Goal: Task Accomplishment & Management: Manage account settings

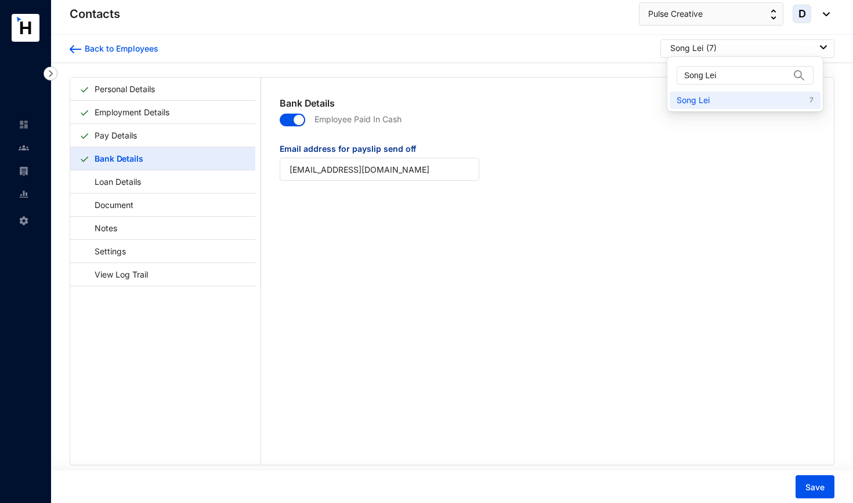
click at [722, 49] on div "Song Lei ( 7 )" at bounding box center [748, 48] width 157 height 12
drag, startPoint x: 723, startPoint y: 77, endPoint x: 648, endPoint y: 78, distance: 74.2
click at [648, 78] on body "Contacts Settings Contacts Pulse Creative D Back to Employees Song Lei ( 7 ) Pe…" at bounding box center [426, 251] width 853 height 503
click at [723, 48] on div "Song Lei ( 7 )" at bounding box center [748, 48] width 157 height 12
click at [745, 77] on input "Song Lei" at bounding box center [737, 75] width 106 height 17
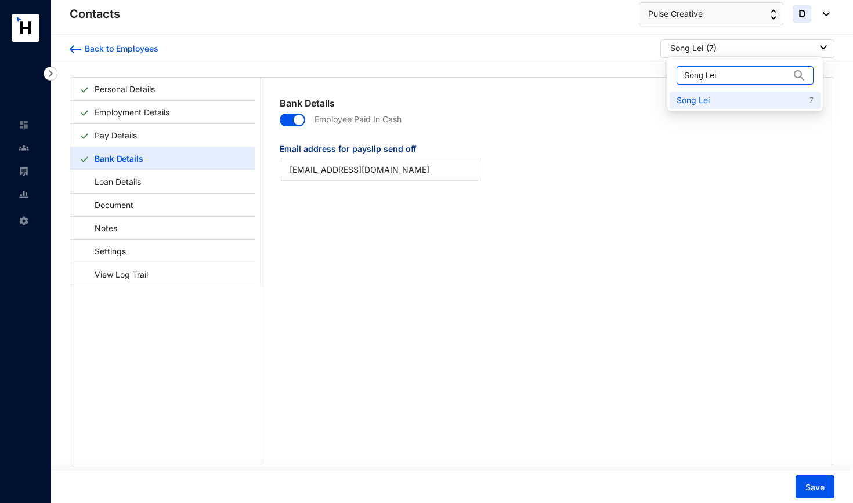
drag, startPoint x: 745, startPoint y: 77, endPoint x: 674, endPoint y: 77, distance: 71.3
click at [674, 77] on div "Song Lei" at bounding box center [744, 75] width 151 height 32
paste input "Chiat [PERSON_NAME]"
click at [696, 101] on link "Chiat Chin Jiun 46" at bounding box center [744, 101] width 137 height 12
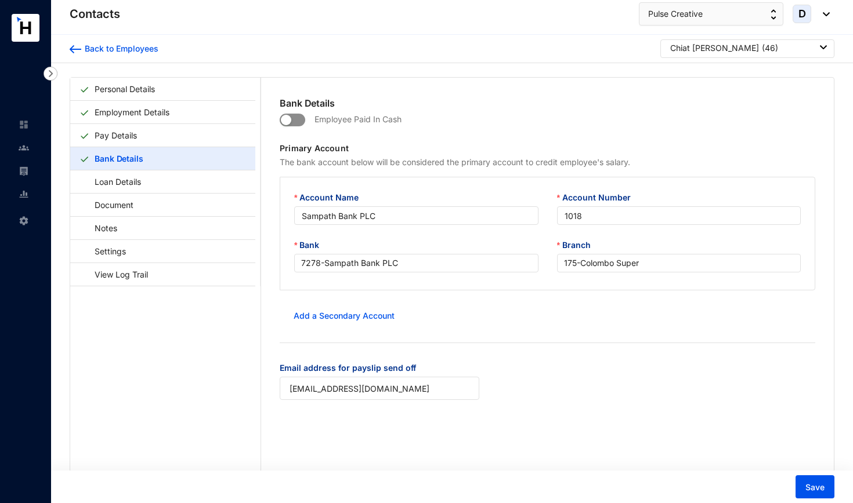
click at [299, 119] on span "button" at bounding box center [293, 120] width 26 height 13
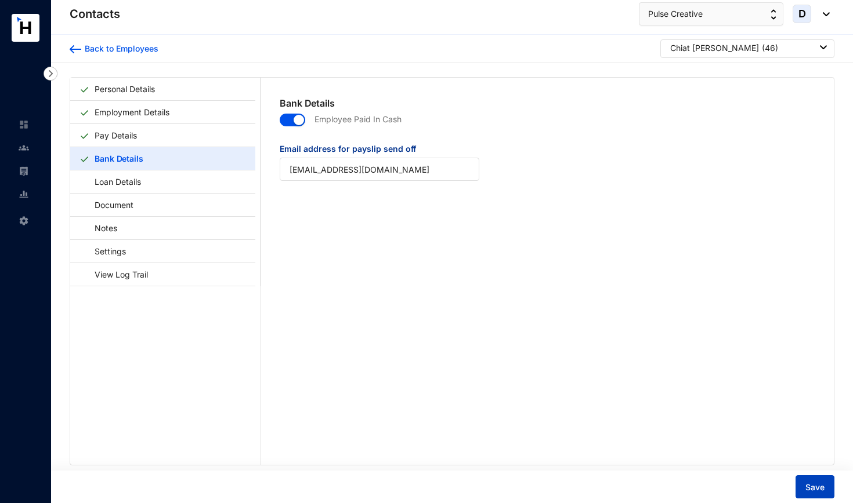
click at [806, 486] on span "Save" at bounding box center [814, 488] width 19 height 12
click at [761, 50] on p "( 46 )" at bounding box center [769, 48] width 16 height 12
drag, startPoint x: 746, startPoint y: 73, endPoint x: 658, endPoint y: 75, distance: 88.2
click at [658, 75] on body "Contacts Settings Contacts Pulse Creative D Back to Employees Chiat Chin Jiun (…" at bounding box center [426, 251] width 853 height 503
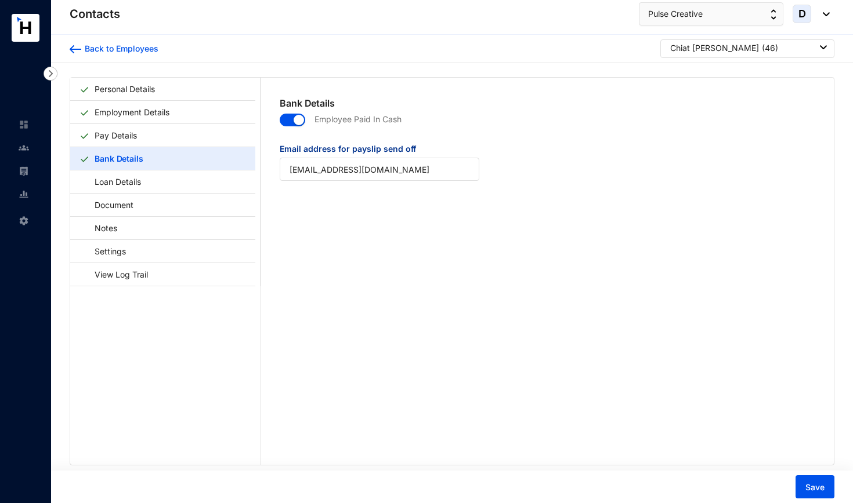
click at [745, 43] on div "[PERSON_NAME] ( 46 )" at bounding box center [748, 48] width 157 height 12
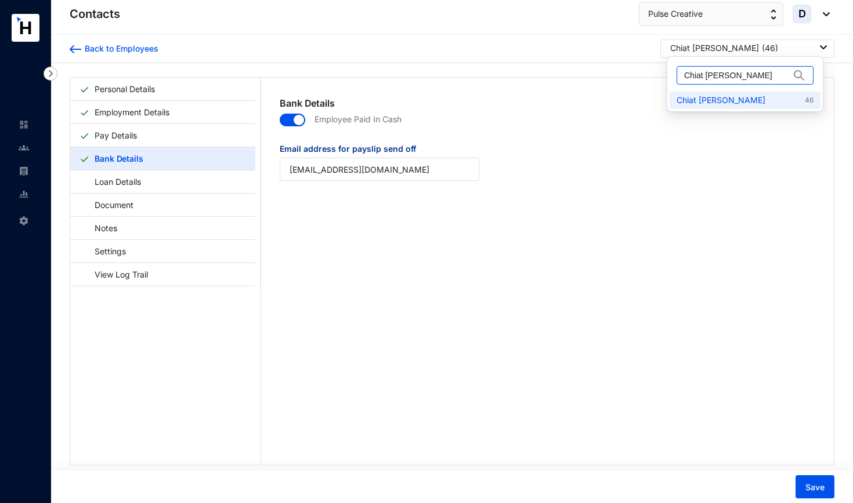
drag, startPoint x: 746, startPoint y: 74, endPoint x: 671, endPoint y: 75, distance: 75.4
click at [671, 75] on div "Chiat [PERSON_NAME]" at bounding box center [744, 75] width 151 height 32
paste input "[PERSON_NAME]"
type input "[PERSON_NAME]"
click at [696, 102] on link "[PERSON_NAME] 106" at bounding box center [744, 101] width 137 height 12
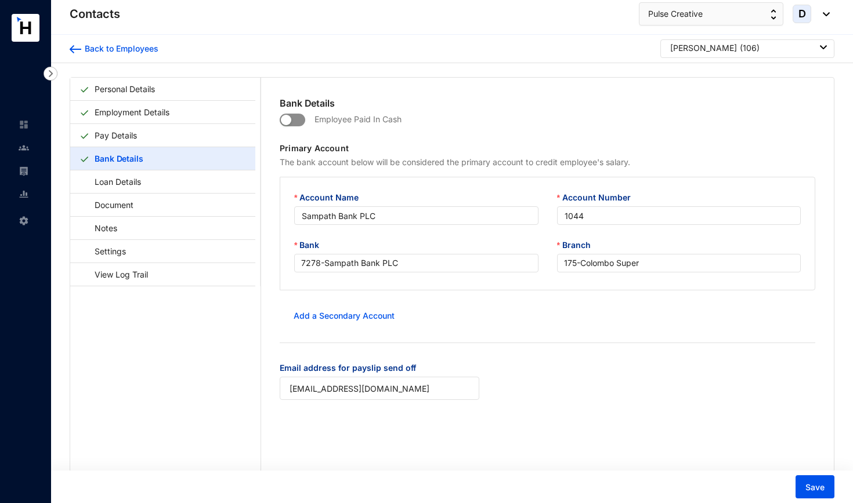
click at [300, 119] on span "button" at bounding box center [293, 120] width 26 height 13
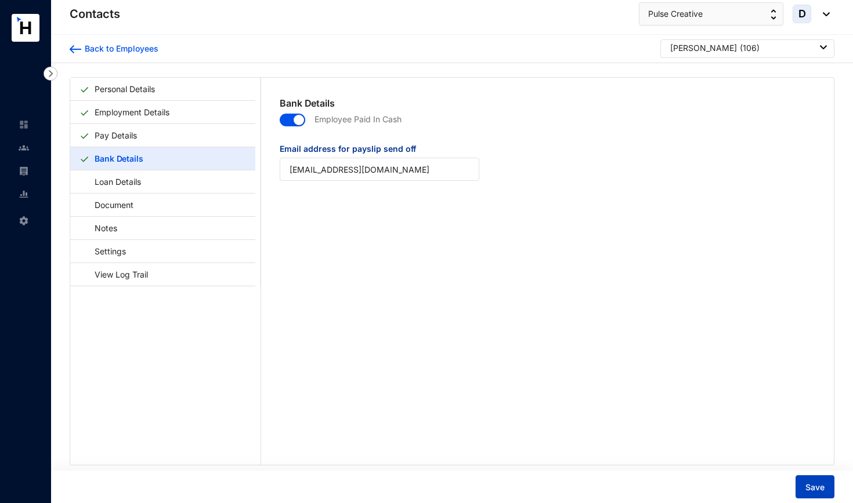
click at [812, 483] on span "Save" at bounding box center [814, 488] width 19 height 12
click at [732, 49] on div "Dai Yuyun ( 106 )" at bounding box center [748, 48] width 157 height 12
drag, startPoint x: 737, startPoint y: 79, endPoint x: 649, endPoint y: 78, distance: 87.6
click at [649, 78] on body "Contacts Settings Contacts Pulse Creative D Back to Employees Dai Yuyun ( 106 )…" at bounding box center [426, 251] width 853 height 503
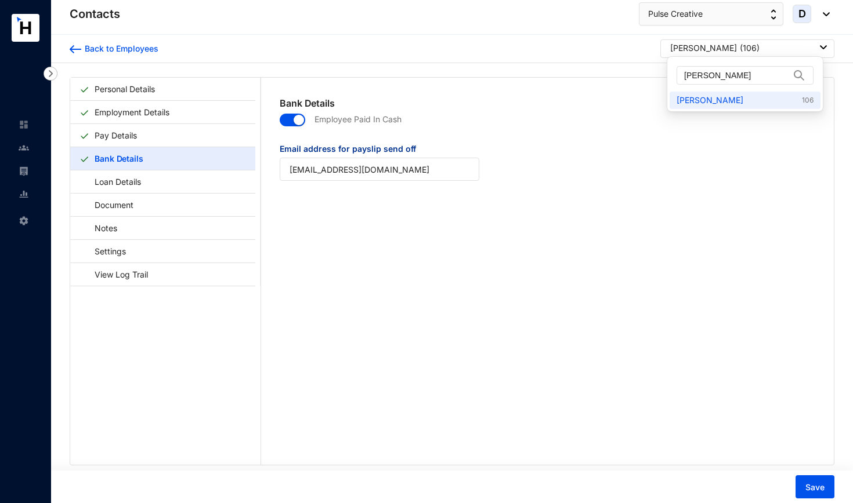
click at [738, 50] on div "Dai Yuyun ( 106 )" at bounding box center [748, 48] width 157 height 12
drag, startPoint x: 737, startPoint y: 74, endPoint x: 649, endPoint y: 74, distance: 87.6
click at [649, 74] on body "Contacts Settings Contacts Pulse Creative D Back to Employees Dai Yuyun ( 106 )…" at bounding box center [426, 251] width 853 height 503
click at [748, 42] on div "Dai Yuyun ( 106 )" at bounding box center [748, 48] width 157 height 12
click at [736, 51] on div "Dai Yuyun ( 106 )" at bounding box center [748, 48] width 157 height 12
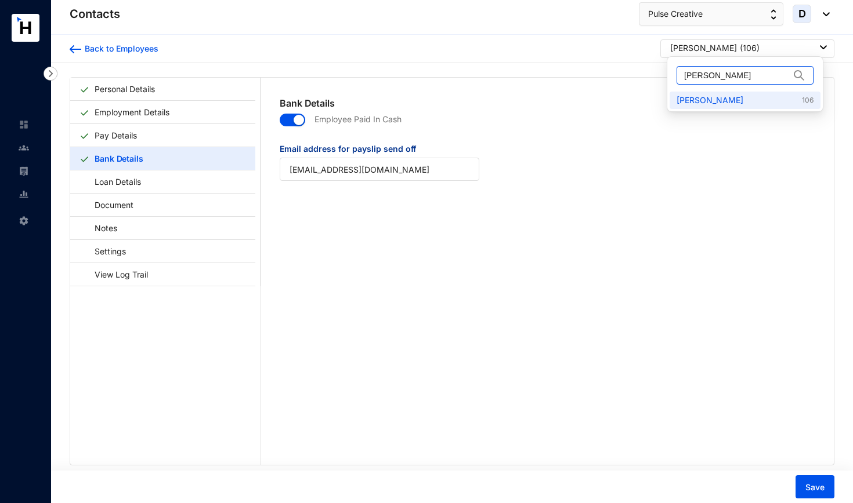
drag, startPoint x: 725, startPoint y: 72, endPoint x: 666, endPoint y: 72, distance: 59.7
click at [666, 72] on body "Contacts Settings Contacts Pulse Creative D Back to Employees Dai Yuyun ( 106 )…" at bounding box center [426, 251] width 853 height 503
click at [742, 50] on div "Dai Yuyun ( 106 )" at bounding box center [748, 48] width 157 height 12
click at [738, 77] on input "[PERSON_NAME]" at bounding box center [737, 75] width 106 height 17
click at [793, 77] on img at bounding box center [799, 76] width 14 height 12
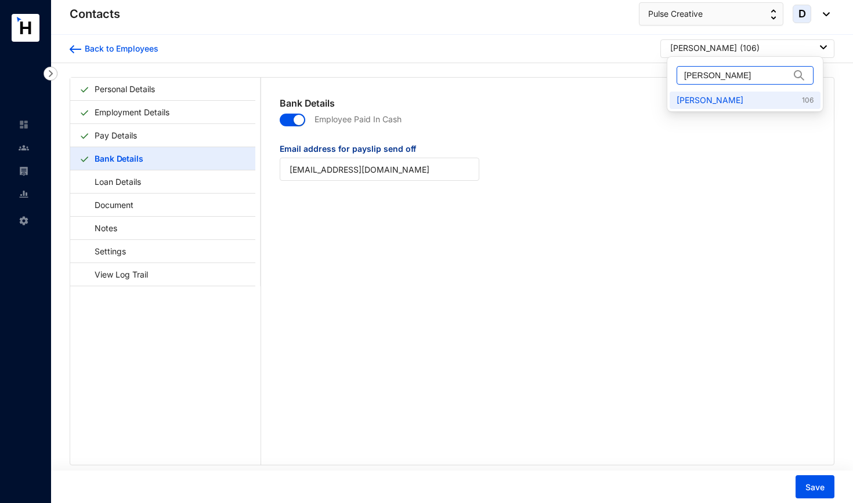
click at [793, 75] on img at bounding box center [799, 76] width 14 height 12
click at [792, 75] on img at bounding box center [799, 76] width 14 height 12
drag, startPoint x: 789, startPoint y: 75, endPoint x: 744, endPoint y: 67, distance: 45.4
click at [744, 67] on input "[PERSON_NAME]" at bounding box center [737, 75] width 106 height 17
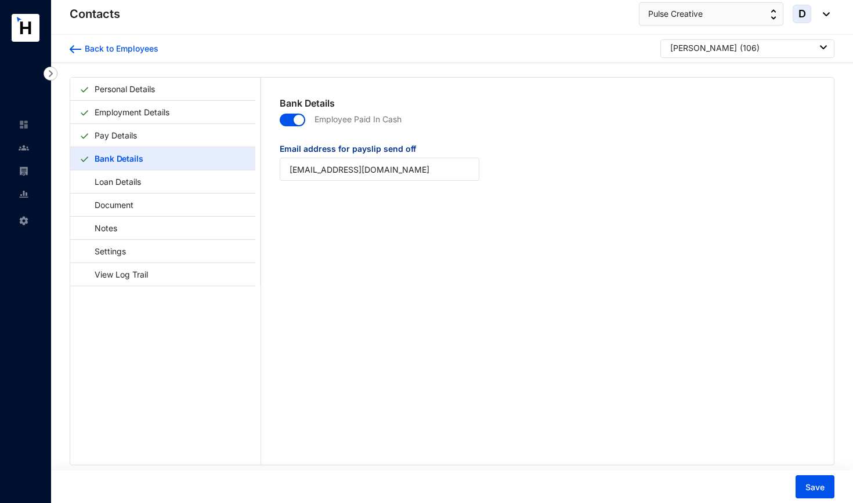
drag, startPoint x: 743, startPoint y: 72, endPoint x: 665, endPoint y: 72, distance: 77.7
click at [665, 72] on body "Contacts Settings Contacts Pulse Creative D Back to Employees Dai Yuyun ( 106 )…" at bounding box center [426, 251] width 853 height 503
click at [707, 47] on div "Dai Yuyun ( 106 )" at bounding box center [748, 48] width 157 height 12
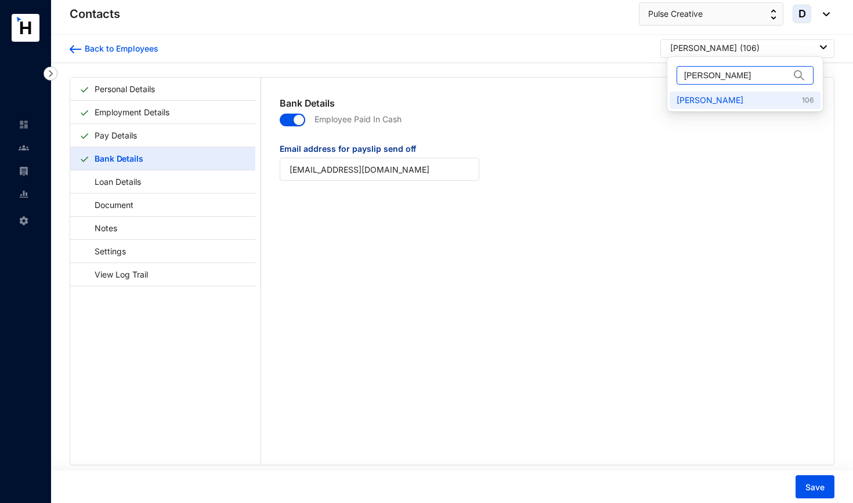
drag, startPoint x: 721, startPoint y: 76, endPoint x: 655, endPoint y: 66, distance: 66.8
click at [655, 66] on body "Contacts Settings Contacts Pulse Creative D Back to Employees Dai Yuyun ( 106 )…" at bounding box center [426, 251] width 853 height 503
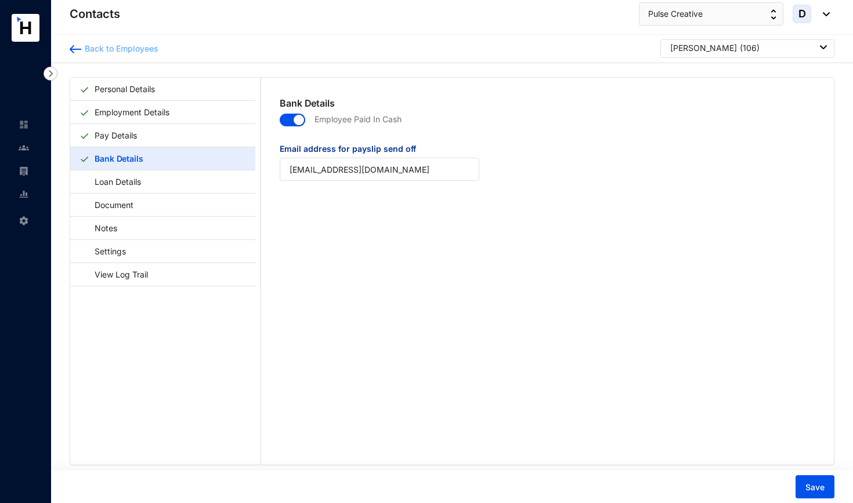
click at [100, 52] on div "Back to Employees" at bounding box center [119, 49] width 77 height 12
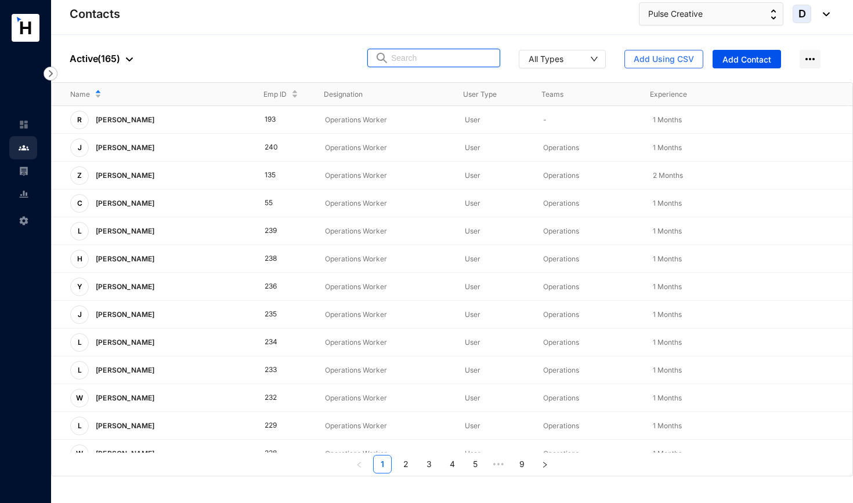
click at [473, 55] on input "text" at bounding box center [441, 57] width 101 height 17
paste input "Bao Jifei"
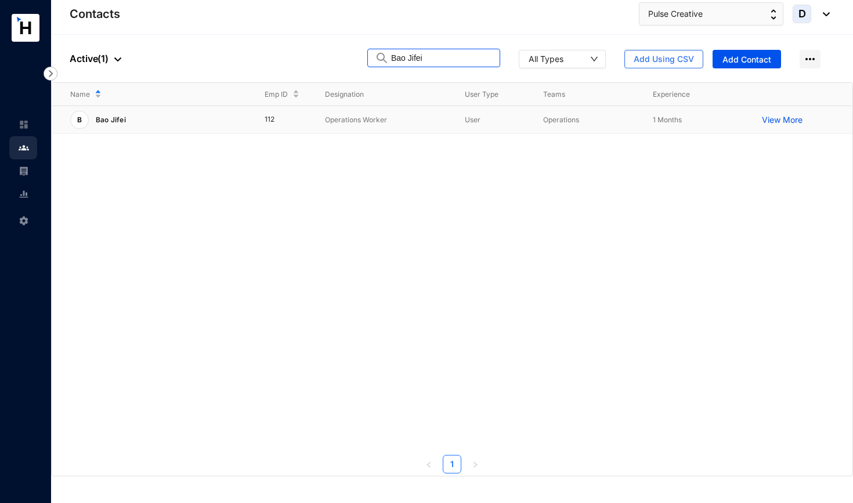
type input "Bao Jifei"
click at [792, 115] on p "View More" at bounding box center [784, 120] width 46 height 12
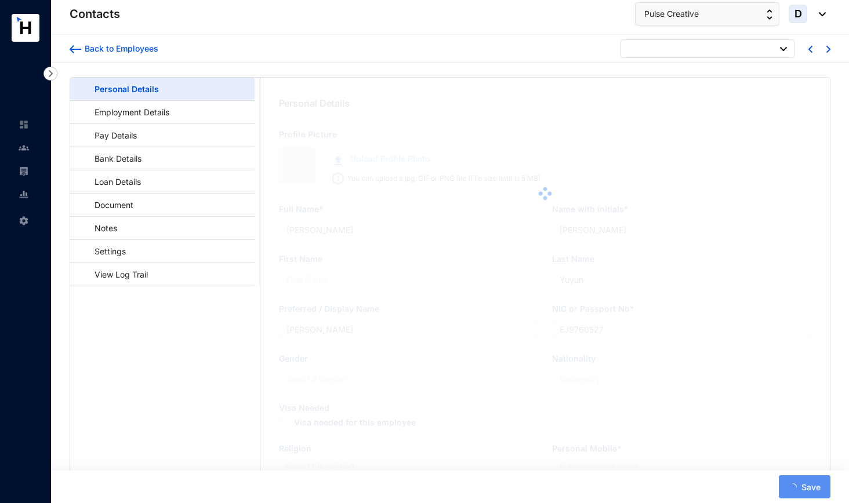
type input "Bao Jifei"
type input "Jifei"
type input "Bao Jifei"
type input "EJ8009568"
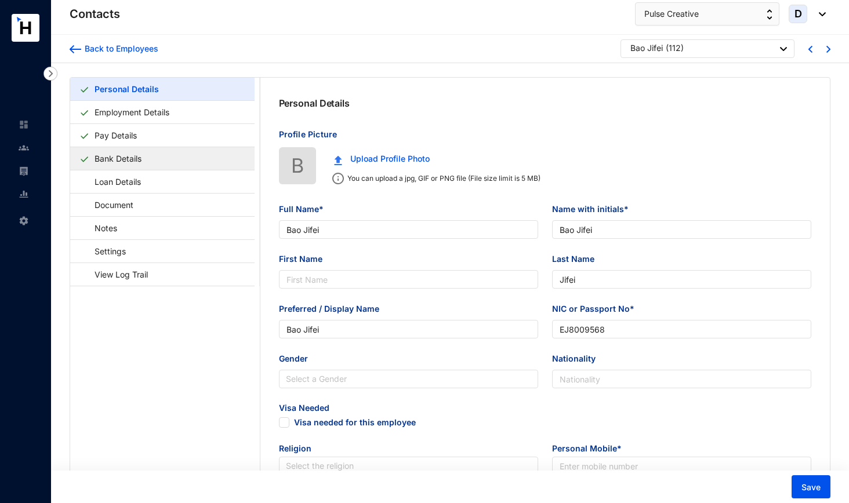
click at [144, 155] on link "Bank Details" at bounding box center [118, 159] width 56 height 24
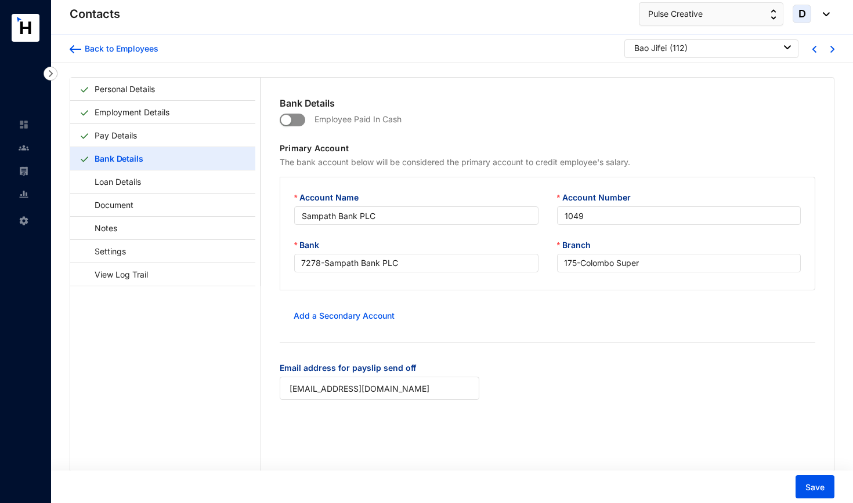
click at [300, 119] on span "button" at bounding box center [293, 120] width 26 height 13
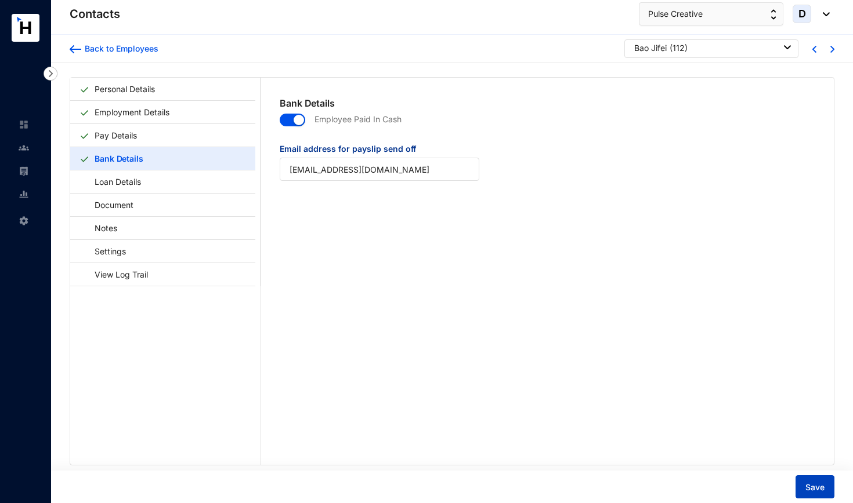
click at [815, 485] on span "Save" at bounding box center [814, 488] width 19 height 12
click at [716, 54] on div "Bao Jifei ( 112 )" at bounding box center [711, 48] width 174 height 19
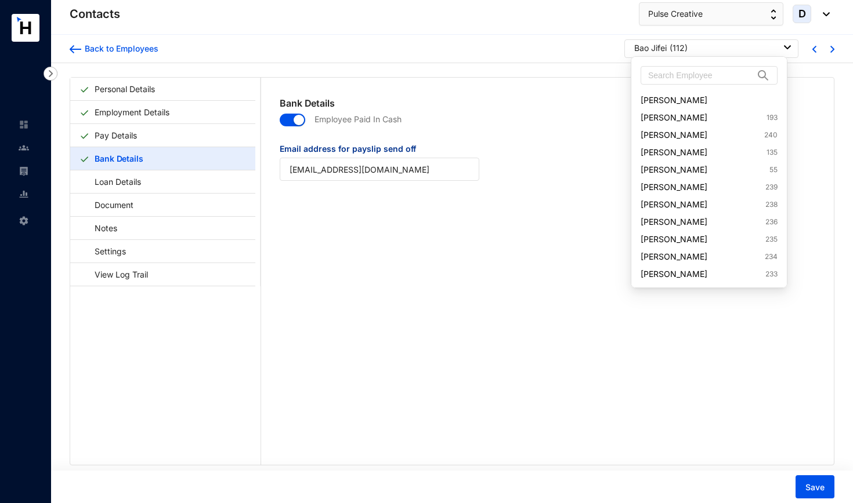
click at [785, 45] on img at bounding box center [786, 47] width 7 height 4
click at [738, 74] on input "text" at bounding box center [701, 75] width 106 height 17
paste input "Pan Zhen"
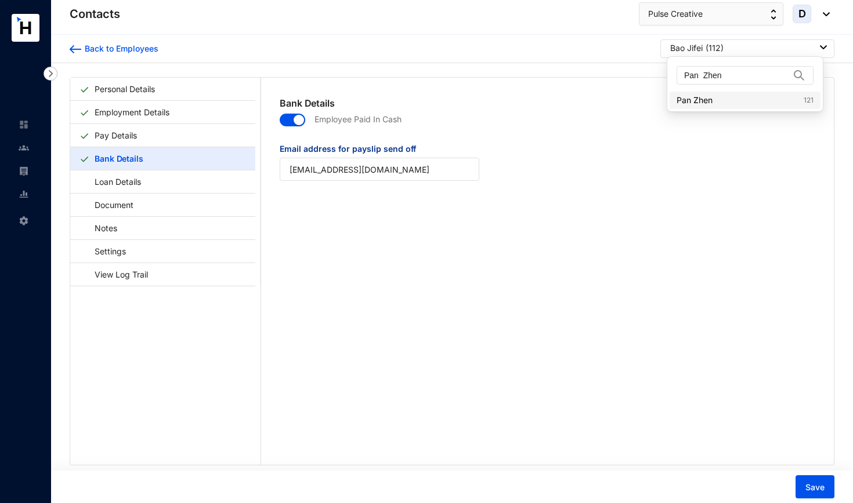
click at [703, 98] on link "Pan Zhen 121" at bounding box center [744, 101] width 137 height 12
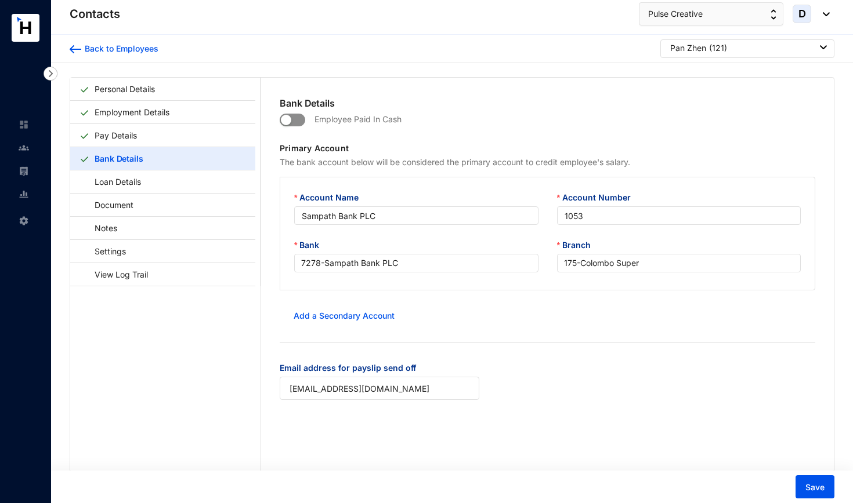
click at [300, 122] on span "button" at bounding box center [293, 120] width 26 height 13
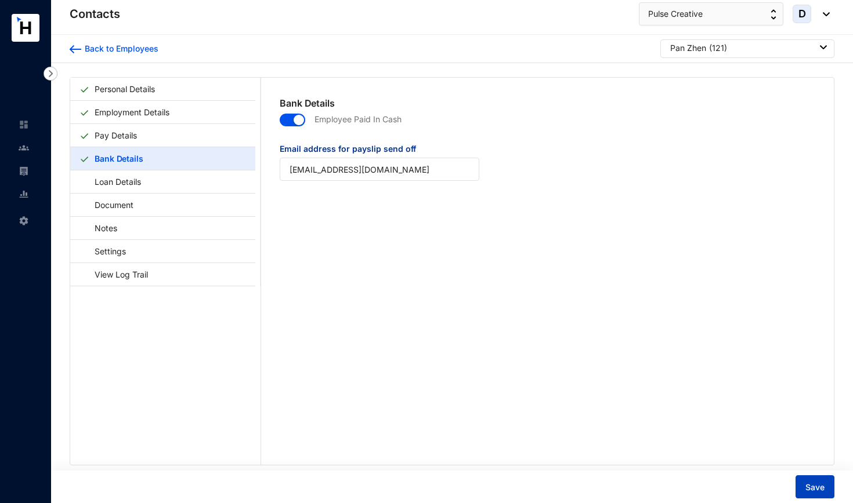
click at [815, 488] on span "Save" at bounding box center [814, 488] width 19 height 12
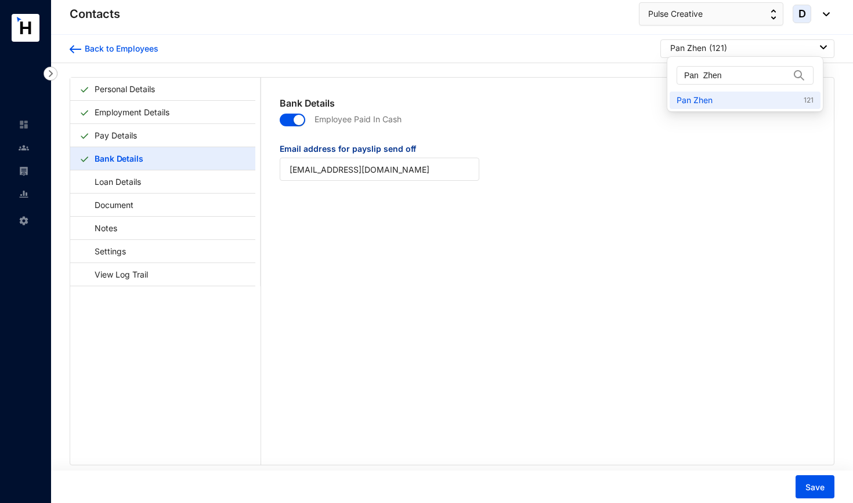
click at [801, 49] on div "Pan Zhen ( 121 )" at bounding box center [748, 48] width 157 height 12
drag, startPoint x: 776, startPoint y: 75, endPoint x: 650, endPoint y: 78, distance: 126.5
click at [650, 78] on body "Contacts Settings Contacts Pulse Creative D Back to Employees Pan Zhen ( 121 ) …" at bounding box center [426, 251] width 853 height 503
click at [744, 50] on div "Pan Zhen ( 121 )" at bounding box center [748, 48] width 157 height 12
drag, startPoint x: 745, startPoint y: 71, endPoint x: 671, endPoint y: 71, distance: 74.2
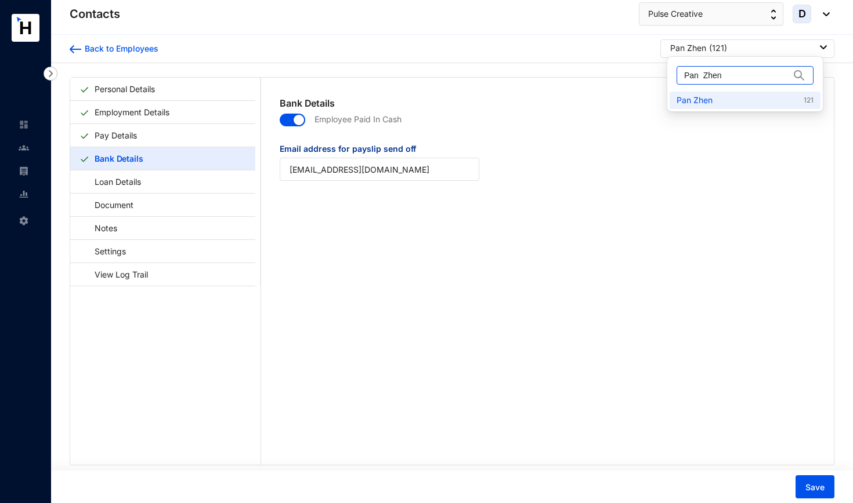
click at [671, 71] on div "Pan Zhen" at bounding box center [744, 75] width 151 height 32
paste input "[PERSON_NAME]"
click at [698, 101] on link "[PERSON_NAME] 129" at bounding box center [744, 101] width 137 height 12
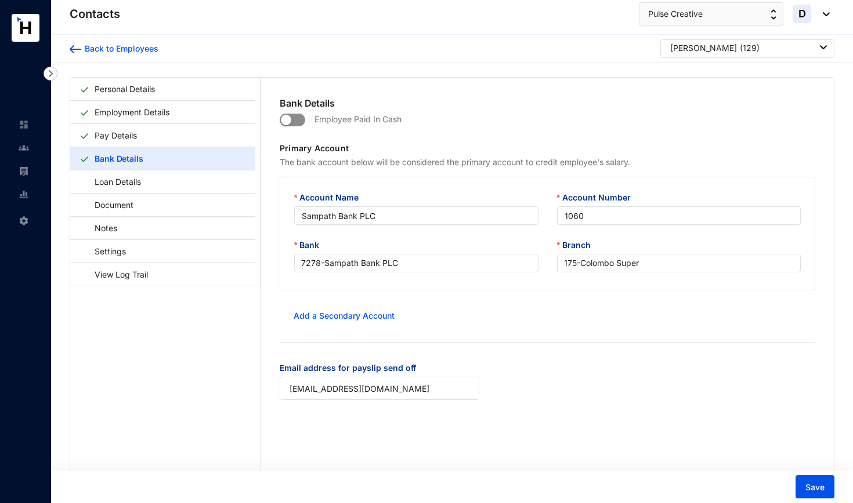
click at [296, 119] on span "button" at bounding box center [293, 120] width 26 height 13
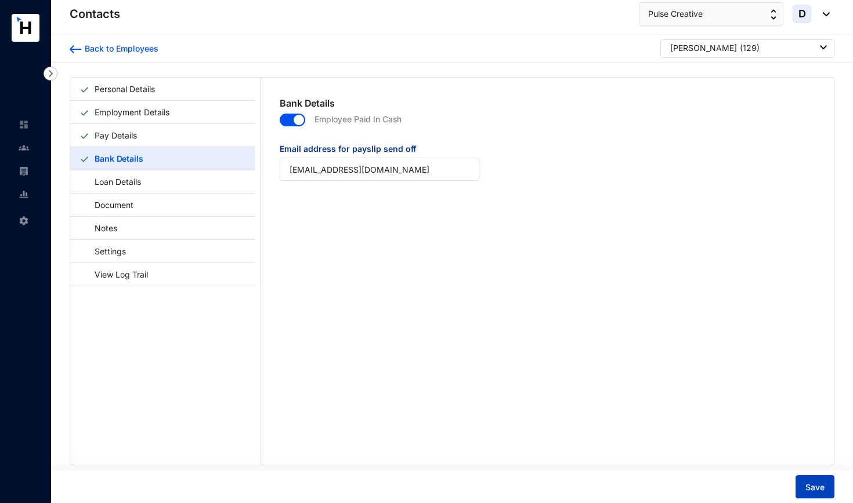
click at [808, 490] on span "Save" at bounding box center [814, 488] width 19 height 12
click at [741, 52] on div "Zhang Tong ( 129 )" at bounding box center [748, 48] width 157 height 12
drag, startPoint x: 778, startPoint y: 74, endPoint x: 665, endPoint y: 74, distance: 113.1
click at [665, 74] on body "Contacts Settings Contacts Pulse Creative D Back to Employees Zhang Tong ( 129 …" at bounding box center [426, 251] width 853 height 503
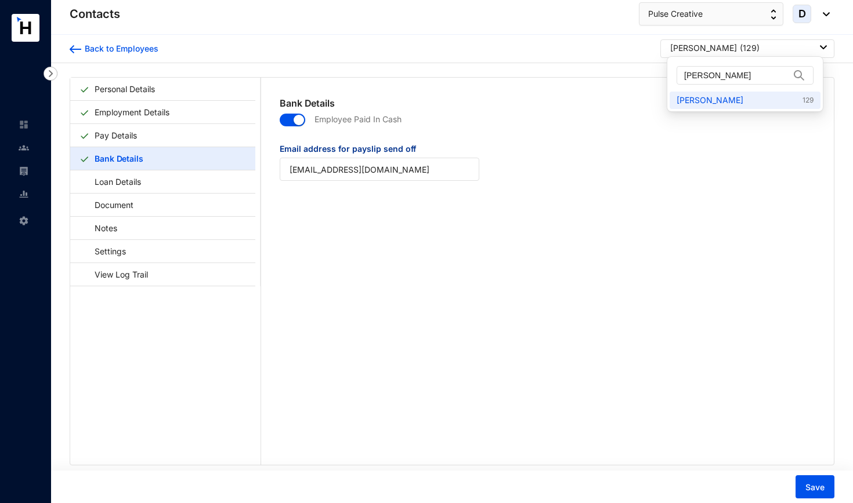
click at [751, 49] on div "Zhang Tong ( 129 )" at bounding box center [748, 48] width 157 height 12
drag, startPoint x: 742, startPoint y: 73, endPoint x: 675, endPoint y: 71, distance: 66.7
click at [675, 71] on div "[PERSON_NAME]" at bounding box center [744, 75] width 151 height 32
paste input "[PERSON_NAME]"
click at [701, 99] on link "[PERSON_NAME] 138" at bounding box center [744, 101] width 137 height 12
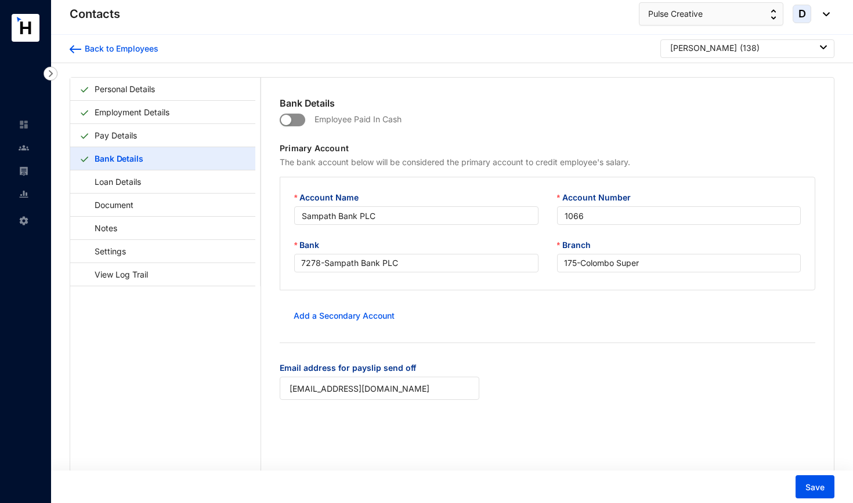
click at [299, 121] on span "button" at bounding box center [293, 120] width 26 height 13
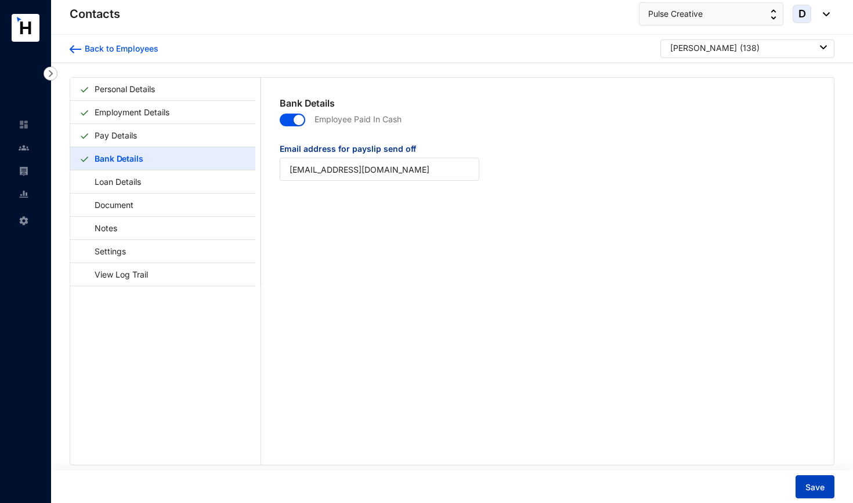
click at [816, 491] on span "Save" at bounding box center [814, 488] width 19 height 12
click at [743, 48] on div "[PERSON_NAME] ( 138 )" at bounding box center [748, 48] width 157 height 12
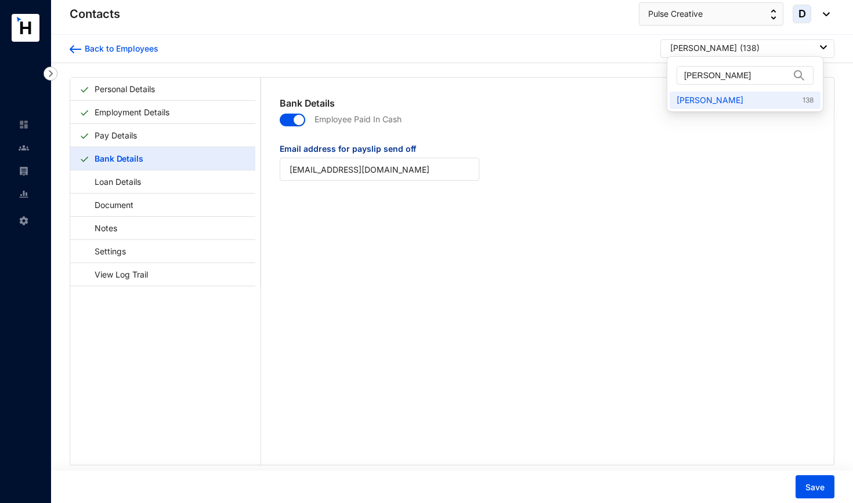
drag, startPoint x: 753, startPoint y: 73, endPoint x: 730, endPoint y: 42, distance: 38.2
click at [730, 42] on body "Contacts Settings Contacts Pulse Creative D Back to Employees Ling Chen ( 138 )…" at bounding box center [426, 251] width 853 height 503
click at [728, 54] on div "[PERSON_NAME] ( 138 )" at bounding box center [747, 48] width 174 height 19
click at [772, 46] on div "[PERSON_NAME] ( 138 )" at bounding box center [748, 48] width 157 height 12
drag, startPoint x: 733, startPoint y: 76, endPoint x: 680, endPoint y: 76, distance: 52.8
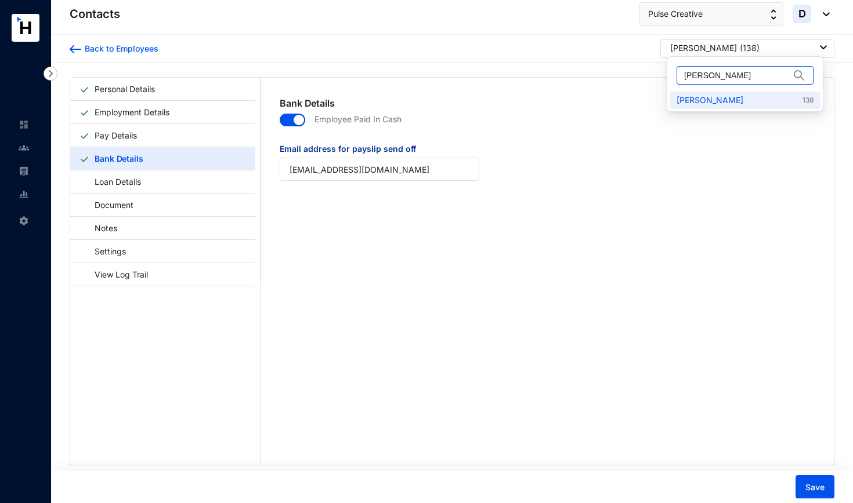
click at [680, 76] on span "[PERSON_NAME]" at bounding box center [744, 75] width 137 height 19
paste input "[PERSON_NAME]"
type input "[PERSON_NAME]"
click at [691, 101] on link "[PERSON_NAME] 189" at bounding box center [744, 101] width 137 height 12
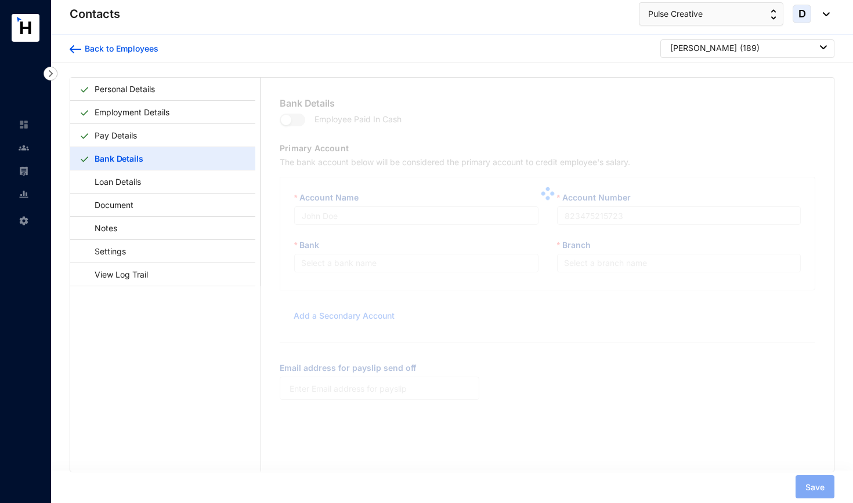
type input "Sampath Bank PLC"
type input "1089"
type input "[EMAIL_ADDRESS][DOMAIN_NAME]"
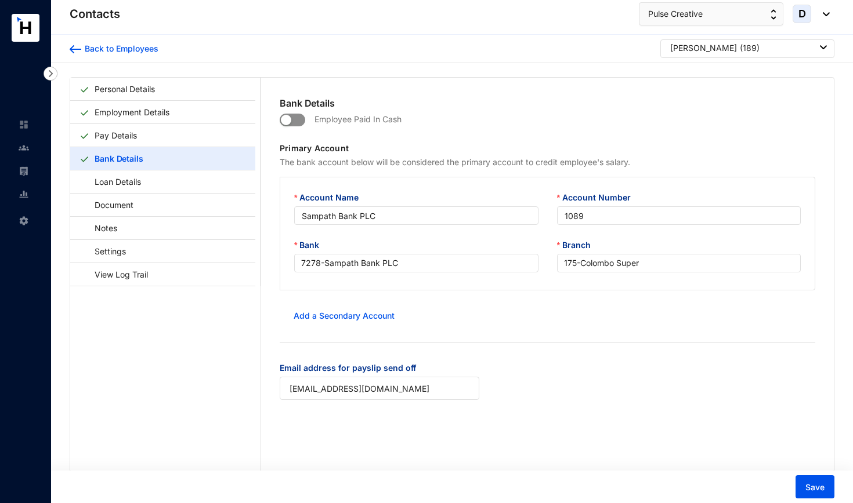
click at [299, 121] on span "button" at bounding box center [293, 120] width 26 height 13
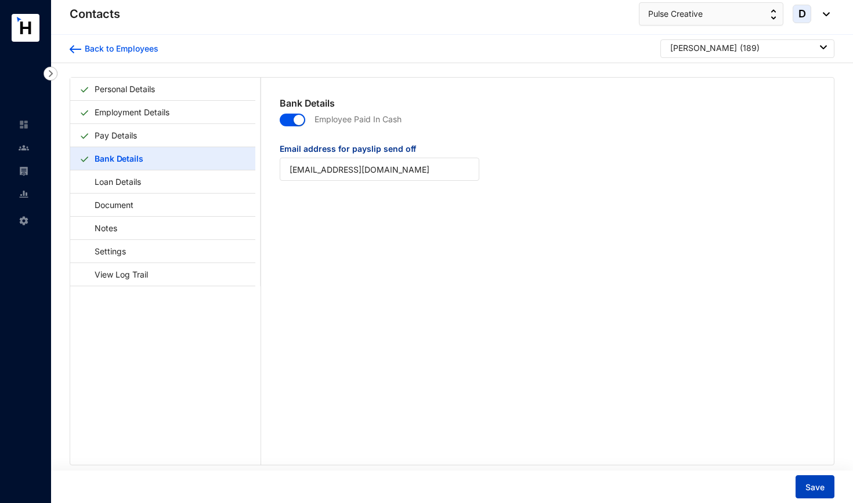
click at [812, 487] on span "Save" at bounding box center [814, 488] width 19 height 12
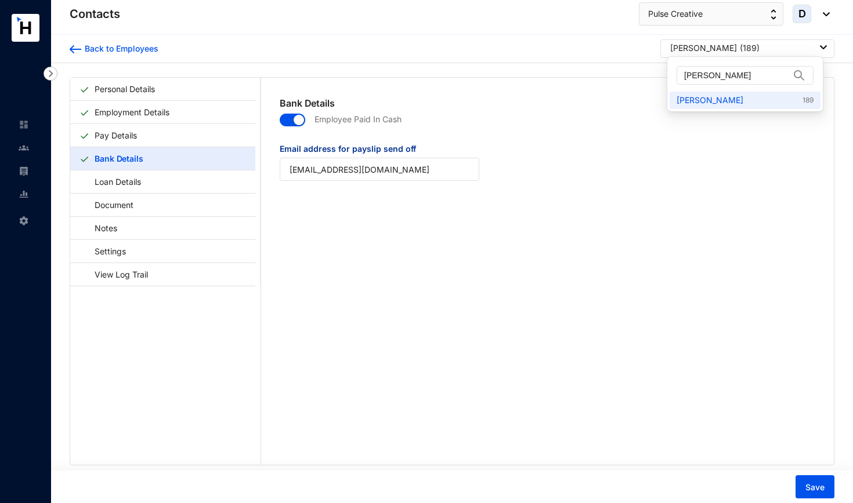
click at [739, 47] on div "Zhou Neng ( 189 )" at bounding box center [748, 48] width 157 height 12
drag, startPoint x: 735, startPoint y: 75, endPoint x: 661, endPoint y: 74, distance: 74.2
click at [661, 74] on body "Contacts Settings Contacts Pulse Creative D Back to Employees Zhou Neng ( 189 )…" at bounding box center [426, 251] width 853 height 503
click at [748, 42] on div "Zhou Neng ( 189 )" at bounding box center [748, 48] width 157 height 12
drag, startPoint x: 761, startPoint y: 78, endPoint x: 679, endPoint y: 75, distance: 81.8
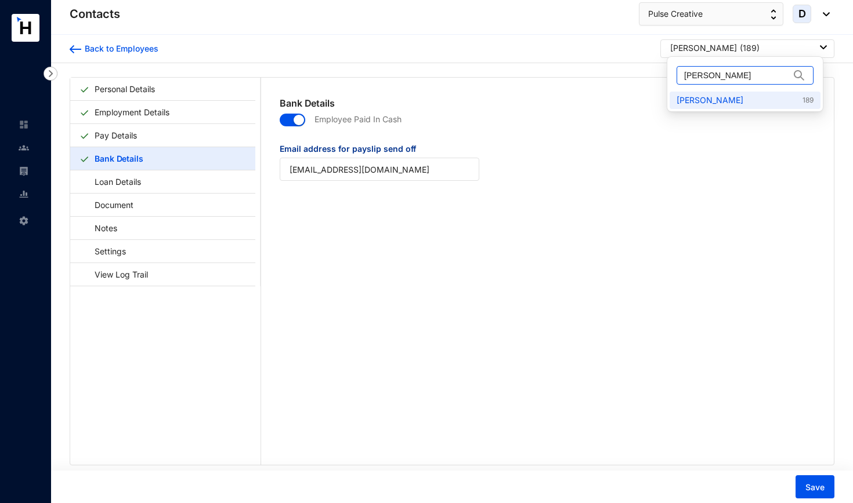
click at [679, 75] on span "[PERSON_NAME]" at bounding box center [744, 75] width 137 height 19
paste input "[PERSON_NAME]"
click at [685, 100] on link "[PERSON_NAME] 218" at bounding box center [744, 101] width 137 height 12
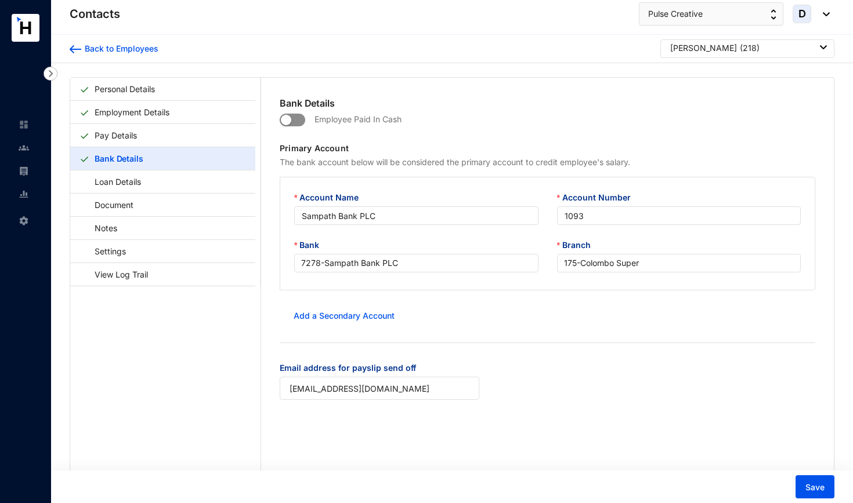
click at [296, 121] on span "button" at bounding box center [293, 120] width 26 height 13
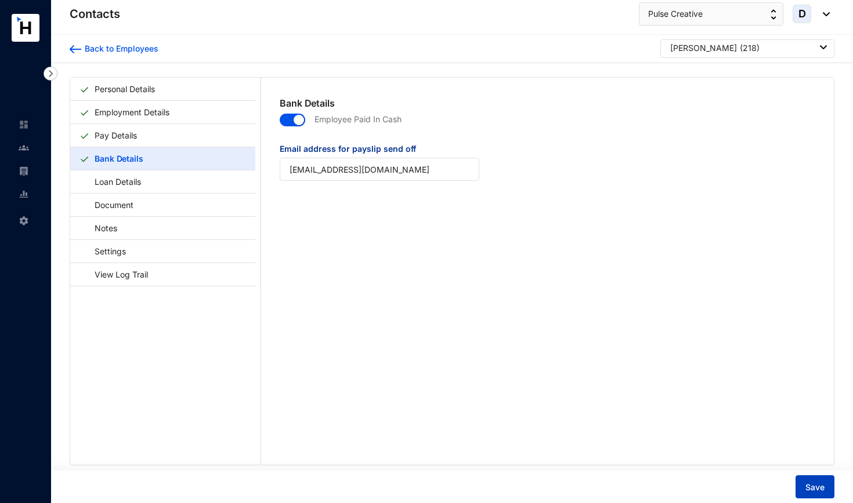
click at [819, 484] on span "Save" at bounding box center [814, 488] width 19 height 12
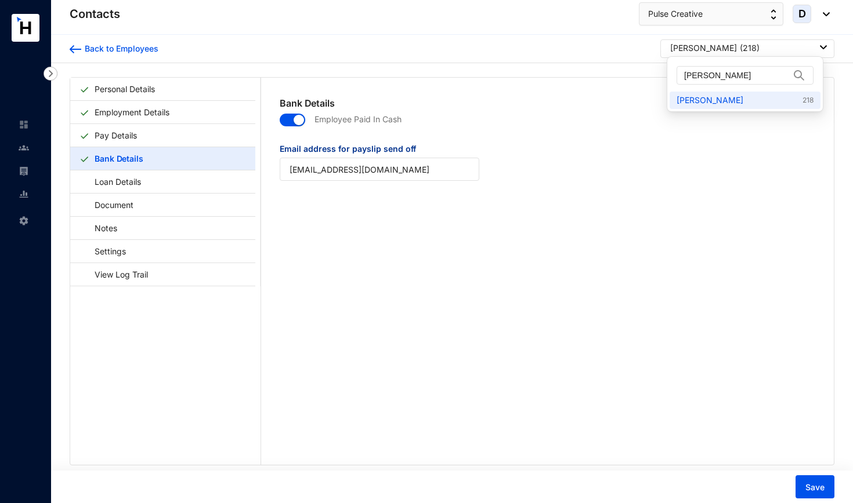
click at [761, 45] on div "[PERSON_NAME] ( 218 )" at bounding box center [748, 48] width 157 height 12
click at [761, 82] on input "[PERSON_NAME]" at bounding box center [737, 75] width 106 height 17
drag, startPoint x: 763, startPoint y: 74, endPoint x: 676, endPoint y: 74, distance: 86.4
click at [676, 74] on span "[PERSON_NAME]" at bounding box center [744, 75] width 137 height 19
paste input "Wenguo"
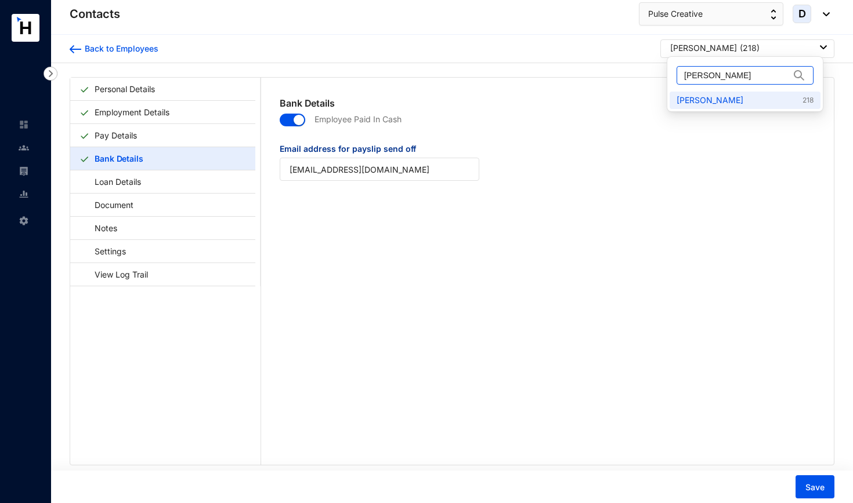
type input "[PERSON_NAME]"
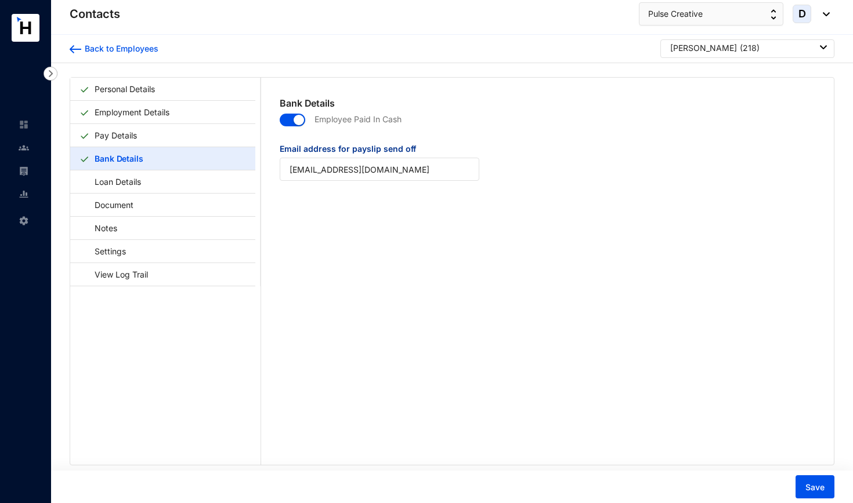
click at [770, 51] on div "[PERSON_NAME] ( 218 )" at bounding box center [748, 48] width 157 height 12
click at [753, 103] on link "[PERSON_NAME] 23" at bounding box center [744, 101] width 137 height 12
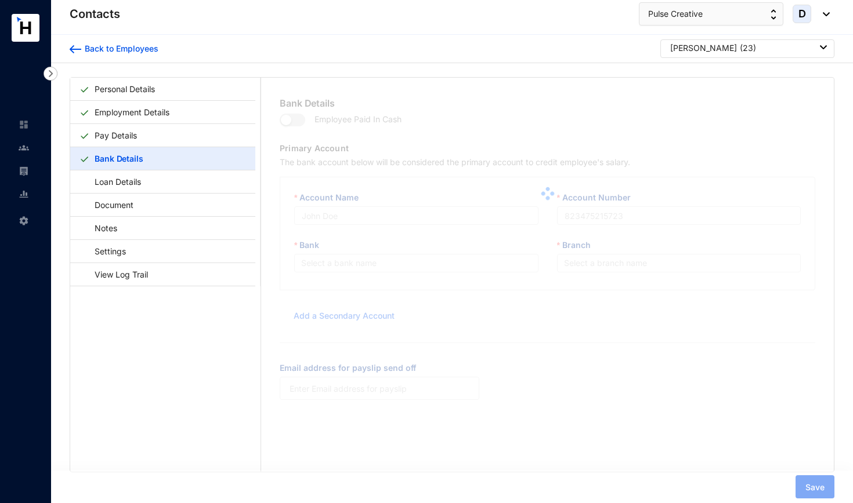
type input "Sampath Bank PLC"
type input "1091"
type input "[EMAIL_ADDRESS][DOMAIN_NAME]"
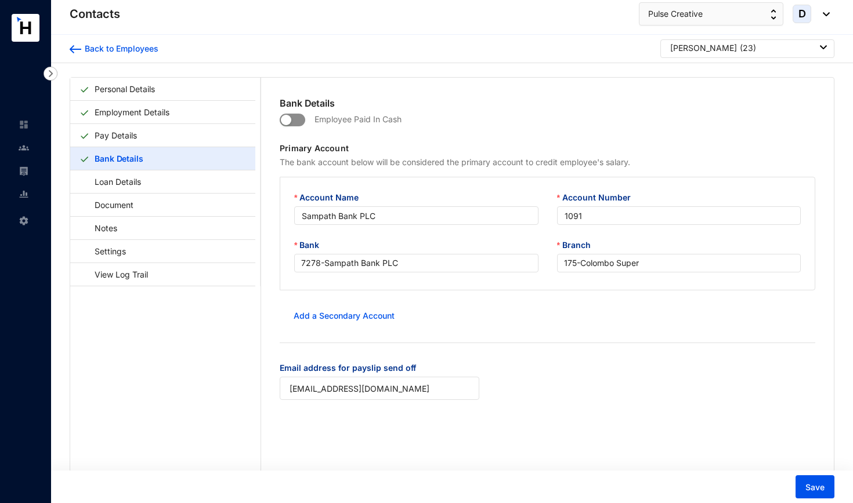
click at [300, 117] on span "button" at bounding box center [293, 120] width 26 height 13
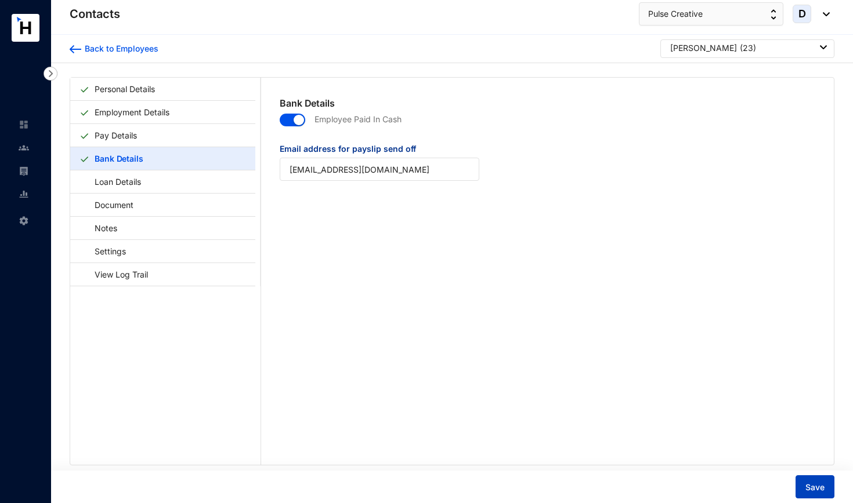
click at [819, 484] on span "Save" at bounding box center [814, 488] width 19 height 12
drag, startPoint x: 743, startPoint y: 78, endPoint x: 653, endPoint y: 75, distance: 90.0
click at [653, 75] on body "Contacts Settings Contacts Pulse Creative D Back to Employees Wang Wenguo ( 23 …" at bounding box center [426, 251] width 853 height 503
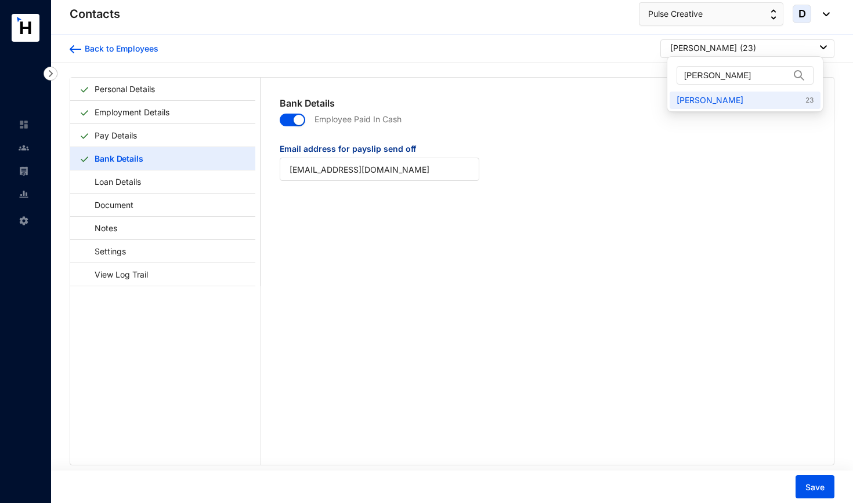
click at [753, 51] on div "Wang Wenguo ( 23 )" at bounding box center [748, 48] width 157 height 12
drag, startPoint x: 746, startPoint y: 74, endPoint x: 666, endPoint y: 74, distance: 80.6
click at [666, 74] on body "Contacts Settings Contacts Pulse Creative D Back to Employees Wang Wenguo ( 23 …" at bounding box center [426, 251] width 853 height 503
click at [755, 50] on div "Wang Wenguo ( 23 )" at bounding box center [748, 48] width 157 height 12
drag, startPoint x: 746, startPoint y: 78, endPoint x: 674, endPoint y: 78, distance: 71.3
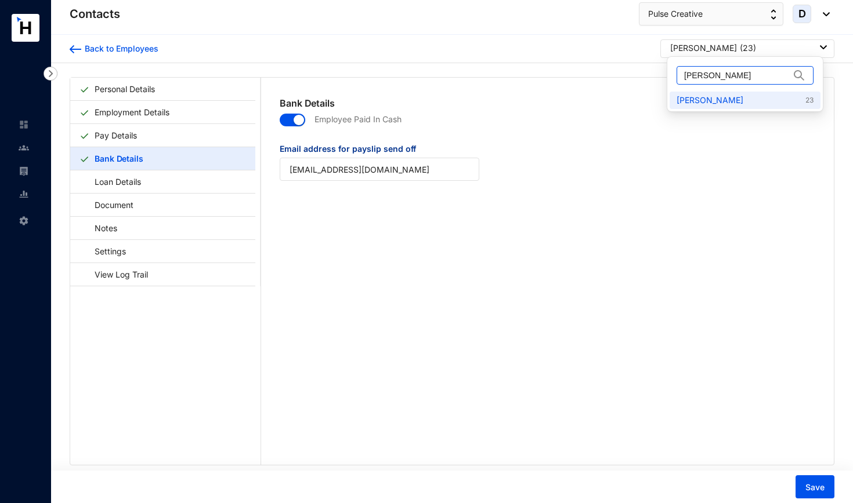
click at [674, 78] on div "[PERSON_NAME]" at bounding box center [744, 75] width 151 height 32
paste input "[PERSON_NAME]"
click at [711, 101] on link "[PERSON_NAME] 38" at bounding box center [744, 101] width 137 height 12
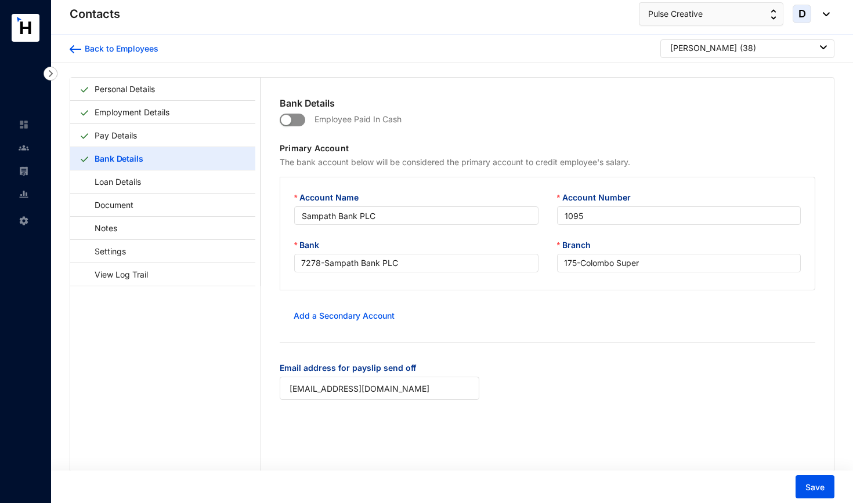
click at [296, 120] on span "button" at bounding box center [293, 120] width 26 height 13
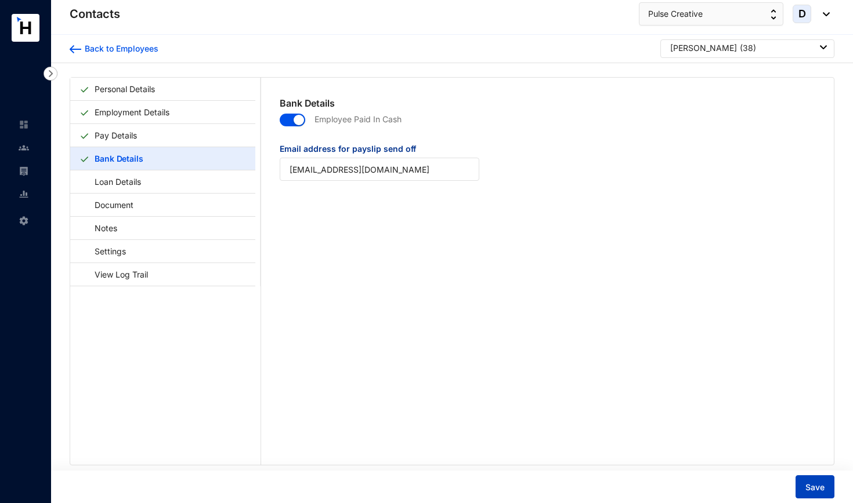
click at [814, 490] on span "Save" at bounding box center [814, 488] width 19 height 12
click at [739, 53] on p "( 38 )" at bounding box center [747, 48] width 16 height 12
drag, startPoint x: 725, startPoint y: 75, endPoint x: 662, endPoint y: 74, distance: 62.7
click at [662, 74] on body "Contacts Settings Contacts Pulse Creative D Back to Employees Liang Jing ( 38 )…" at bounding box center [426, 251] width 853 height 503
click at [741, 48] on div "[PERSON_NAME] ( 38 )" at bounding box center [748, 48] width 157 height 12
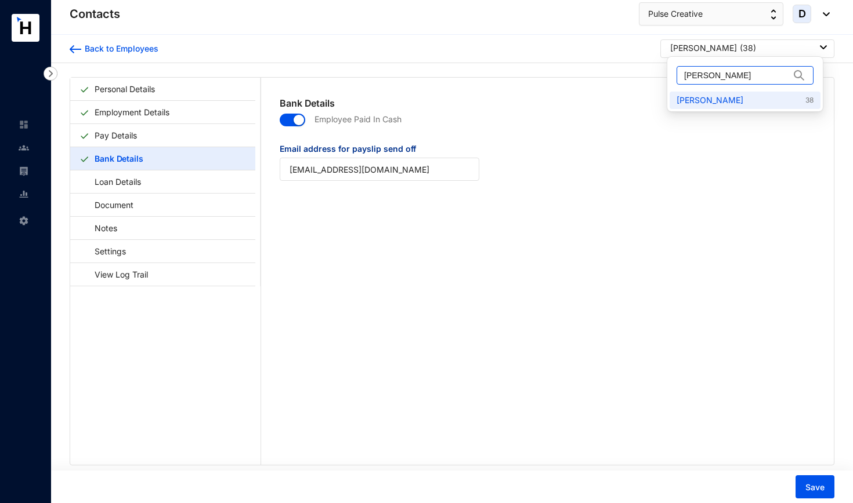
drag, startPoint x: 741, startPoint y: 81, endPoint x: 680, endPoint y: 72, distance: 61.4
click at [680, 72] on span "[PERSON_NAME]" at bounding box center [744, 75] width 137 height 19
paste input "[PERSON_NAME]"
type input "[PERSON_NAME]"
click at [732, 96] on link "[PERSON_NAME] 123" at bounding box center [744, 101] width 137 height 12
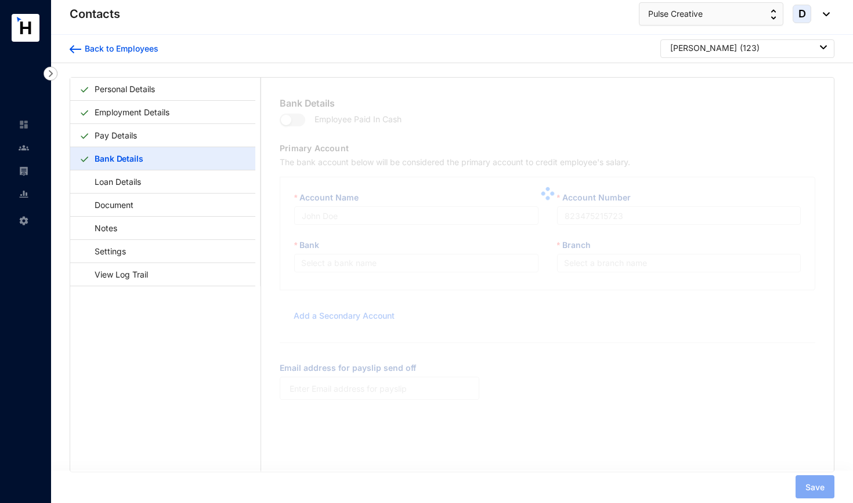
type input "Sampath Bank PLC"
type input "1114"
type input "[EMAIL_ADDRESS][DOMAIN_NAME]"
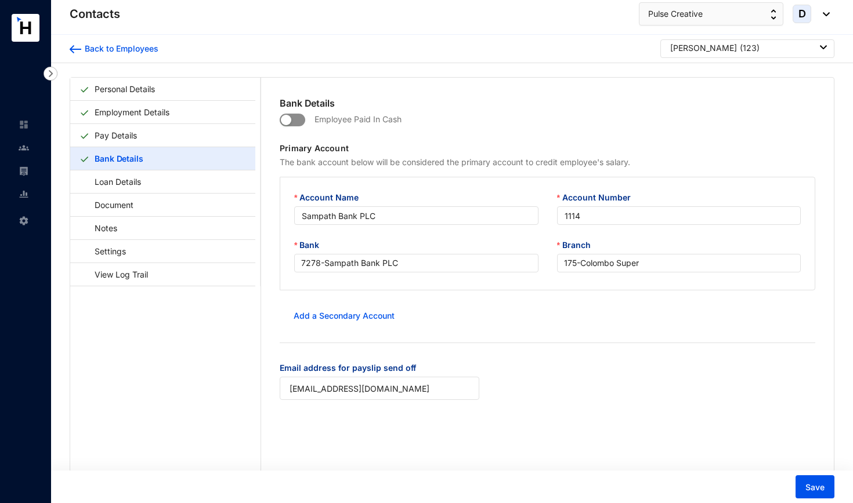
click at [299, 121] on span "button" at bounding box center [293, 120] width 26 height 13
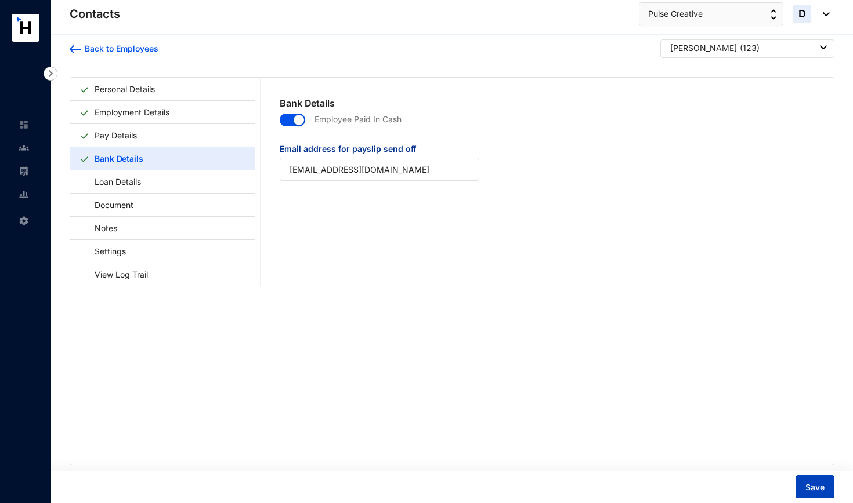
click at [811, 485] on span "Save" at bounding box center [814, 488] width 19 height 12
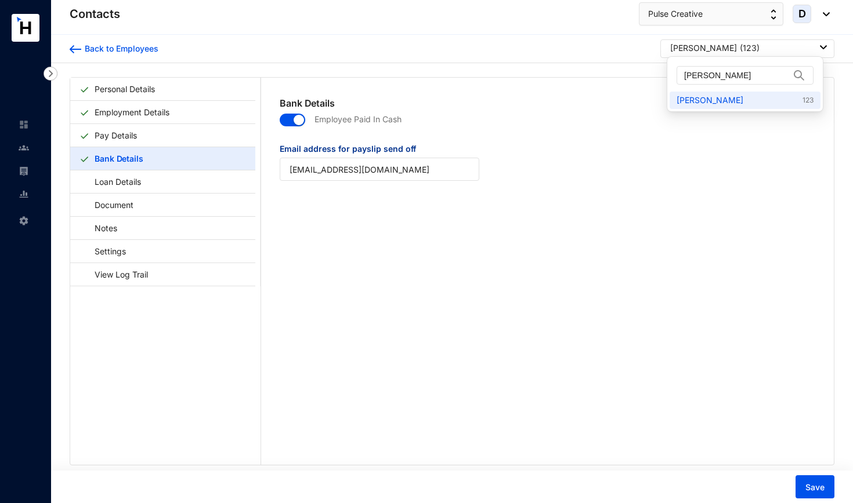
click at [763, 43] on div "[PERSON_NAME] ( 123 )" at bounding box center [748, 48] width 157 height 12
drag, startPoint x: 760, startPoint y: 74, endPoint x: 674, endPoint y: 69, distance: 86.5
click at [674, 69] on div "[PERSON_NAME]" at bounding box center [744, 75] width 151 height 32
paste input "[PERSON_NAME]"
click at [768, 46] on div "[PERSON_NAME] ( 123 )" at bounding box center [748, 48] width 157 height 12
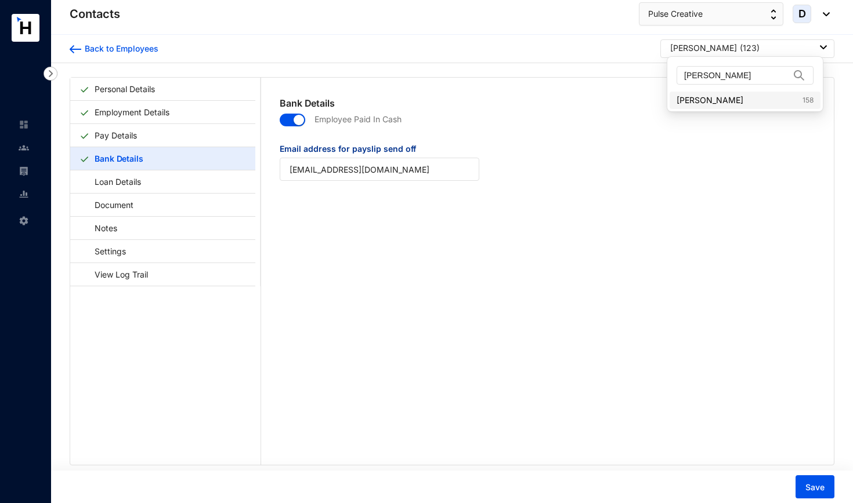
click at [748, 100] on link "[PERSON_NAME] 158" at bounding box center [744, 101] width 137 height 12
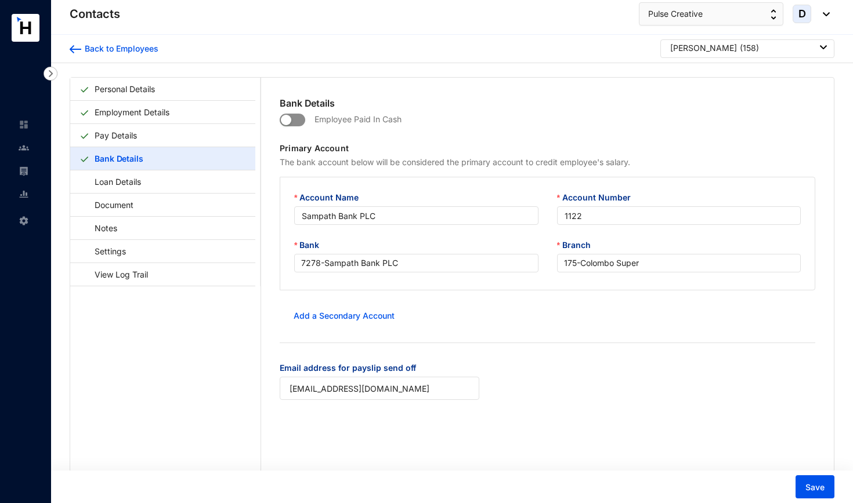
click at [299, 123] on span "button" at bounding box center [293, 120] width 26 height 13
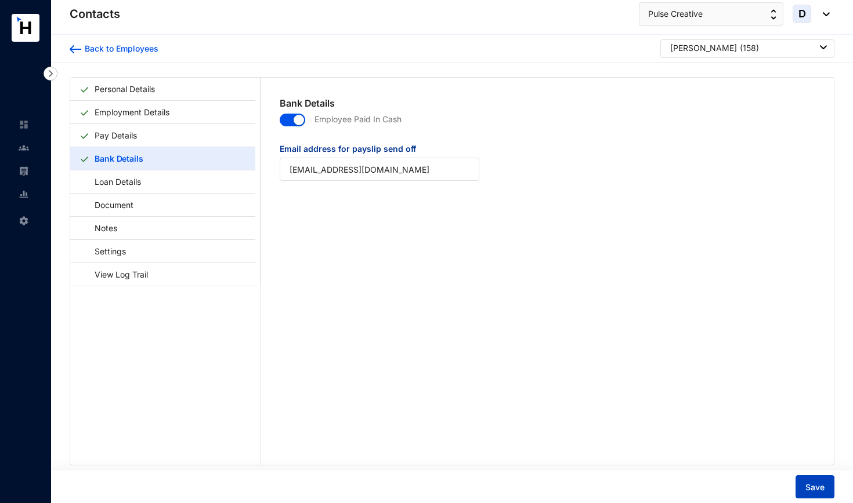
click at [817, 489] on span "Save" at bounding box center [814, 488] width 19 height 12
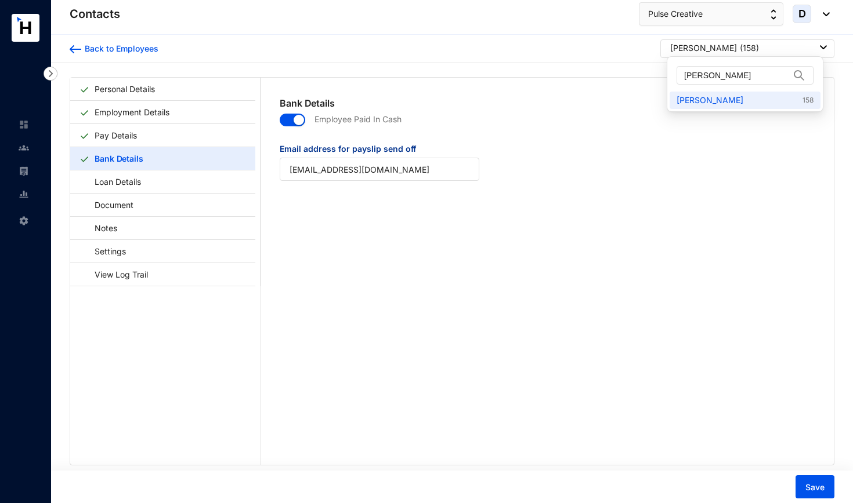
click at [783, 47] on div "[PERSON_NAME] ( 158 )" at bounding box center [748, 48] width 157 height 12
click at [777, 77] on input "[PERSON_NAME]" at bounding box center [737, 75] width 106 height 17
drag, startPoint x: 777, startPoint y: 77, endPoint x: 683, endPoint y: 74, distance: 94.6
click at [683, 74] on span "[PERSON_NAME]" at bounding box center [744, 75] width 137 height 19
paste input "[PERSON_NAME]"
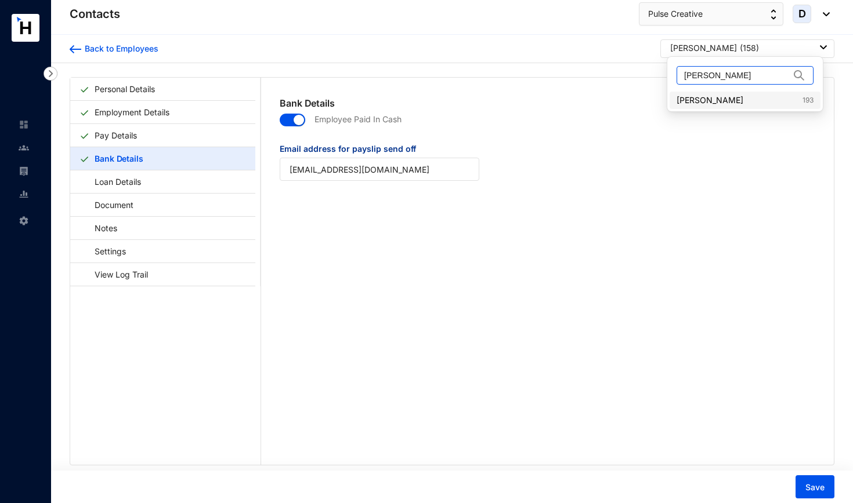
type input "[PERSON_NAME]"
click at [695, 100] on link "Ran Chunxiang 193" at bounding box center [744, 101] width 137 height 12
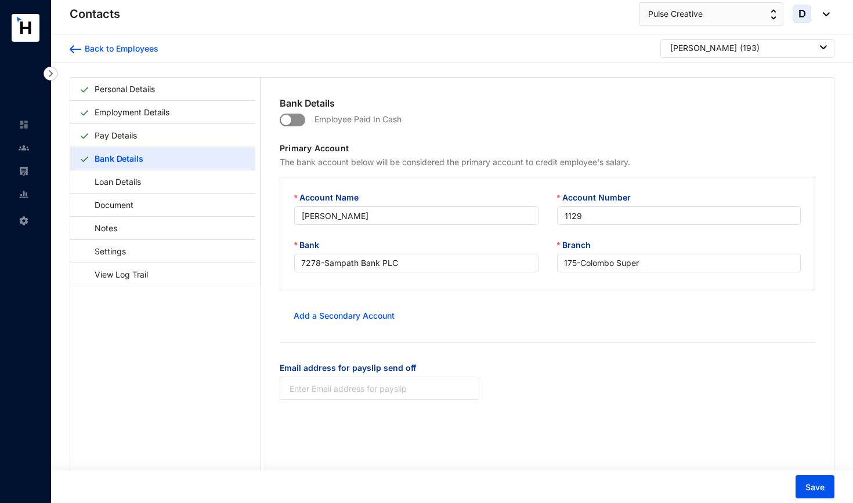
click at [300, 119] on span "button" at bounding box center [293, 120] width 26 height 13
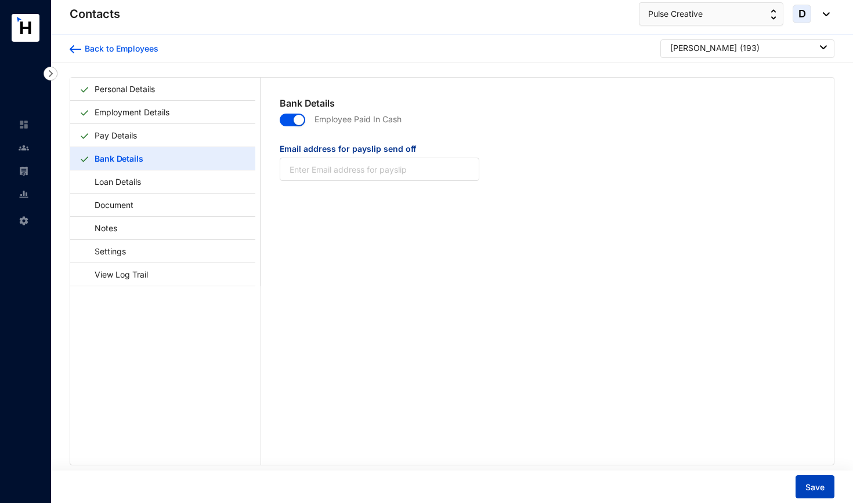
click at [815, 486] on span "Save" at bounding box center [814, 488] width 19 height 12
click at [444, 171] on input "Email address for payslip send off" at bounding box center [379, 169] width 199 height 23
type input "[EMAIL_ADDRESS][DOMAIN_NAME]"
click at [811, 484] on span "Save" at bounding box center [814, 488] width 19 height 12
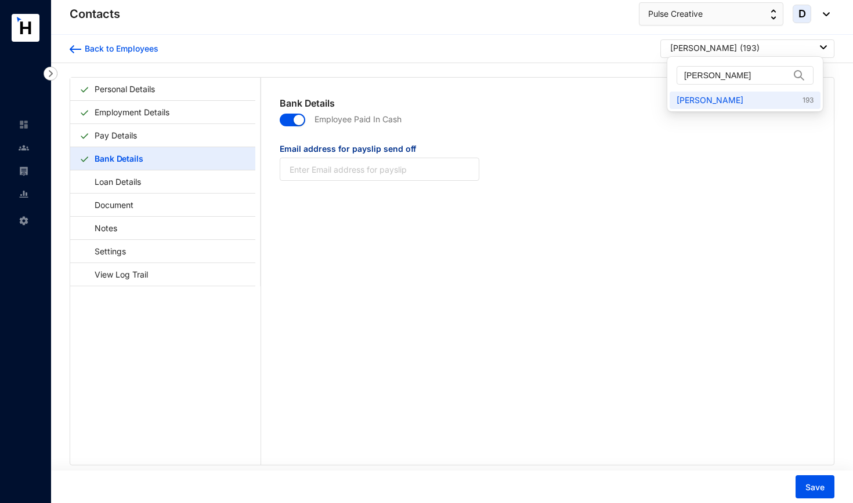
click at [748, 46] on div "Ran Chunxiang ( 193 )" at bounding box center [748, 48] width 157 height 12
drag, startPoint x: 748, startPoint y: 75, endPoint x: 680, endPoint y: 72, distance: 67.3
click at [680, 72] on span "[PERSON_NAME]" at bounding box center [744, 75] width 137 height 19
paste input "[PERSON_NAME]"
type input "[PERSON_NAME]"
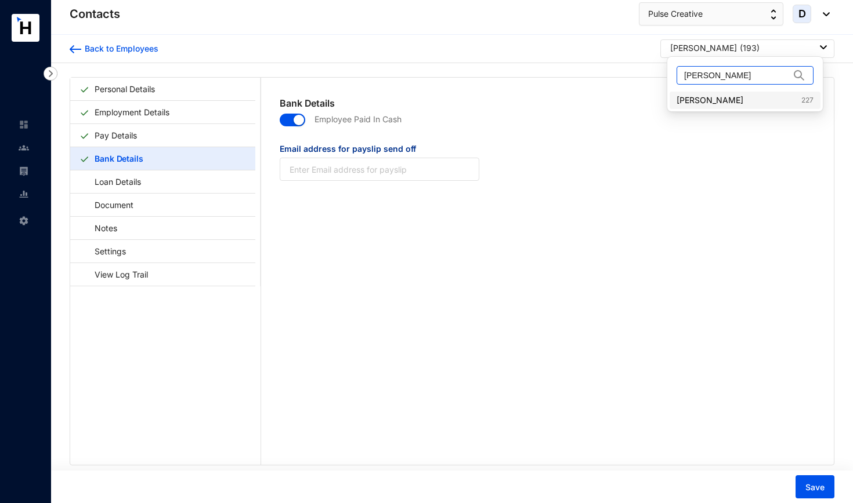
click at [705, 100] on link "[PERSON_NAME] 227" at bounding box center [744, 101] width 137 height 12
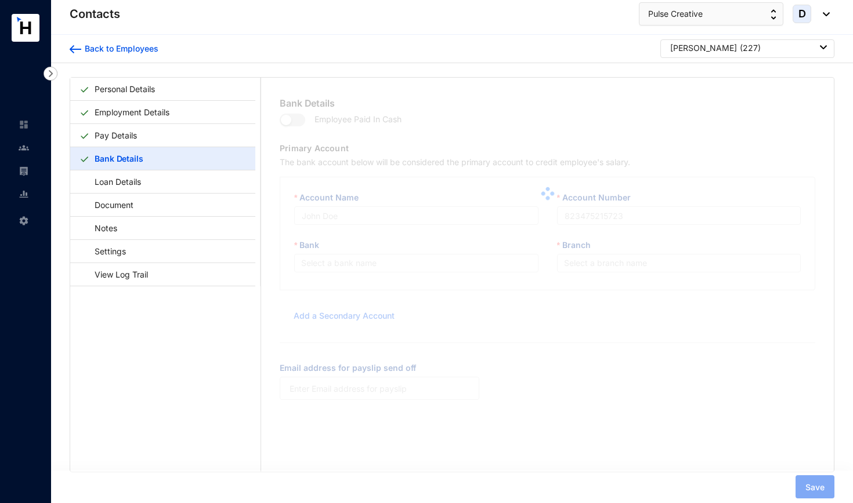
type input "Sampath Bank PLC"
type input "1151"
type input "[EMAIL_ADDRESS][DOMAIN_NAME]"
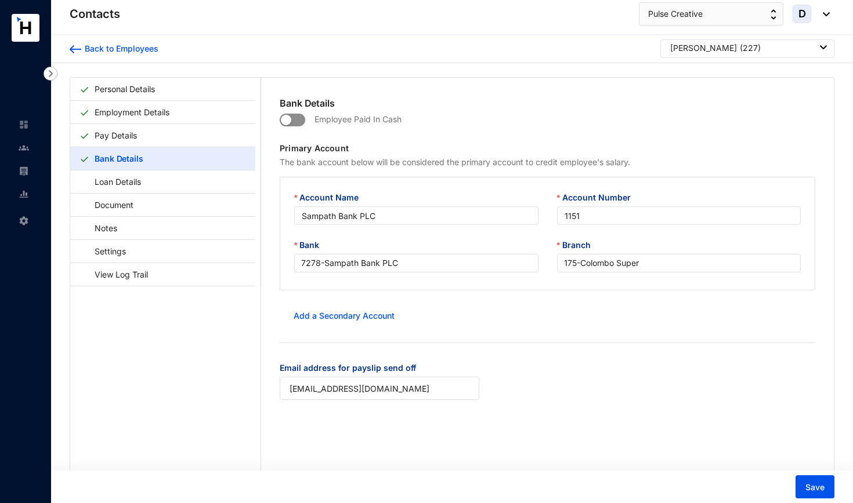
click at [302, 120] on span "button" at bounding box center [293, 120] width 26 height 13
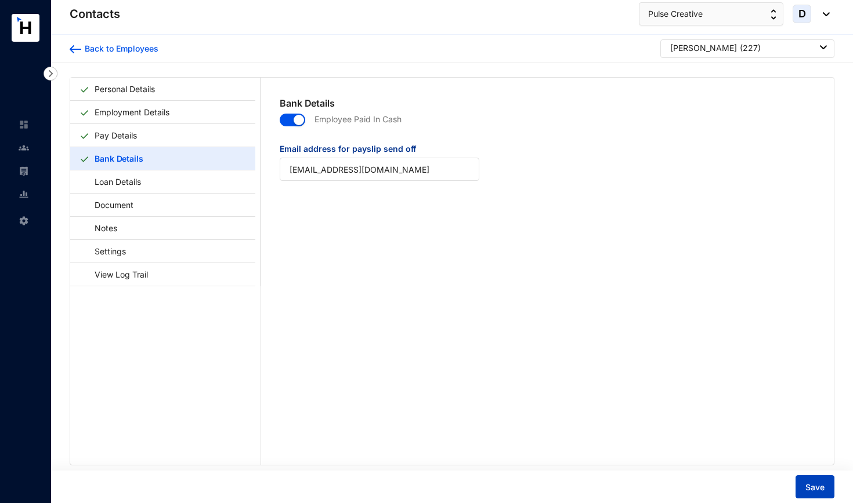
click at [815, 483] on span "Save" at bounding box center [814, 488] width 19 height 12
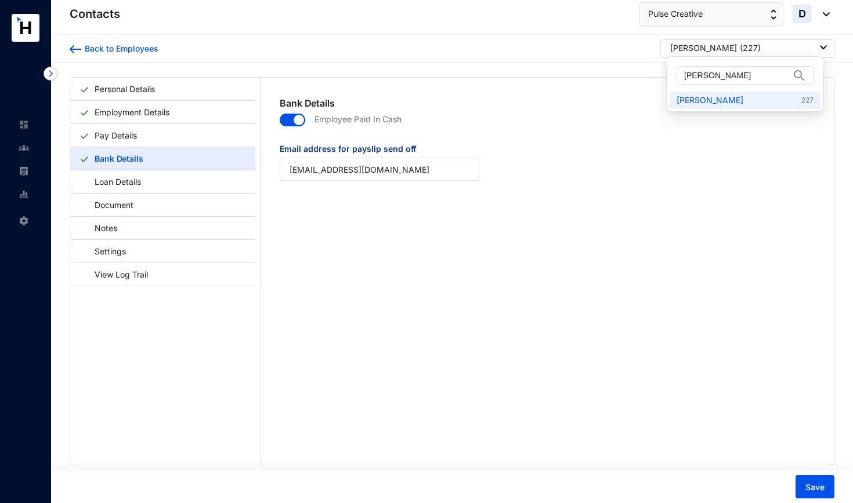
click at [756, 44] on div "[PERSON_NAME] ( 227 )" at bounding box center [748, 48] width 157 height 12
drag, startPoint x: 755, startPoint y: 71, endPoint x: 670, endPoint y: 75, distance: 84.8
click at [670, 75] on div "[PERSON_NAME]" at bounding box center [744, 75] width 151 height 32
paste input "[PERSON_NAME]"
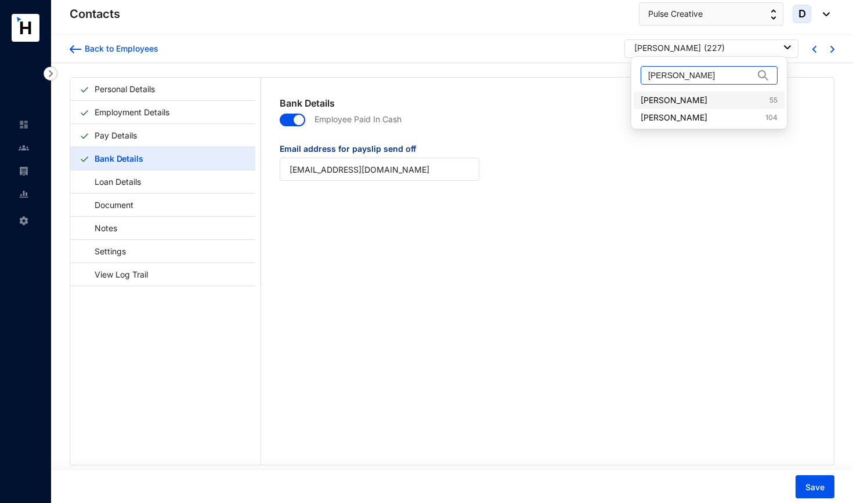
click at [714, 101] on link "[PERSON_NAME] 55" at bounding box center [708, 101] width 137 height 12
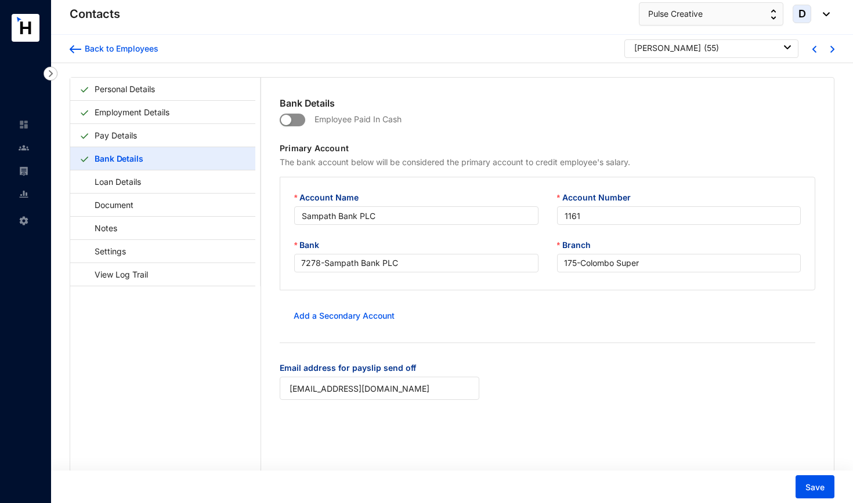
click at [301, 119] on span "button" at bounding box center [293, 120] width 26 height 13
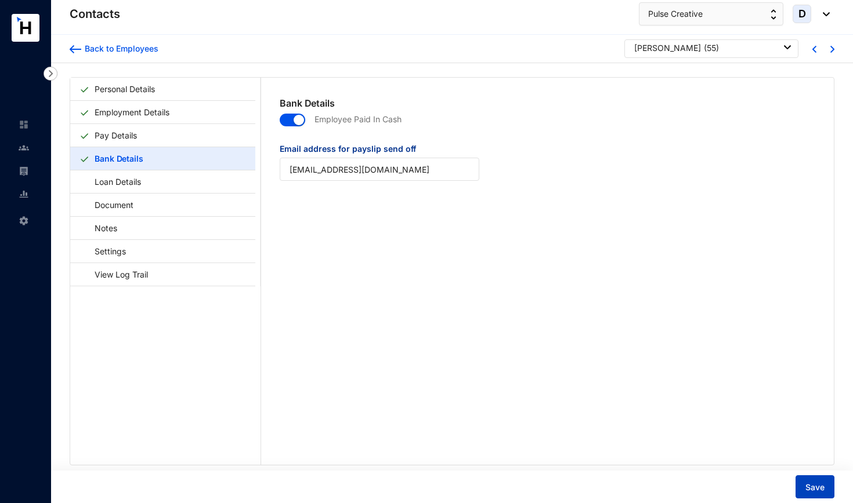
click at [811, 487] on span "Save" at bounding box center [814, 488] width 19 height 12
click at [702, 51] on div "Chen Yuhao ( 55 )" at bounding box center [712, 48] width 157 height 12
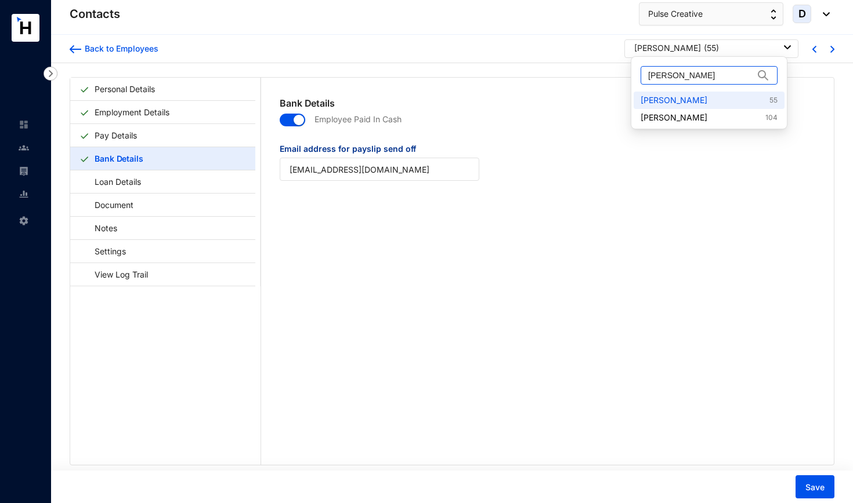
drag, startPoint x: 702, startPoint y: 77, endPoint x: 642, endPoint y: 74, distance: 59.8
click at [642, 74] on span "[PERSON_NAME]" at bounding box center [708, 75] width 137 height 19
paste input "[PERSON_NAME]"
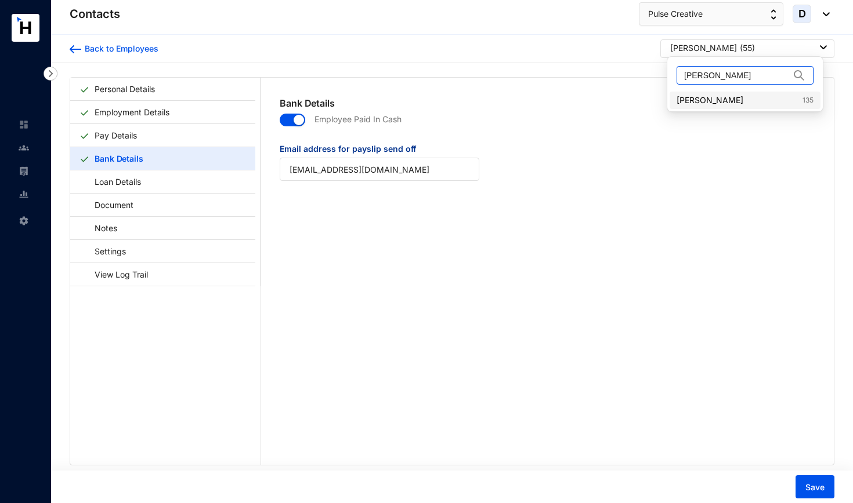
type input "[PERSON_NAME]"
click at [709, 99] on link "[PERSON_NAME] 135" at bounding box center [744, 101] width 137 height 12
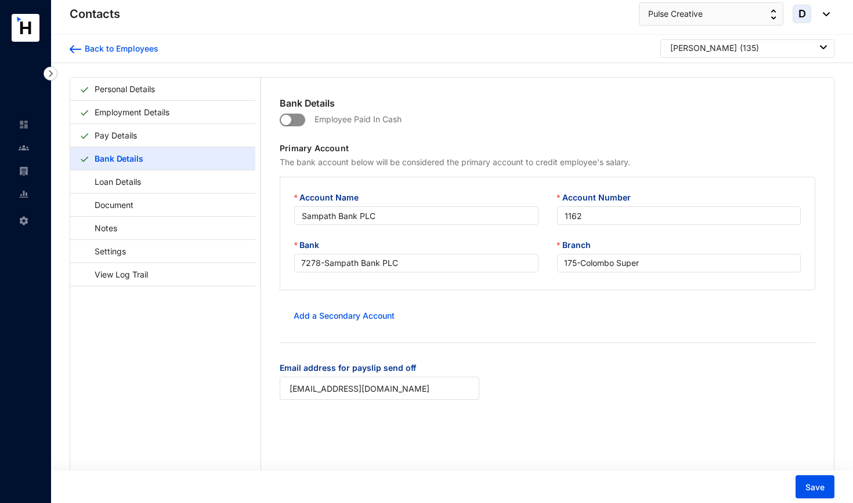
click at [301, 124] on span "button" at bounding box center [293, 120] width 26 height 13
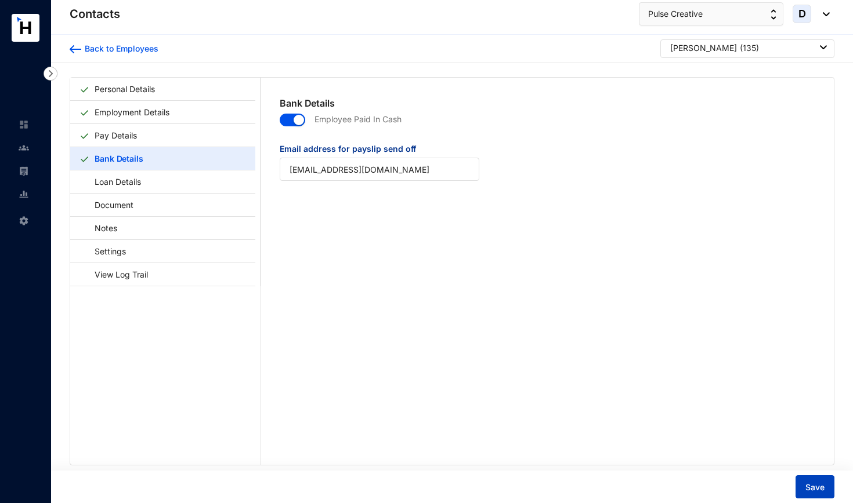
click at [814, 488] on span "Save" at bounding box center [814, 488] width 19 height 12
click at [33, 149] on link at bounding box center [33, 148] width 29 height 12
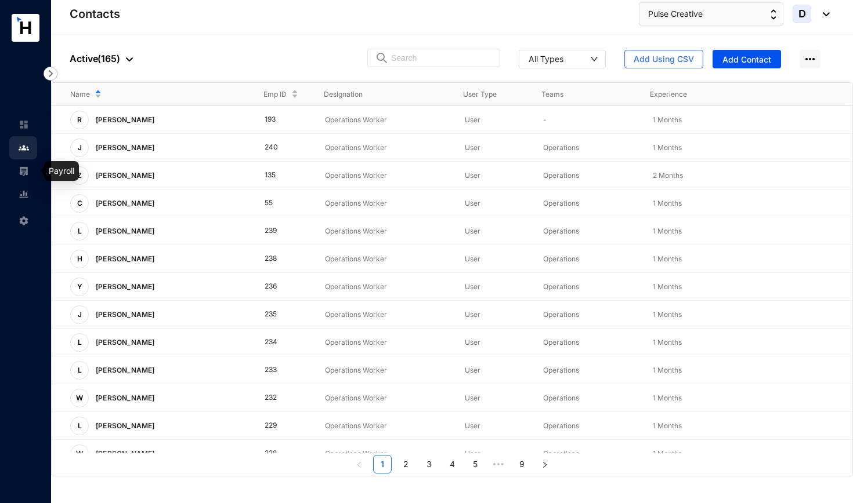
click at [25, 171] on img at bounding box center [24, 171] width 10 height 10
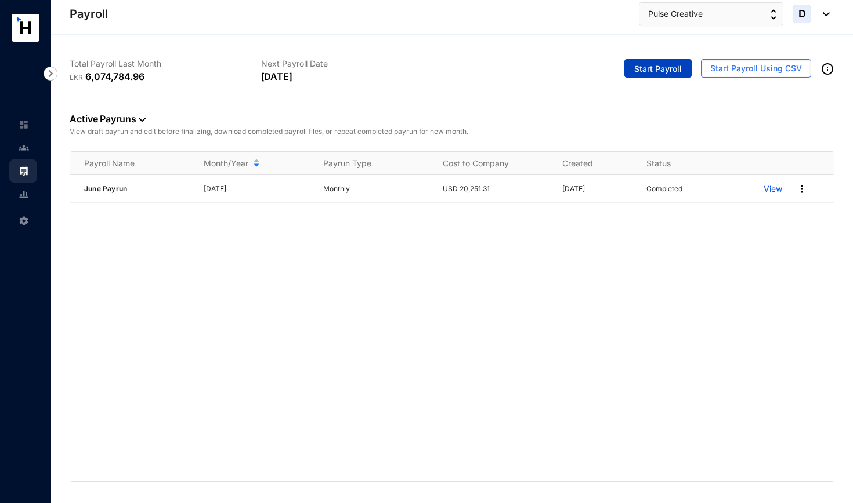
click at [676, 67] on span "Start Payroll" at bounding box center [658, 69] width 48 height 12
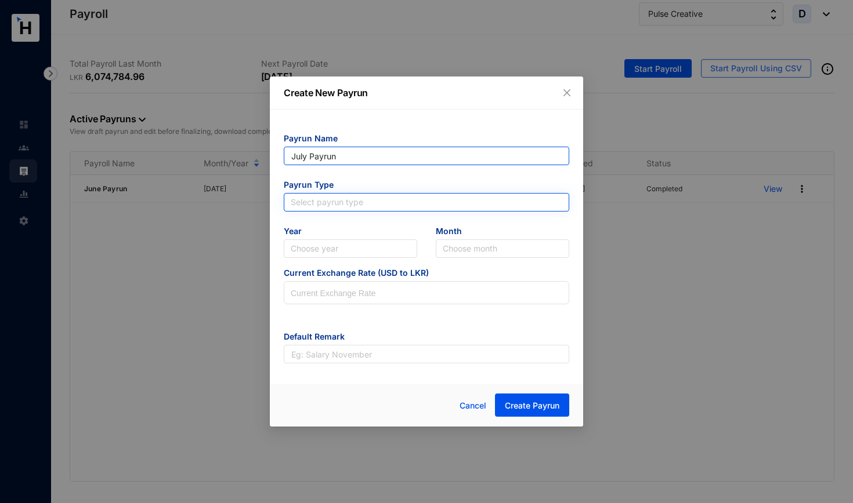
type input "July Payrun"
click at [430, 201] on input "search" at bounding box center [426, 202] width 271 height 17
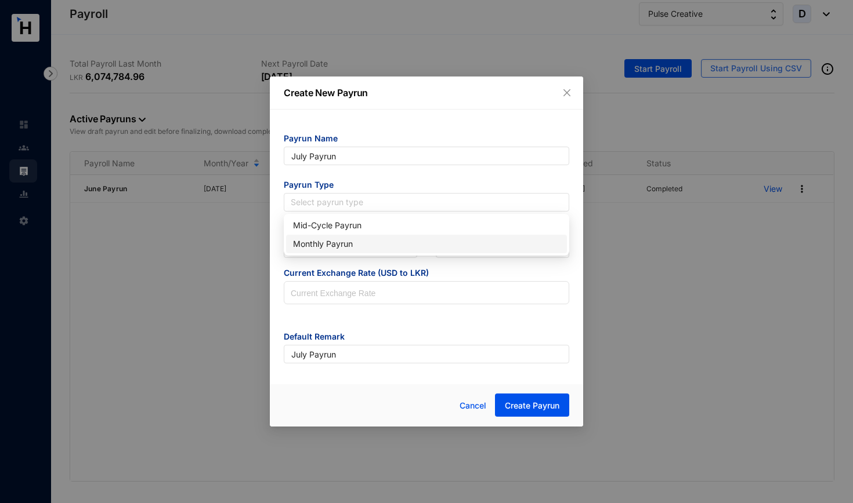
click at [419, 245] on div "Monthly Payrun" at bounding box center [426, 244] width 267 height 13
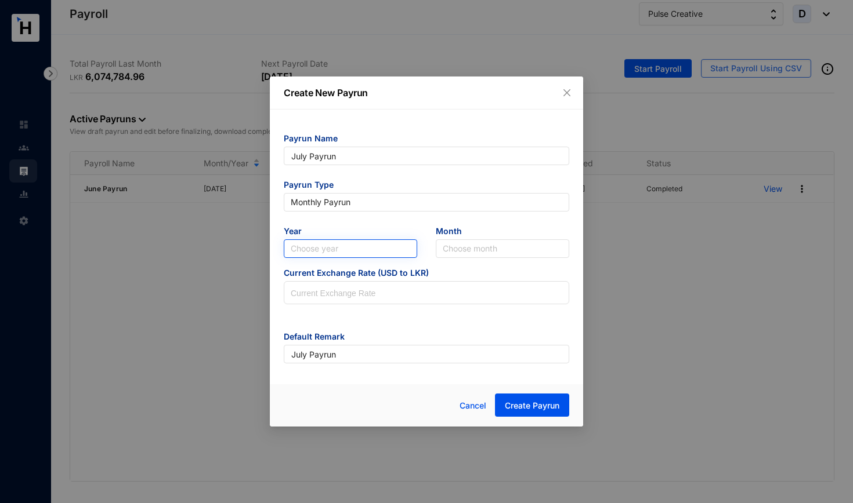
click at [407, 249] on input "search" at bounding box center [350, 248] width 119 height 17
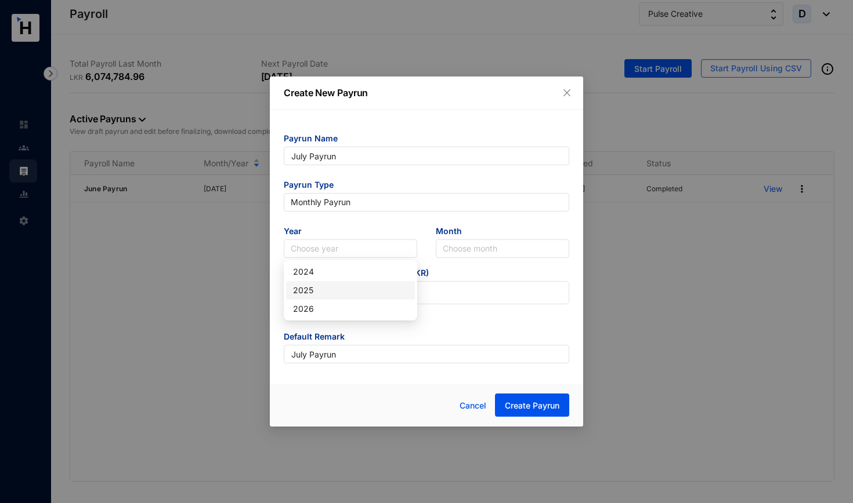
click at [382, 288] on div "2025" at bounding box center [350, 290] width 115 height 13
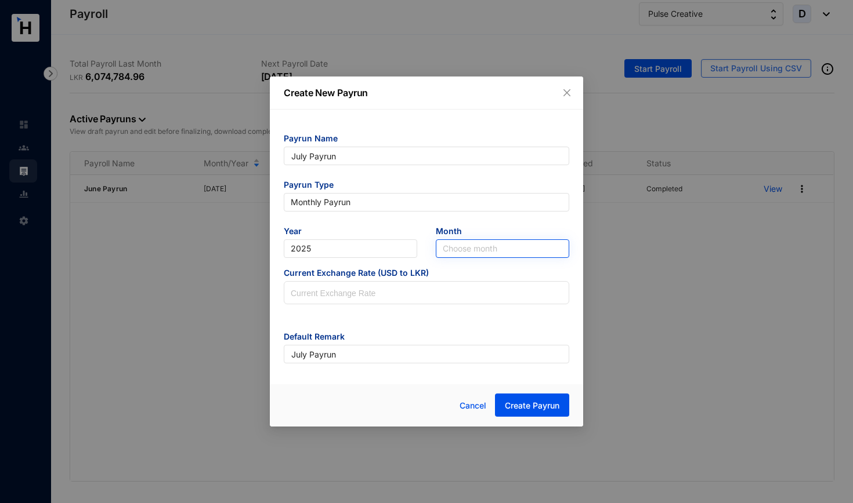
click at [465, 244] on input "search" at bounding box center [501, 248] width 119 height 17
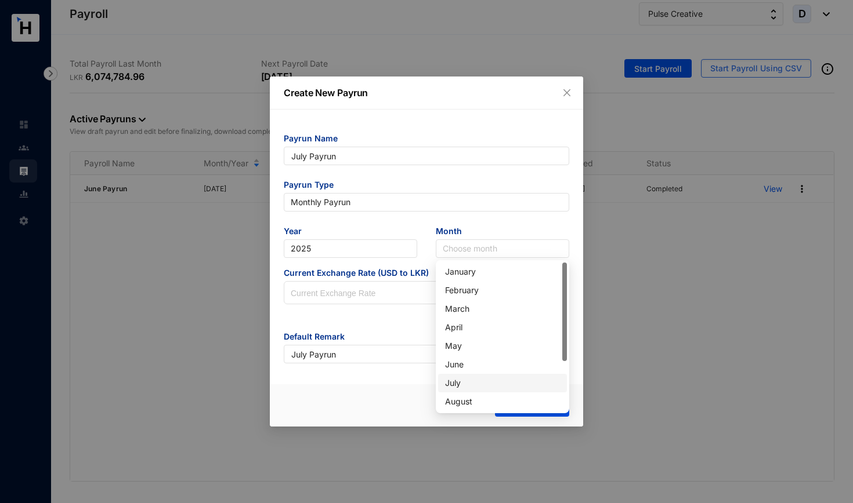
click at [462, 379] on div "July" at bounding box center [502, 383] width 115 height 13
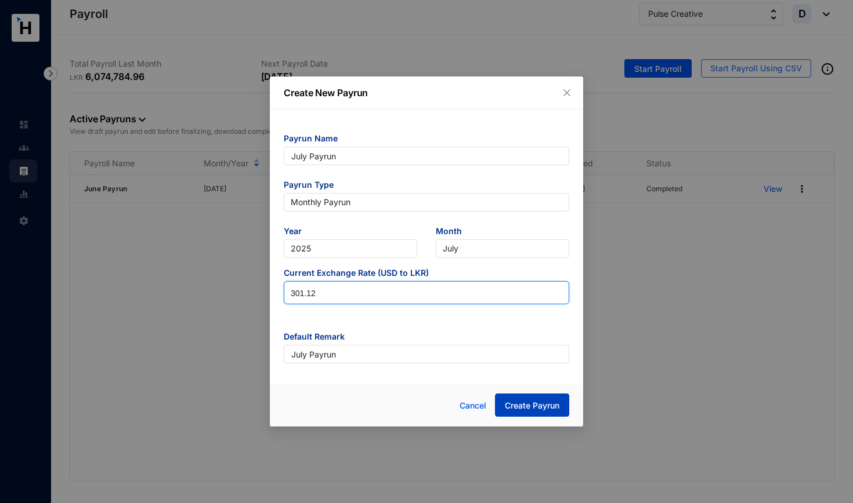
type input "301.12"
click at [520, 407] on span "Create Payrun" at bounding box center [532, 406] width 55 height 12
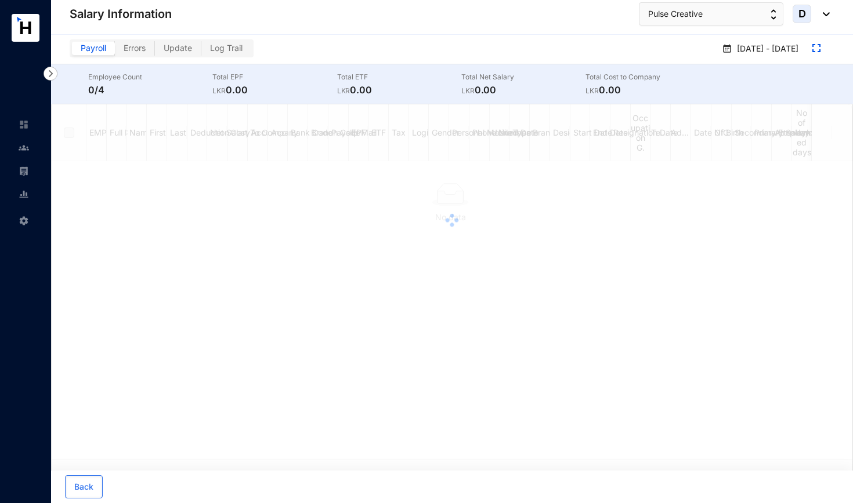
checkbox input "true"
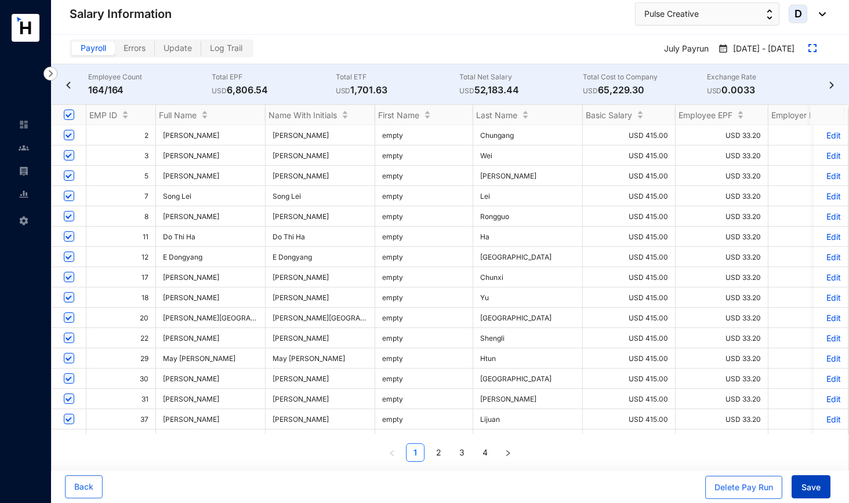
click at [813, 488] on span "Save" at bounding box center [810, 488] width 19 height 12
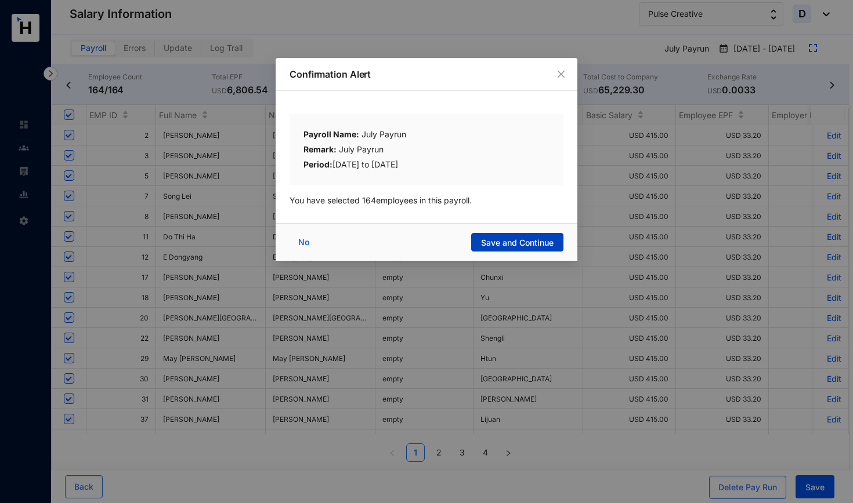
click at [539, 244] on span "Save and Continue" at bounding box center [517, 243] width 72 height 12
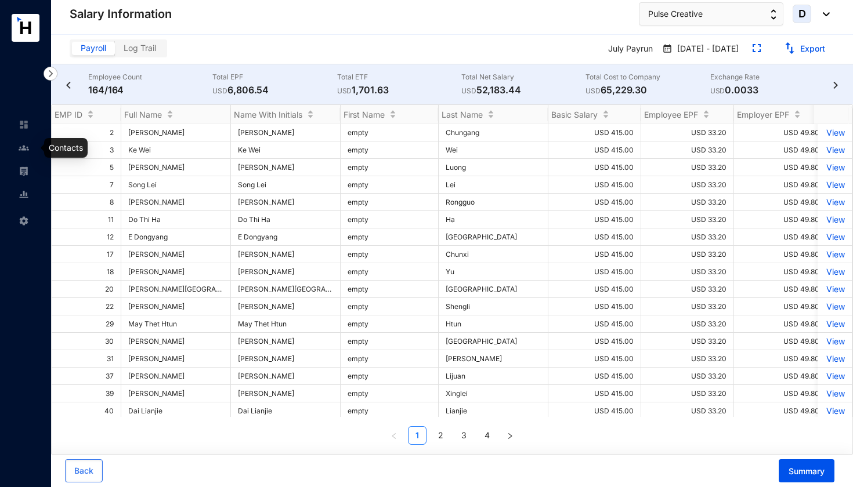
click at [30, 153] on link at bounding box center [33, 148] width 29 height 12
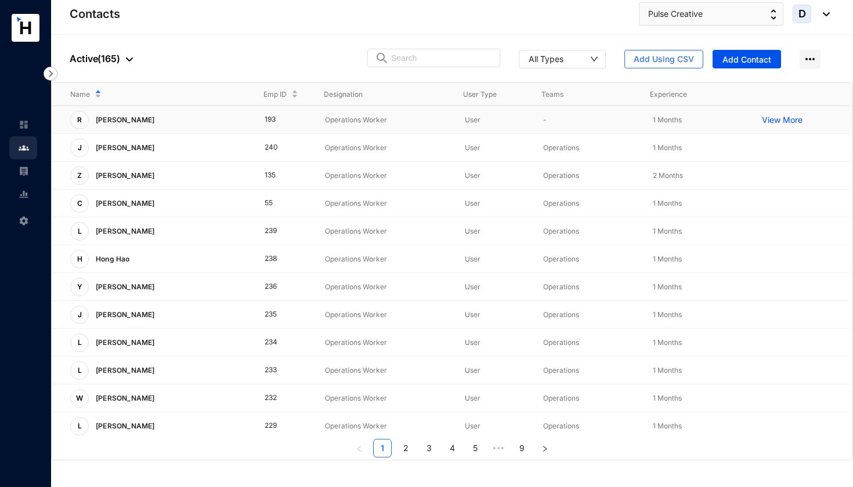
click at [777, 119] on p "View More" at bounding box center [784, 120] width 46 height 12
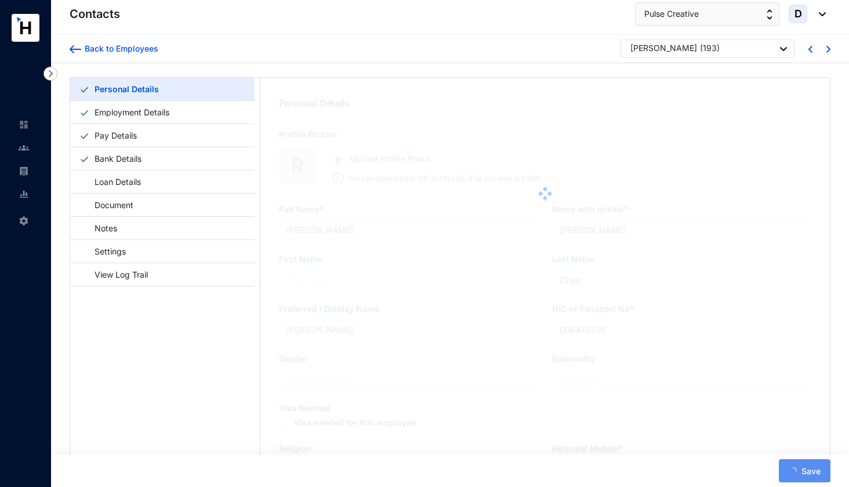
type input "[PERSON_NAME]"
type input "Ran"
type input "Chunxiang"
type input "[PERSON_NAME]"
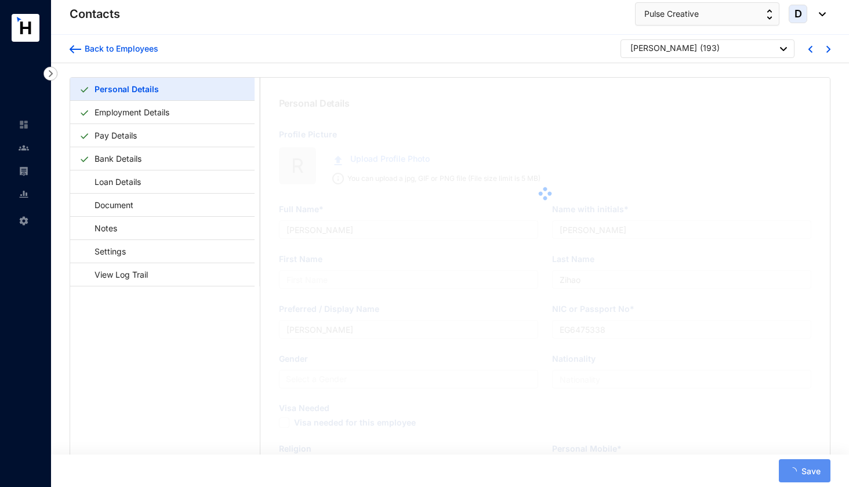
type input "EK6795978"
type input "0777905717"
checkbox input "true"
type input "[DATE]"
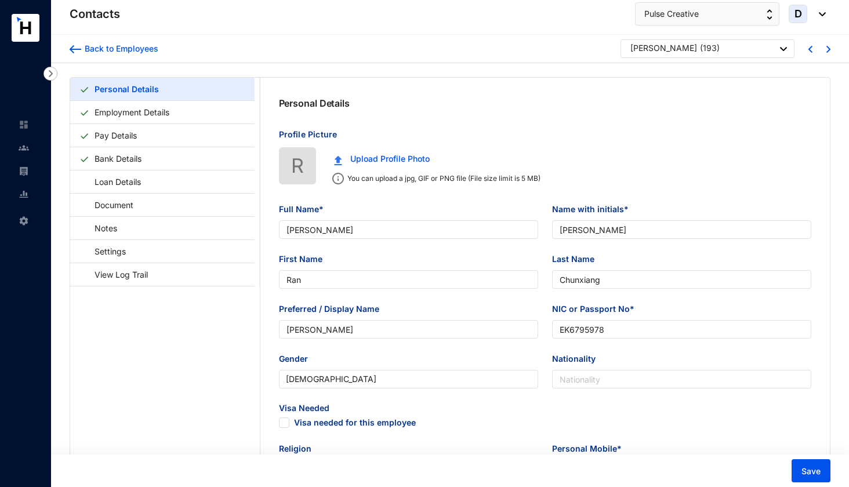
click at [728, 52] on div "Ran Chunxiang ( 193 )" at bounding box center [708, 49] width 157 height 14
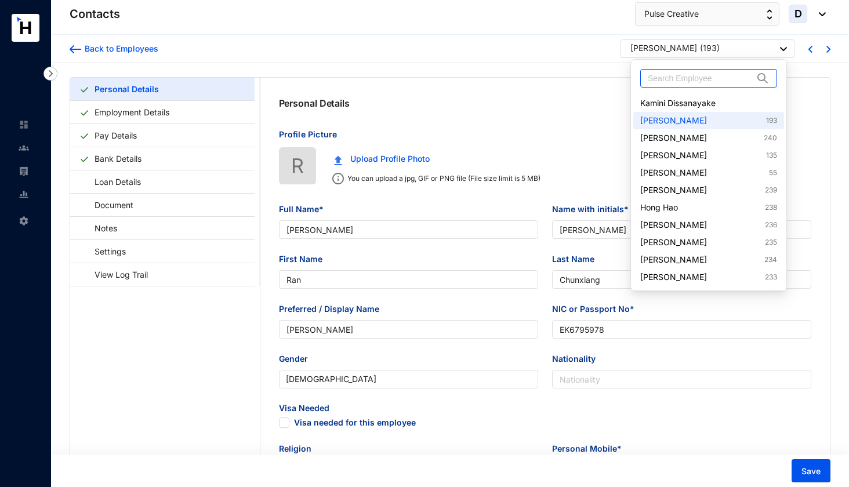
click at [719, 72] on input "text" at bounding box center [701, 78] width 106 height 17
paste input "[PERSON_NAME]"
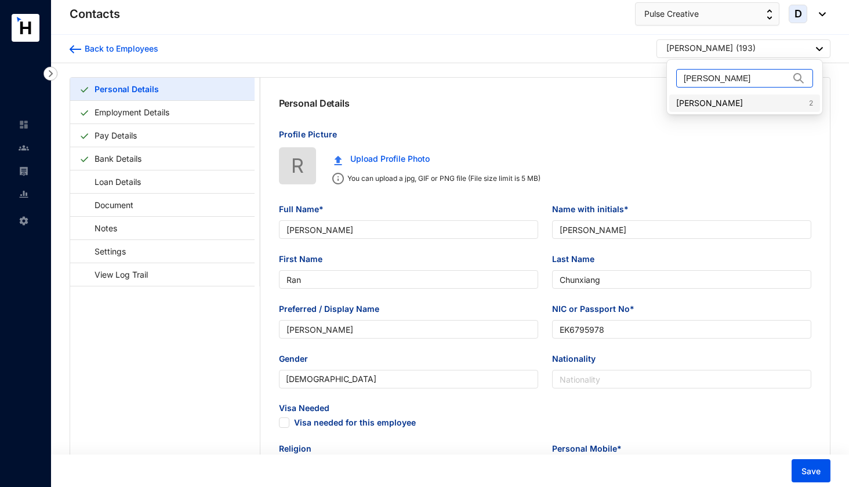
type input "[PERSON_NAME]"
click at [717, 103] on link "[PERSON_NAME] 2" at bounding box center [744, 103] width 137 height 12
checkbox input "false"
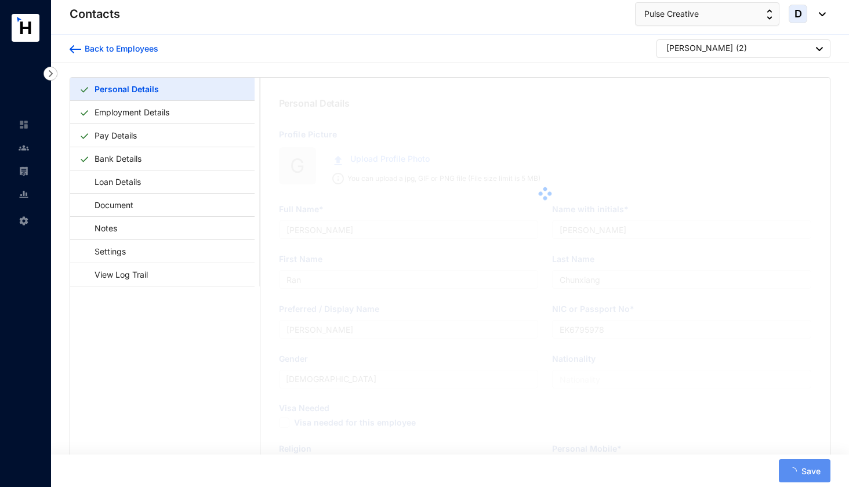
type input "[PERSON_NAME]"
type input "Chungang"
type input "[PERSON_NAME]"
type input "EH1015840"
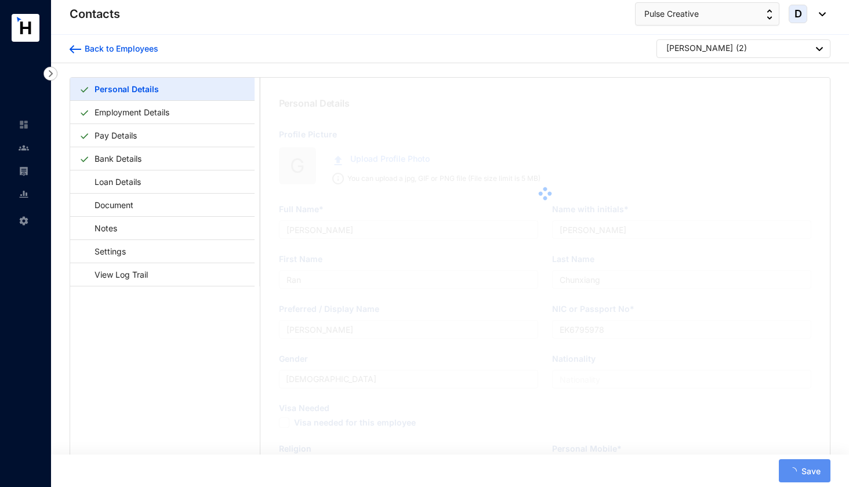
type input "ON320 Residencies, [STREET_ADDRESS]"
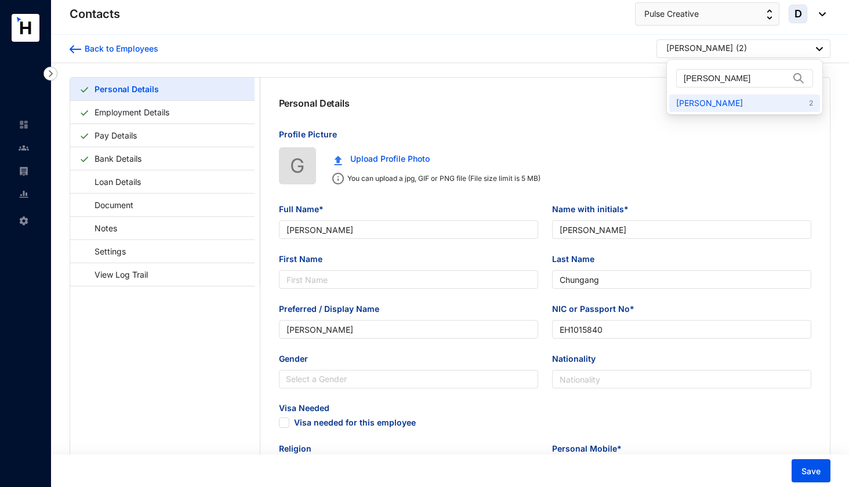
click at [753, 49] on div "[PERSON_NAME] ( 2 )" at bounding box center [744, 49] width 157 height 14
drag, startPoint x: 749, startPoint y: 75, endPoint x: 629, endPoint y: 72, distance: 120.1
click at [629, 72] on body "Contacts Settings Contacts Pulse Creative D Back to Employees [PERSON_NAME] ( 2…" at bounding box center [424, 243] width 849 height 487
click at [762, 55] on div "[PERSON_NAME] ( 2 )" at bounding box center [744, 49] width 157 height 14
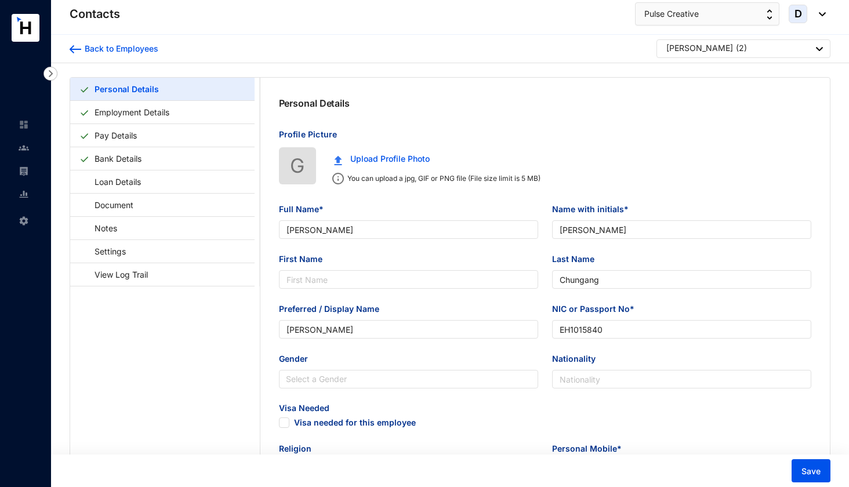
drag, startPoint x: 759, startPoint y: 74, endPoint x: 631, endPoint y: 84, distance: 128.0
click at [631, 84] on body "Contacts Settings Contacts Pulse Creative D Back to Employees [PERSON_NAME] ( 2…" at bounding box center [424, 243] width 849 height 487
click at [736, 49] on p "( 2 )" at bounding box center [741, 49] width 11 height 14
drag, startPoint x: 734, startPoint y: 78, endPoint x: 656, endPoint y: 77, distance: 77.7
click at [656, 77] on body "Contacts Settings Contacts Pulse Creative D Back to Employees [PERSON_NAME] ( 2…" at bounding box center [424, 243] width 849 height 487
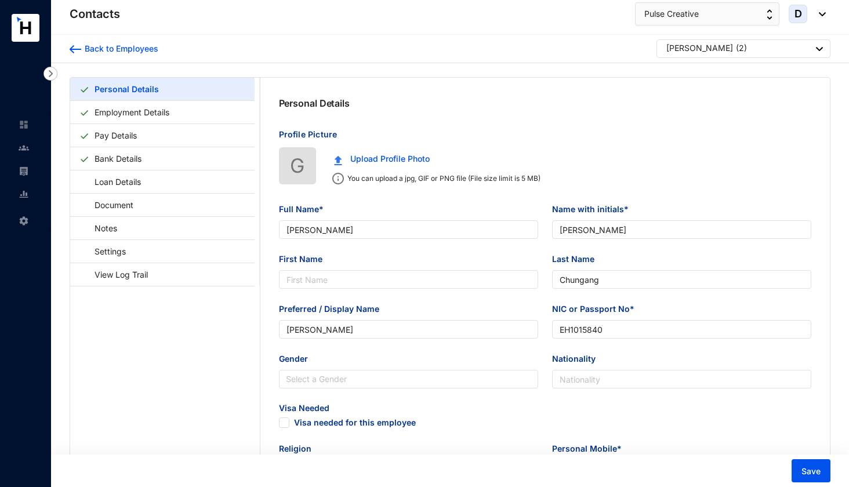
click at [741, 46] on div "[PERSON_NAME] ( 2 )" at bounding box center [744, 49] width 157 height 14
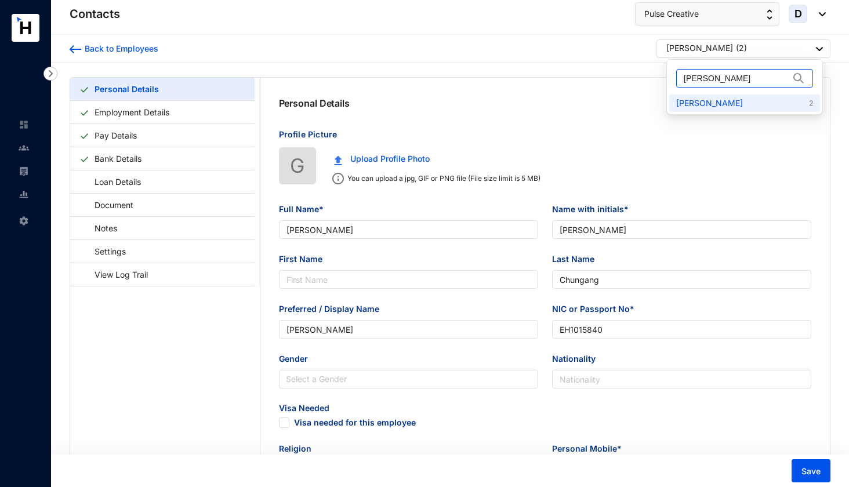
drag, startPoint x: 739, startPoint y: 81, endPoint x: 683, endPoint y: 79, distance: 56.9
click at [683, 79] on span "[PERSON_NAME]" at bounding box center [744, 78] width 137 height 19
paste input "Song Lei"
type input "Song Lei"
click at [698, 104] on link "Song Lei 7" at bounding box center [744, 103] width 137 height 12
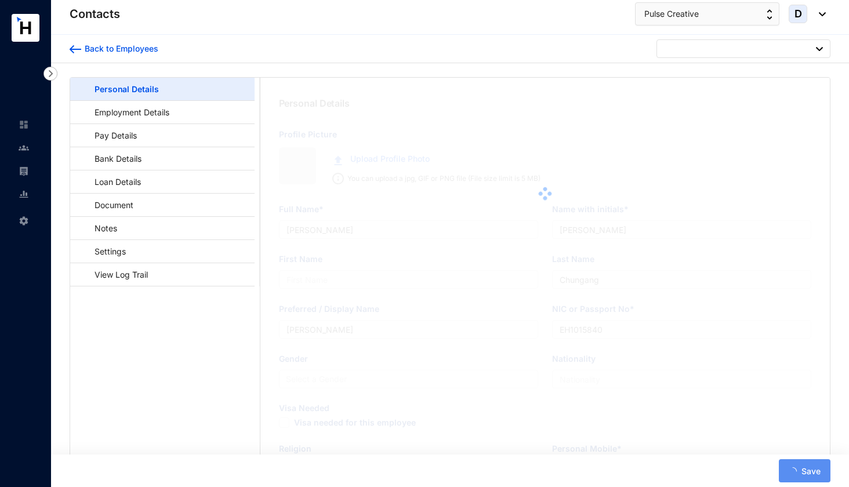
type input "Song Lei"
type input "Lei"
type input "Song Lei"
type input "EH5490874"
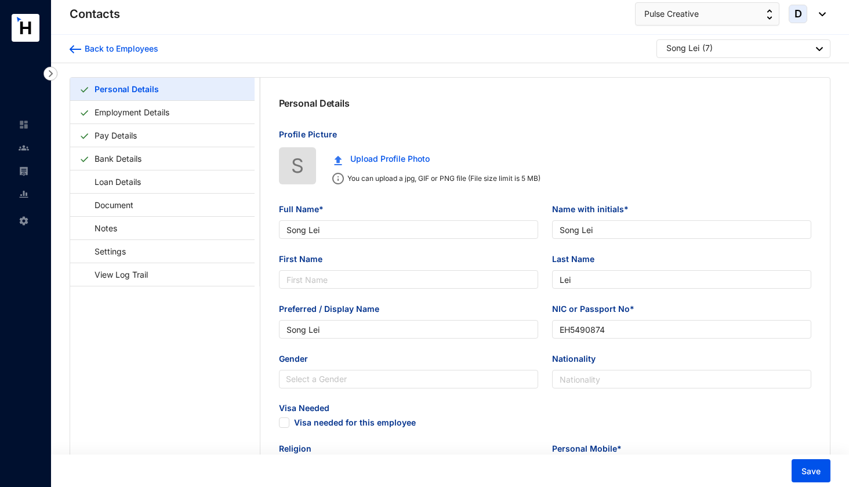
click at [732, 46] on div "Song Lei ( 7 )" at bounding box center [744, 49] width 157 height 14
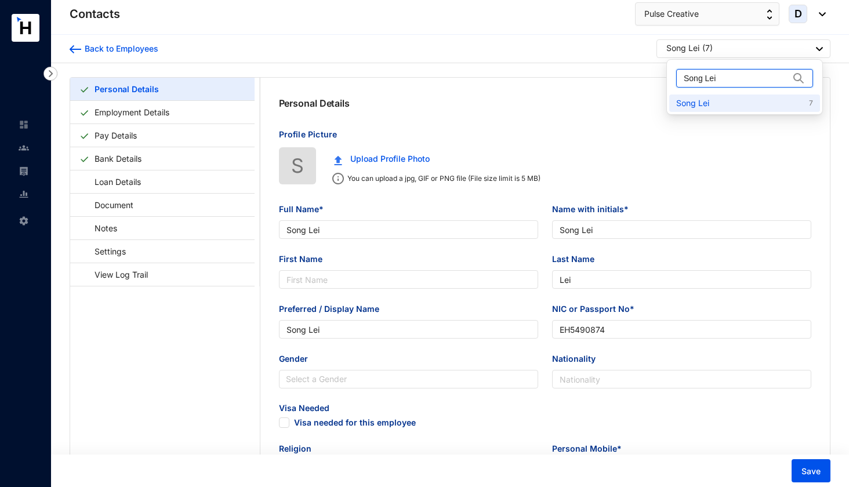
click at [735, 77] on input "Song Lei" at bounding box center [737, 78] width 106 height 17
drag, startPoint x: 735, startPoint y: 77, endPoint x: 684, endPoint y: 78, distance: 51.0
click at [684, 78] on input "Song Lei" at bounding box center [737, 78] width 106 height 17
paste input "Chiat [PERSON_NAME]"
type input "Chiat [PERSON_NAME]"
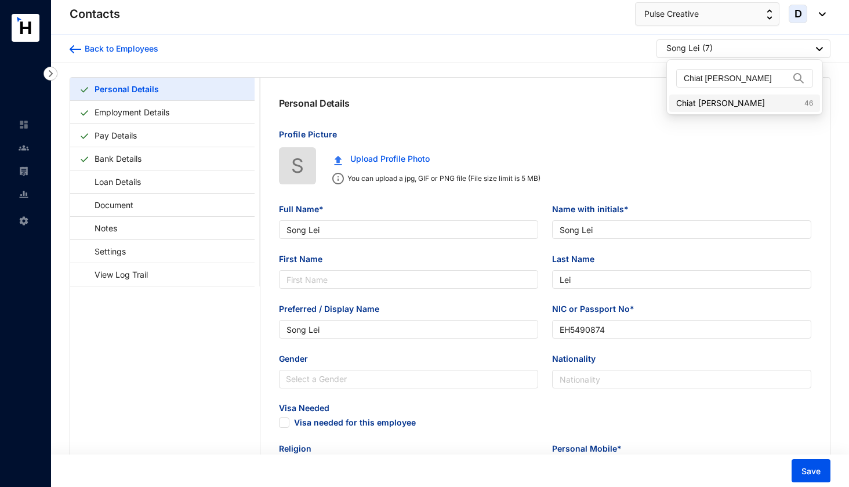
click at [701, 103] on link "Chiat Chin Jiun 46" at bounding box center [744, 103] width 137 height 12
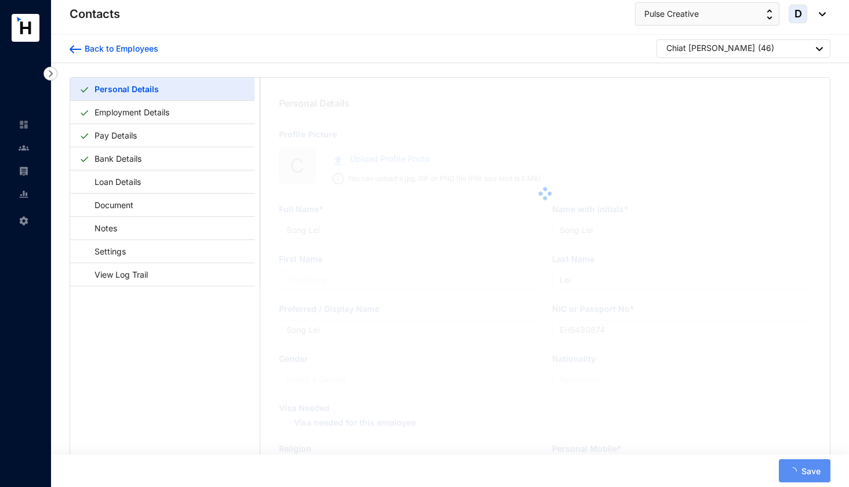
type input "Chiat [PERSON_NAME]"
type input "Jiun"
type input "Chiat [PERSON_NAME]"
type input "A59067566"
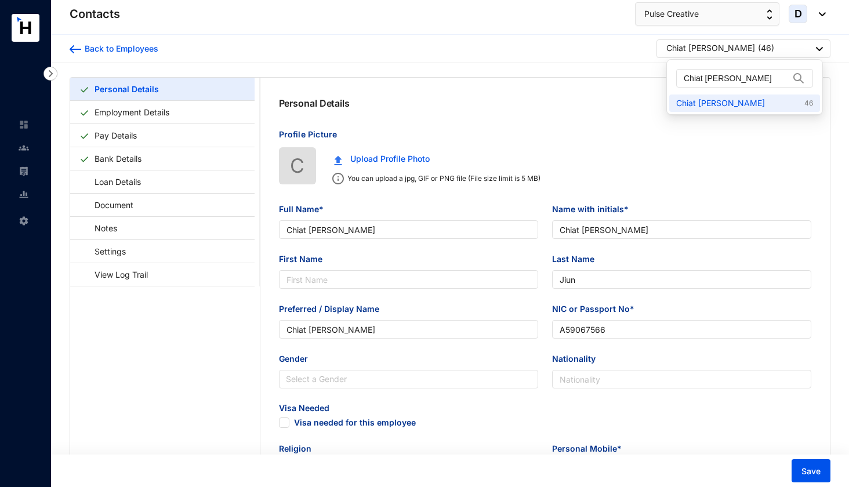
click at [753, 50] on div "[PERSON_NAME] ( 46 )" at bounding box center [744, 49] width 157 height 14
drag, startPoint x: 749, startPoint y: 82, endPoint x: 683, endPoint y: 79, distance: 66.2
click at [683, 79] on span "Chiat [PERSON_NAME]" at bounding box center [744, 78] width 137 height 19
paste input "[PERSON_NAME]"
type input "[PERSON_NAME]"
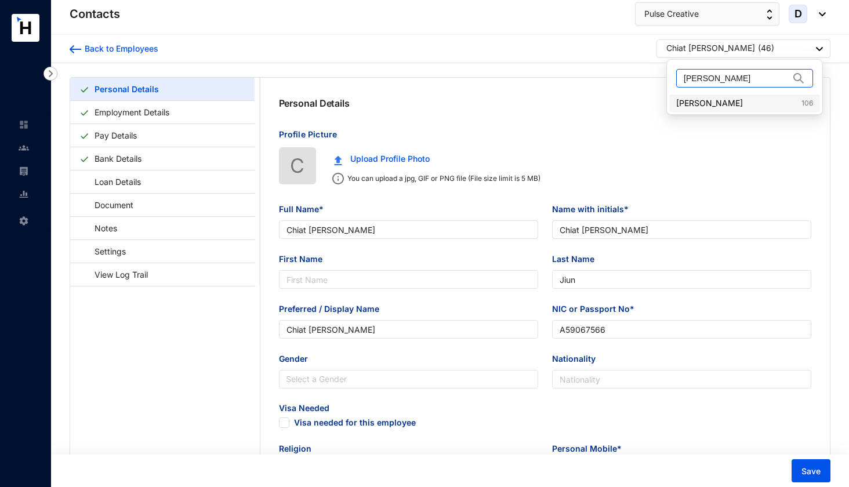
click at [699, 102] on link "[PERSON_NAME] 106" at bounding box center [744, 103] width 137 height 12
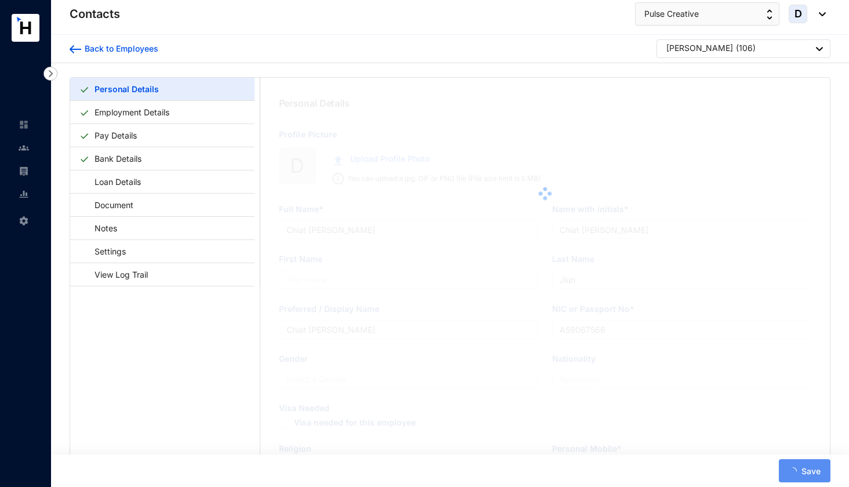
type input "[PERSON_NAME]"
type input "Yuyun"
type input "[PERSON_NAME]"
type input "EJ9760527"
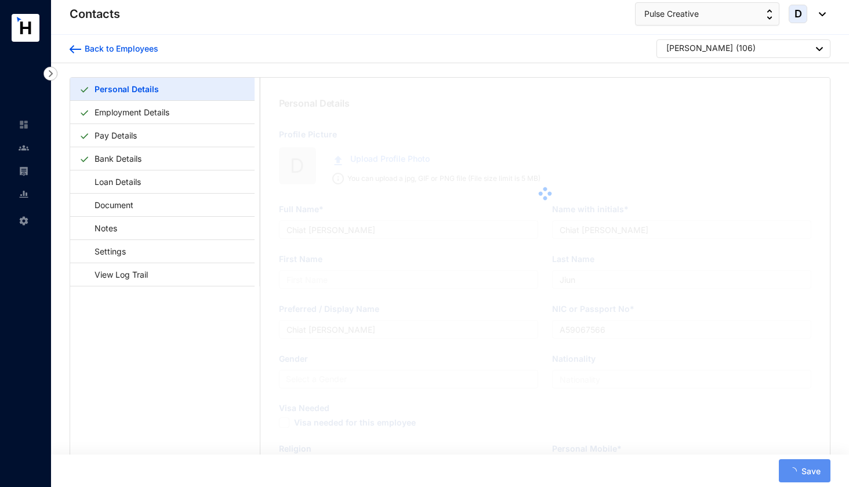
type input "[GEOGRAPHIC_DATA][STREET_ADDRESS][PERSON_NAME]"
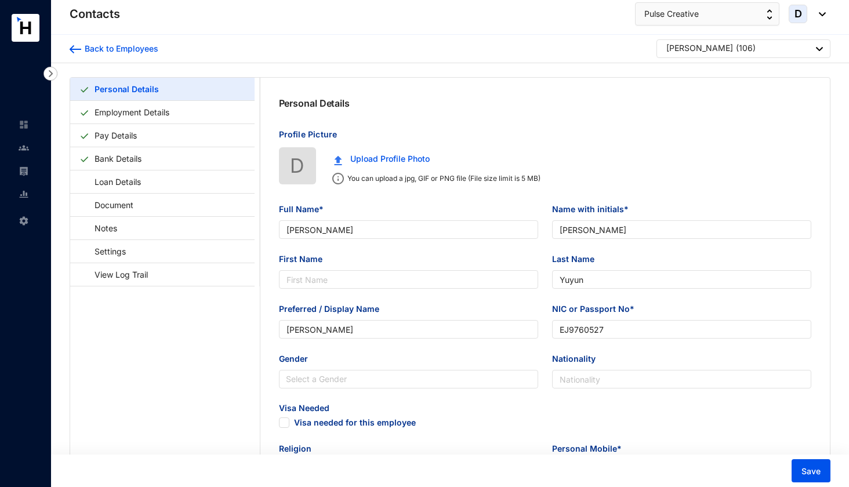
click at [736, 44] on p "( 106 )" at bounding box center [746, 49] width 20 height 14
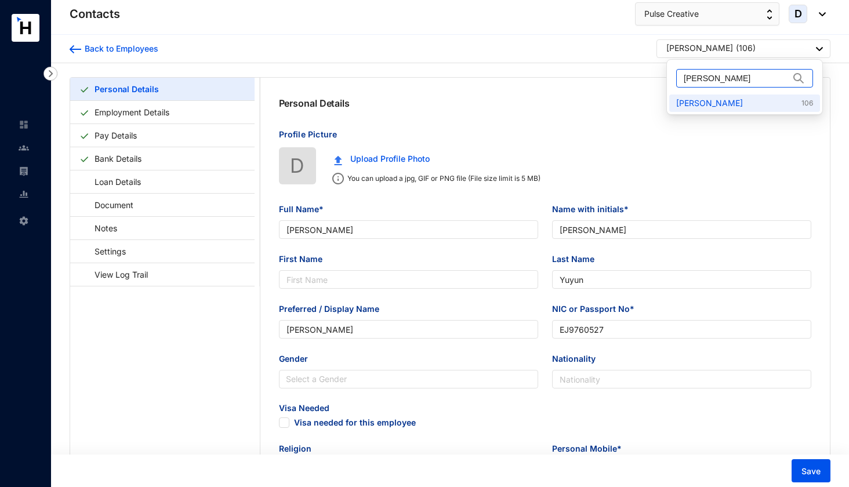
drag, startPoint x: 732, startPoint y: 78, endPoint x: 682, endPoint y: 81, distance: 50.0
click at [682, 81] on span "[PERSON_NAME]" at bounding box center [744, 78] width 137 height 19
paste input "Bao Jifei"
type input "Bao Jifei"
click at [695, 102] on link "Bao Jifei 112" at bounding box center [744, 103] width 137 height 12
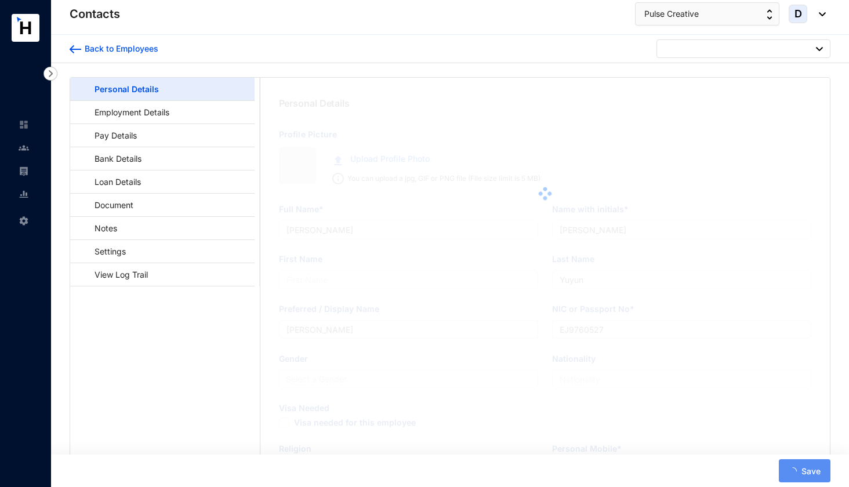
type input "Bao Jifei"
type input "Jifei"
type input "Bao Jifei"
type input "EJ8009568"
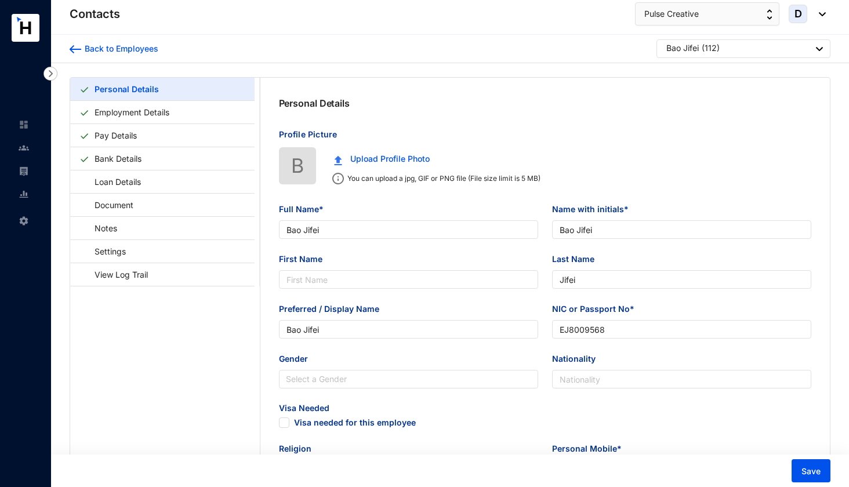
click at [725, 48] on div "Bao Jifei ( 112 )" at bounding box center [744, 49] width 157 height 14
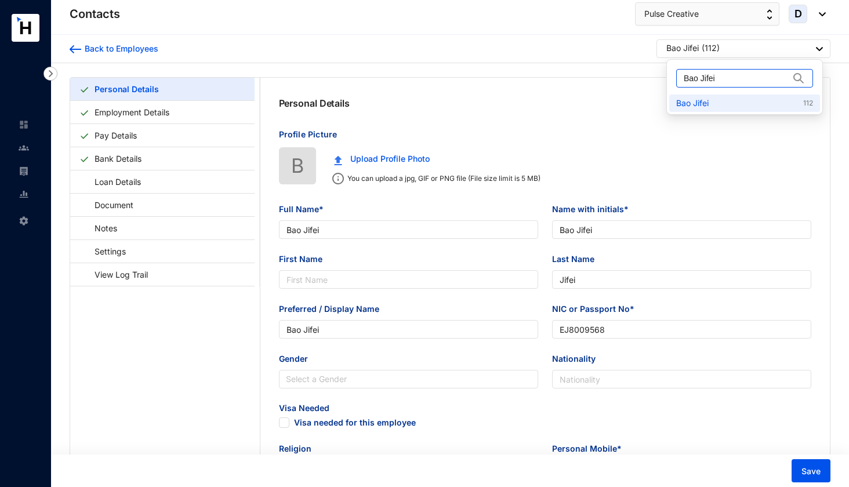
drag, startPoint x: 721, startPoint y: 82, endPoint x: 676, endPoint y: 82, distance: 45.2
click at [676, 82] on span "Bao Jifei" at bounding box center [744, 78] width 137 height 19
paste input "Pan Zhen"
type input "Pan Zhen"
click at [697, 100] on link "Pan Zhen 121" at bounding box center [744, 103] width 137 height 12
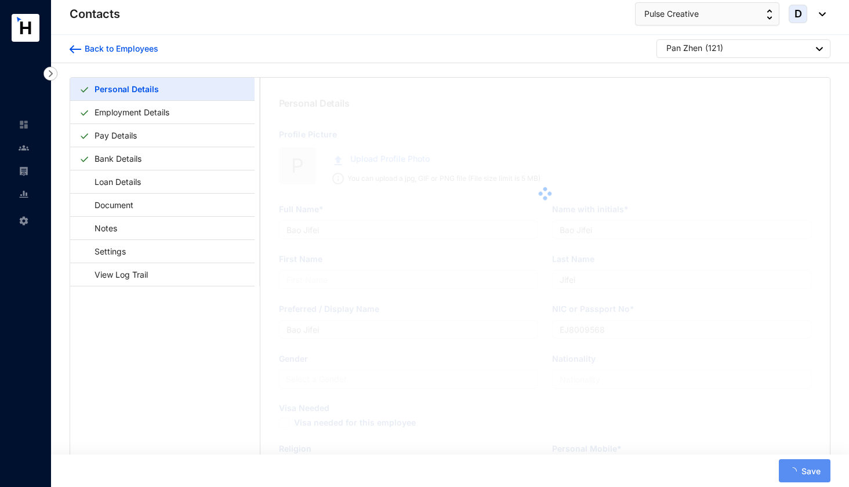
type input "Pan Zhen"
type input "Zhen"
type input "Pan Zhen"
type input "E98942608"
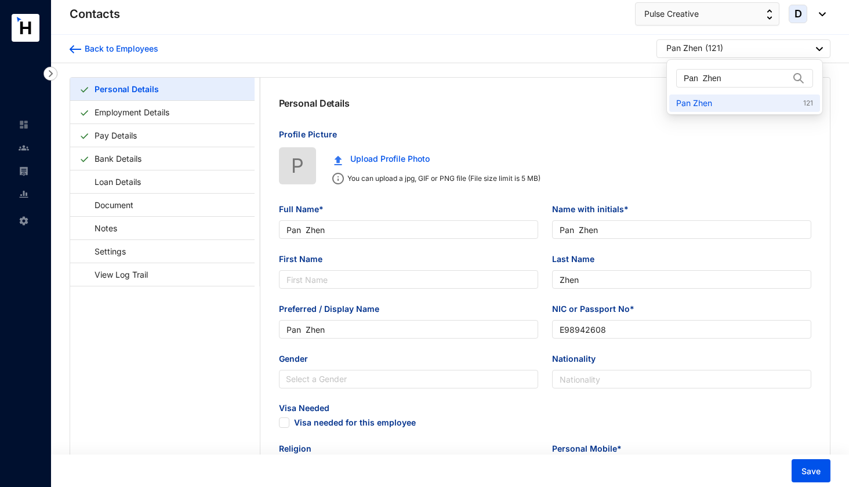
click at [728, 49] on div "Pan Zhen ( 121 )" at bounding box center [744, 49] width 157 height 14
drag, startPoint x: 731, startPoint y: 77, endPoint x: 680, endPoint y: 84, distance: 51.5
click at [680, 84] on span "Pan Zhen" at bounding box center [744, 78] width 137 height 19
drag, startPoint x: 727, startPoint y: 78, endPoint x: 679, endPoint y: 78, distance: 48.1
click at [679, 78] on span "Pan Zhen" at bounding box center [744, 78] width 137 height 19
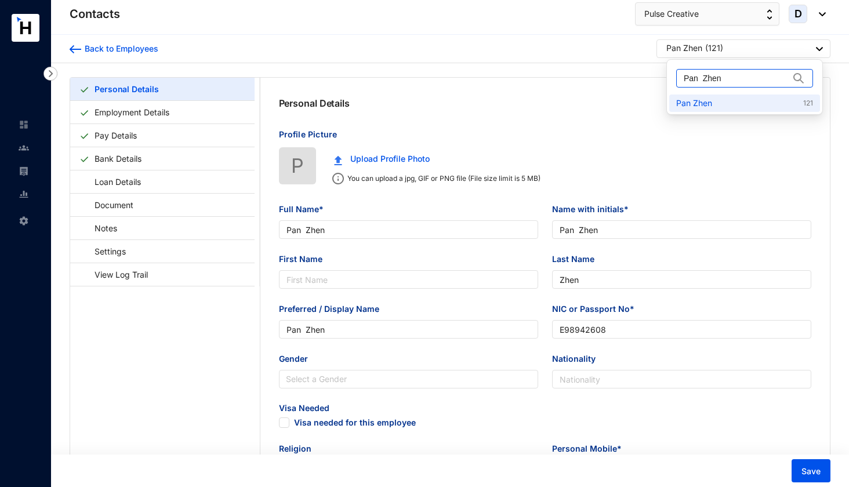
paste input "[PERSON_NAME]"
type input "[PERSON_NAME]"
click at [717, 107] on link "[PERSON_NAME] 129" at bounding box center [744, 103] width 137 height 12
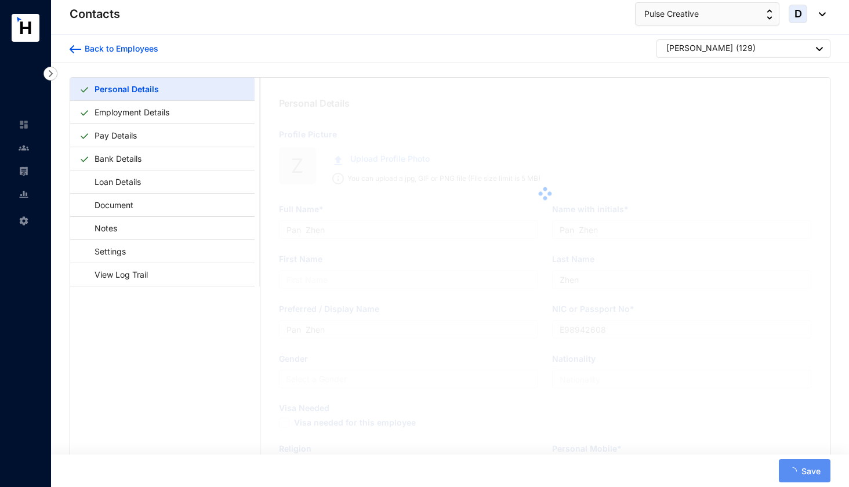
type input "[PERSON_NAME]"
type input "Tong"
type input "[PERSON_NAME]"
type input "EA0352219"
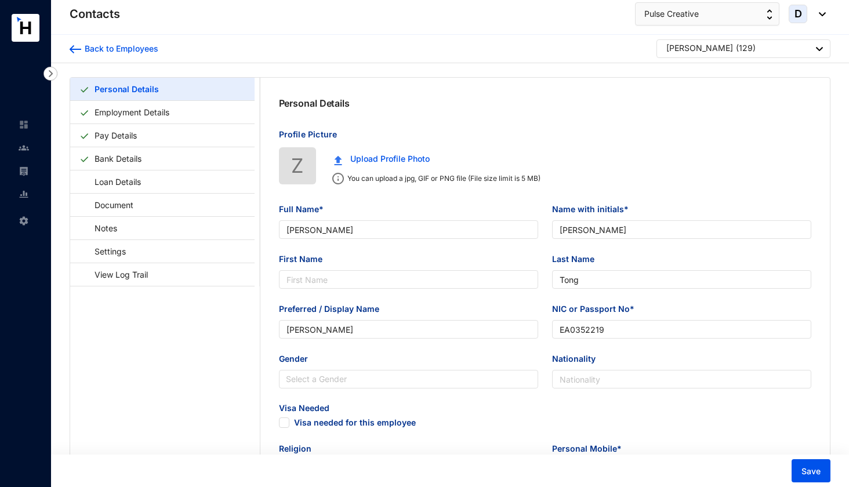
click at [698, 45] on div "[PERSON_NAME]" at bounding box center [699, 48] width 67 height 12
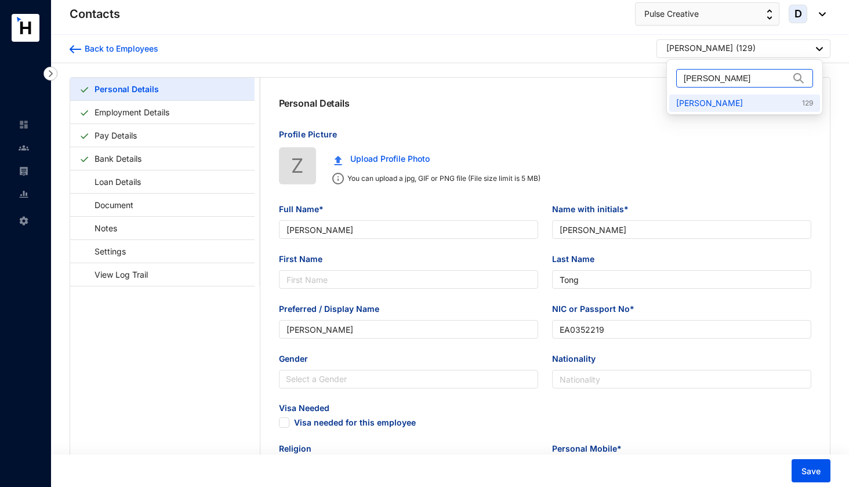
drag, startPoint x: 731, startPoint y: 79, endPoint x: 681, endPoint y: 74, distance: 50.8
click at [681, 74] on span "[PERSON_NAME]" at bounding box center [744, 78] width 137 height 19
paste input "[PERSON_NAME]"
type input "[PERSON_NAME]"
click at [708, 101] on link "[PERSON_NAME] 138" at bounding box center [744, 103] width 137 height 12
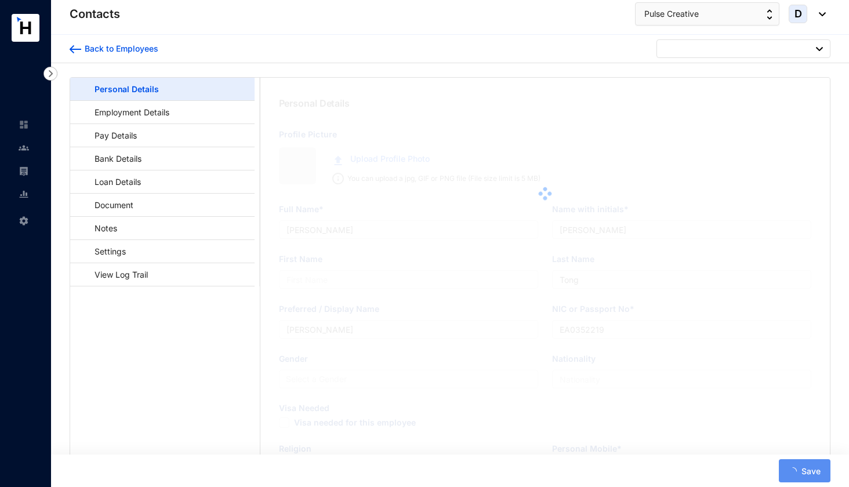
type input "[PERSON_NAME]"
type input "EB9502565"
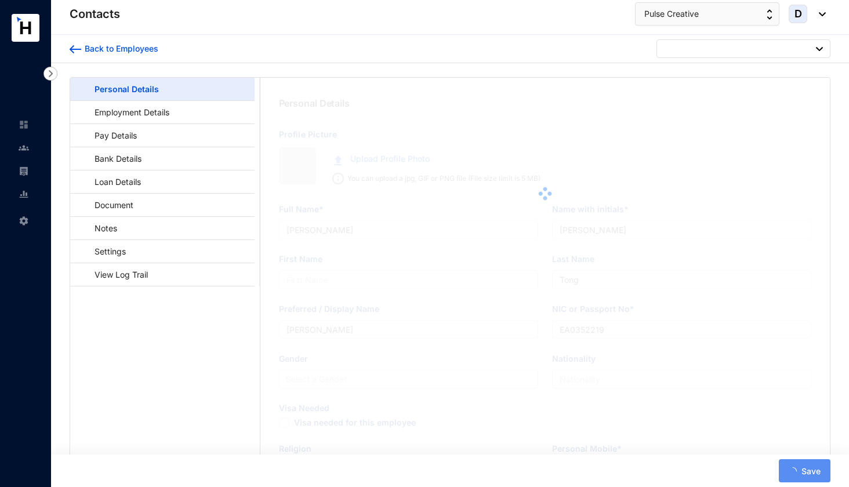
type input "Crescat Residencies, [STREET_ADDRESS]"
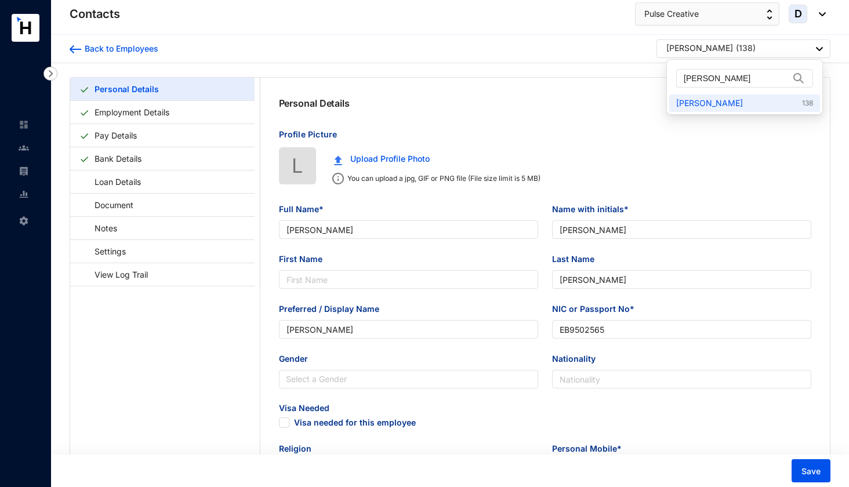
click at [732, 48] on div "[PERSON_NAME] ( 138 )" at bounding box center [744, 49] width 157 height 14
drag, startPoint x: 730, startPoint y: 81, endPoint x: 680, endPoint y: 81, distance: 49.9
click at [680, 81] on span "[PERSON_NAME]" at bounding box center [744, 78] width 137 height 19
paste input "[PERSON_NAME]"
type input "[PERSON_NAME]"
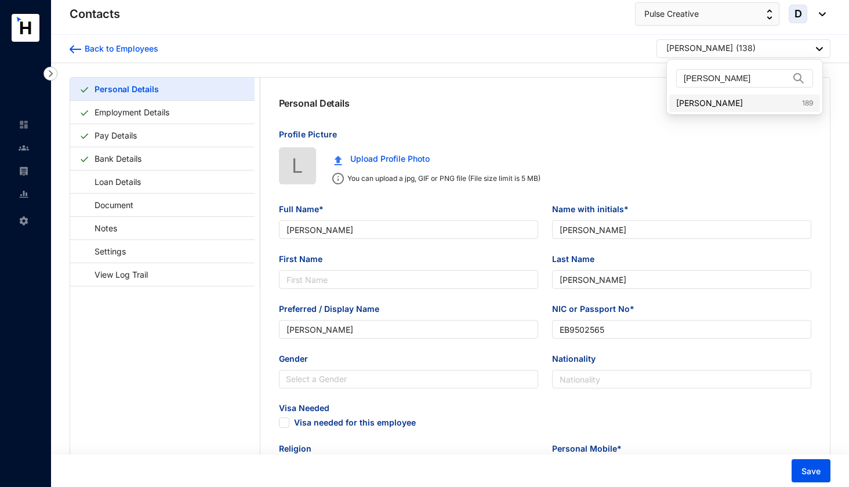
click at [702, 99] on link "[PERSON_NAME] 189" at bounding box center [744, 103] width 137 height 12
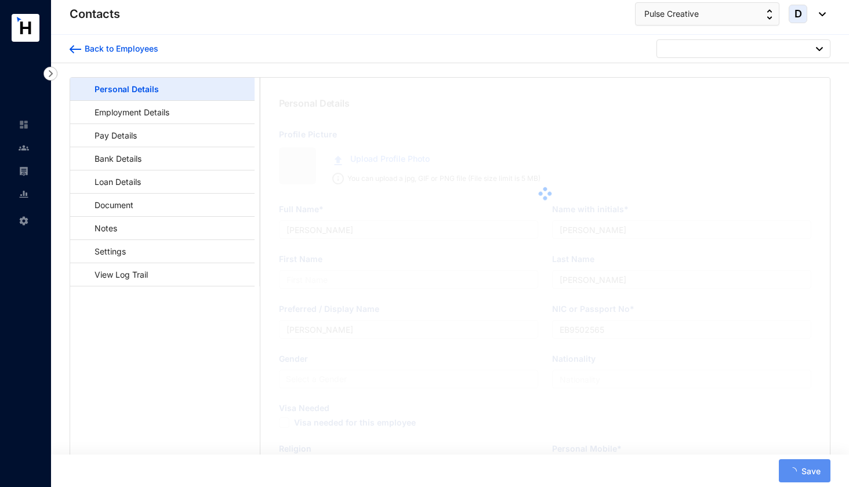
type input "[PERSON_NAME]"
type input "Neng"
type input "[PERSON_NAME]"
type input "EJ8483575"
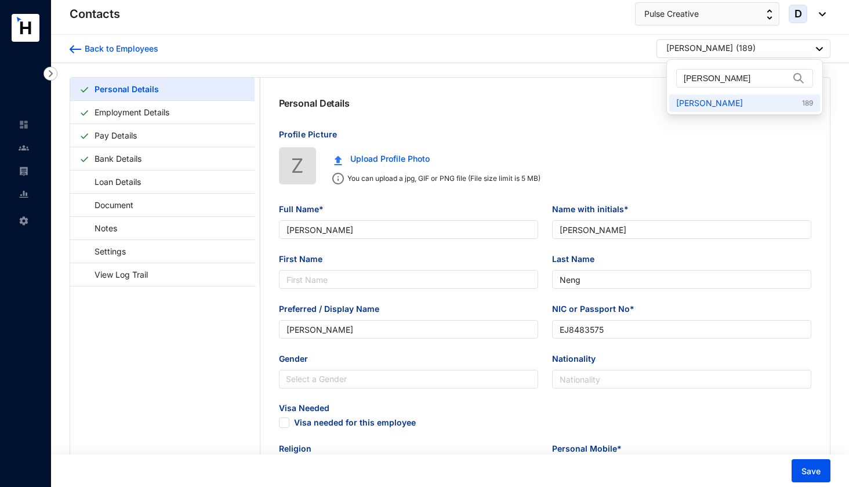
click at [688, 49] on div "[PERSON_NAME]" at bounding box center [699, 48] width 67 height 12
drag, startPoint x: 736, startPoint y: 79, endPoint x: 670, endPoint y: 81, distance: 66.1
click at [670, 81] on div "[PERSON_NAME]" at bounding box center [744, 78] width 151 height 32
paste input "[PERSON_NAME]"
type input "[PERSON_NAME]"
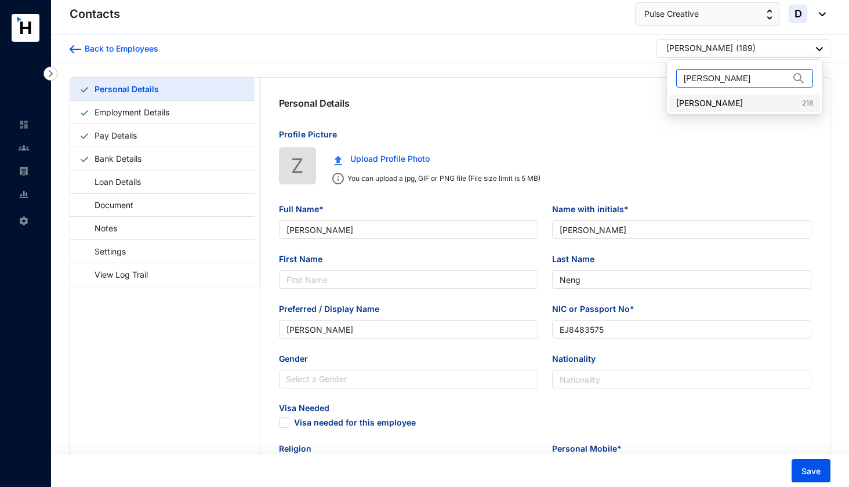
click at [706, 102] on link "[PERSON_NAME] 218" at bounding box center [744, 103] width 137 height 12
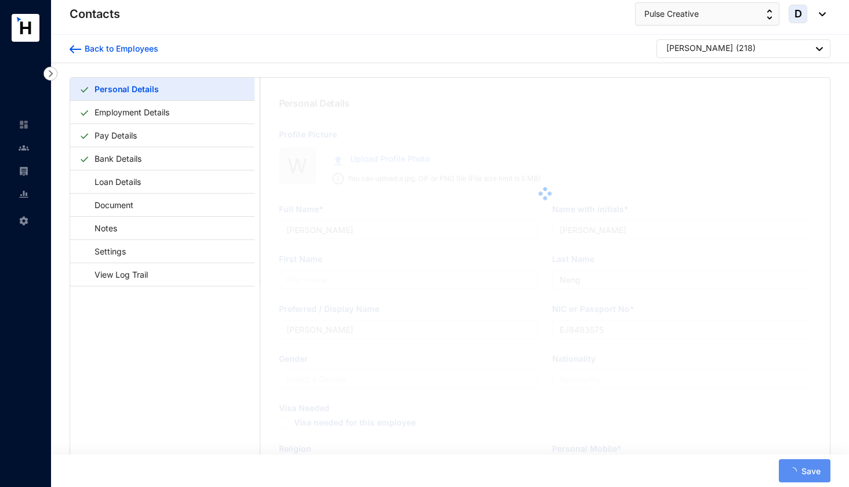
type input "[PERSON_NAME]"
type input "Guangyong"
type input "[PERSON_NAME]"
type input "EJ1108445"
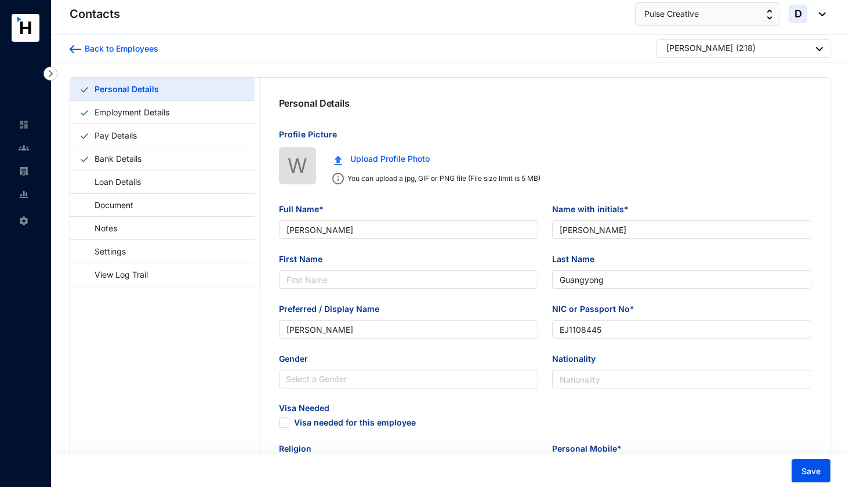
click at [766, 35] on div "Back to Employees [PERSON_NAME] ( 218 )" at bounding box center [450, 49] width 798 height 28
click at [766, 45] on div "[PERSON_NAME] ( 218 )" at bounding box center [744, 49] width 157 height 14
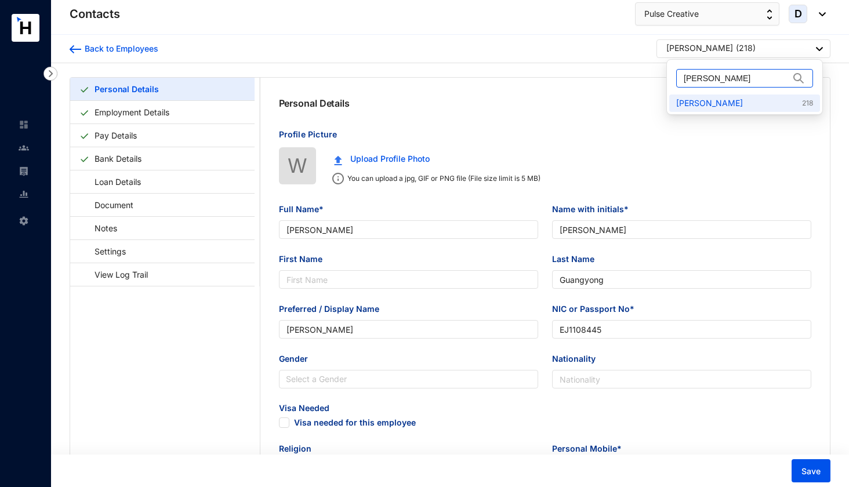
drag, startPoint x: 760, startPoint y: 77, endPoint x: 677, endPoint y: 80, distance: 82.4
click at [677, 80] on span "[PERSON_NAME]" at bounding box center [744, 78] width 137 height 19
paste input "Wenguo"
type input "[PERSON_NAME]"
click at [697, 102] on link "[PERSON_NAME] 23" at bounding box center [744, 103] width 137 height 12
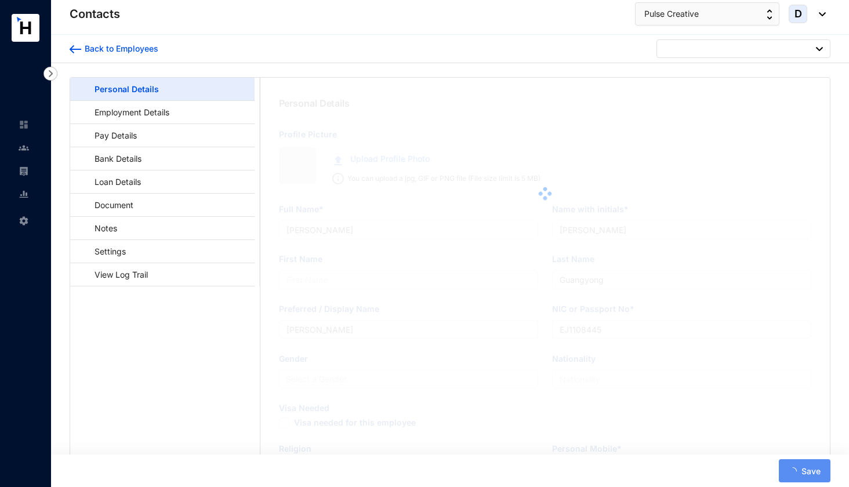
type input "[PERSON_NAME]"
type input "Wenguo"
type input "[PERSON_NAME]"
type input "EJ1855116"
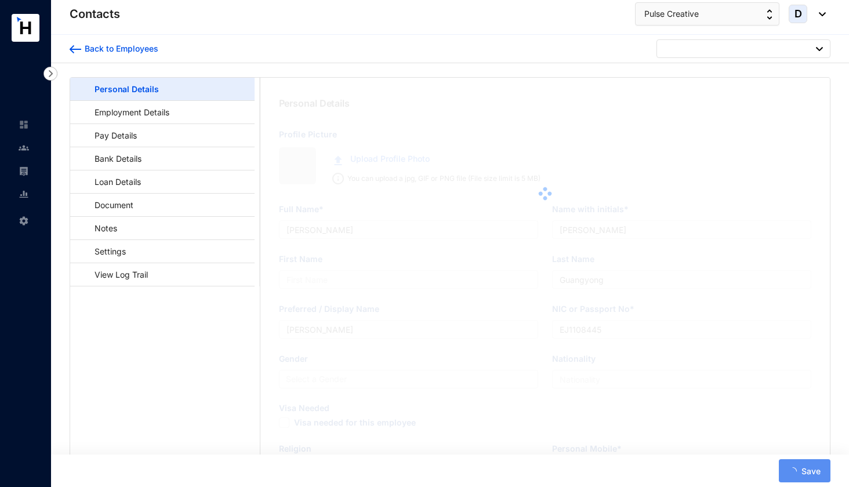
type input "ON320 Residencies, [STREET_ADDRESS]"
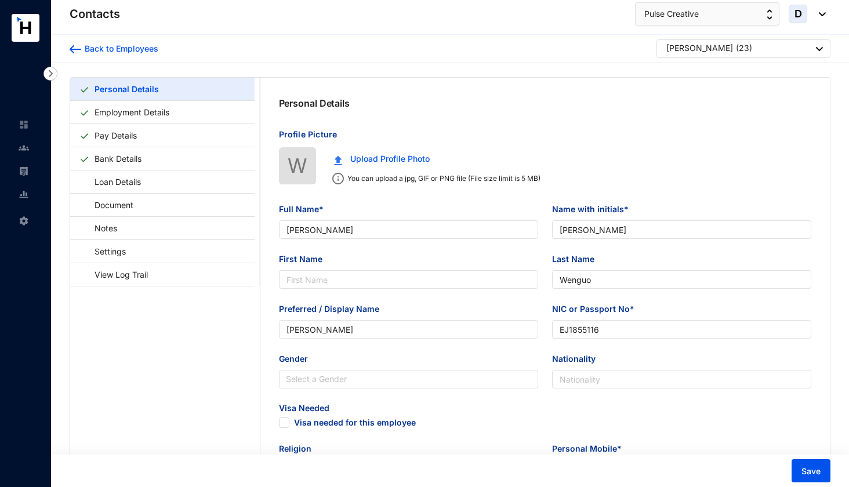
click at [693, 49] on div "[PERSON_NAME]" at bounding box center [699, 48] width 67 height 12
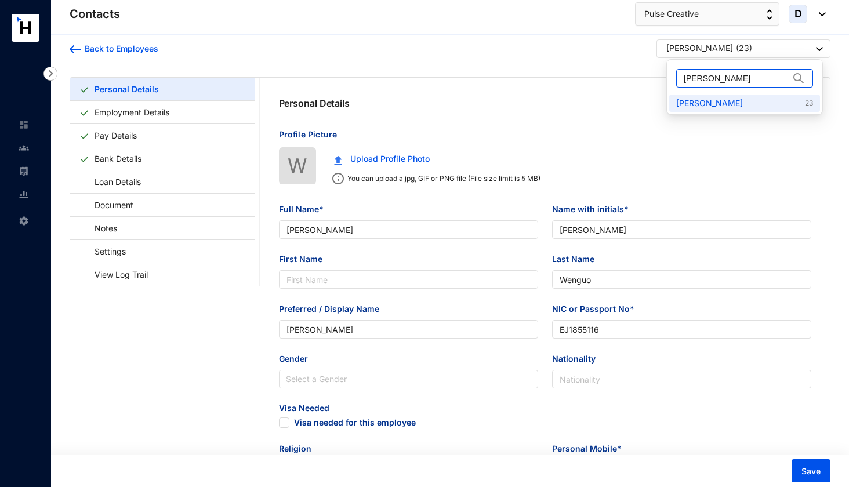
drag, startPoint x: 742, startPoint y: 78, endPoint x: 685, endPoint y: 79, distance: 56.3
click at [685, 79] on input "[PERSON_NAME]" at bounding box center [737, 78] width 106 height 17
paste input "[PERSON_NAME]"
type input "[PERSON_NAME]"
click at [730, 103] on link "[PERSON_NAME] 38" at bounding box center [744, 103] width 137 height 12
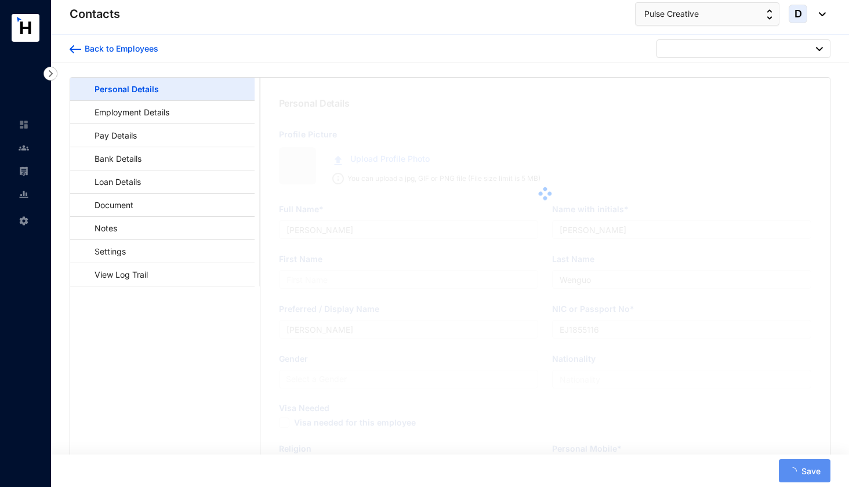
type input "[PERSON_NAME]"
type input "EF7667294"
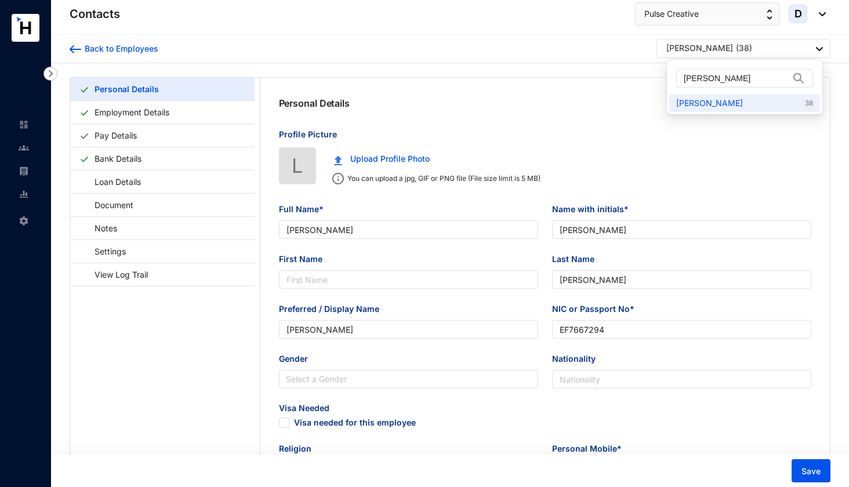
click at [737, 48] on div "[PERSON_NAME] ( 38 )" at bounding box center [744, 49] width 157 height 14
drag, startPoint x: 733, startPoint y: 78, endPoint x: 673, endPoint y: 80, distance: 60.3
click at [673, 80] on div "[PERSON_NAME]" at bounding box center [744, 78] width 151 height 32
paste input "[PERSON_NAME]"
type input "[PERSON_NAME]"
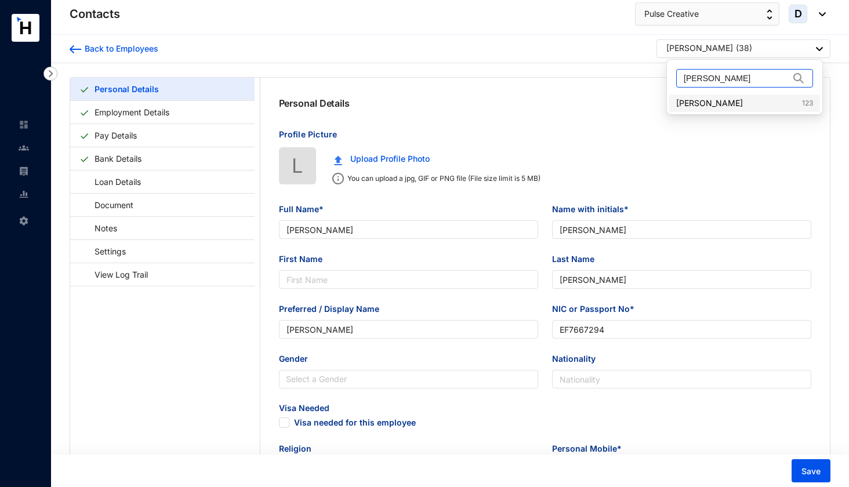
click at [694, 100] on link "[PERSON_NAME] 123" at bounding box center [744, 103] width 137 height 12
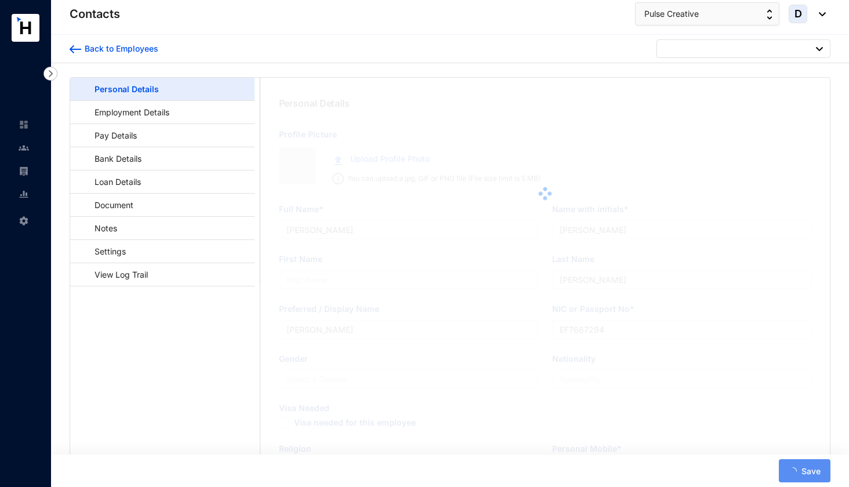
type input "[PERSON_NAME]"
type input "Shaoshuai"
type input "[PERSON_NAME]"
type input "EL1989174"
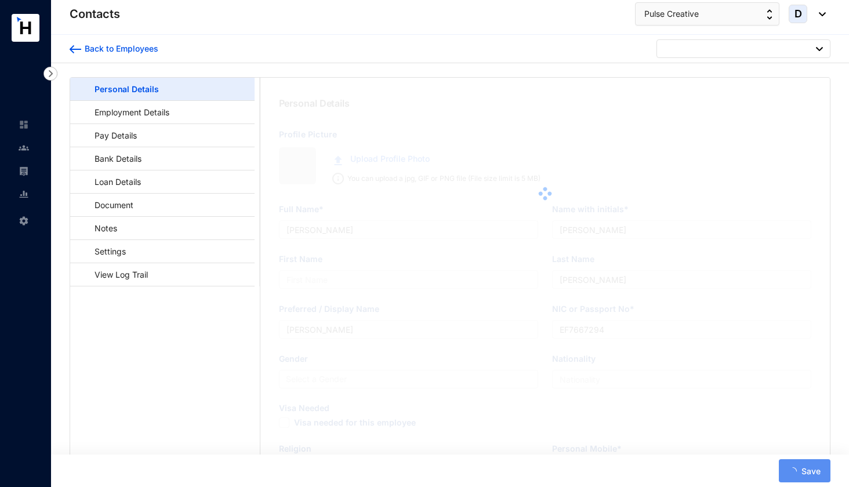
type input "[GEOGRAPHIC_DATA][STREET_ADDRESS][PERSON_NAME]"
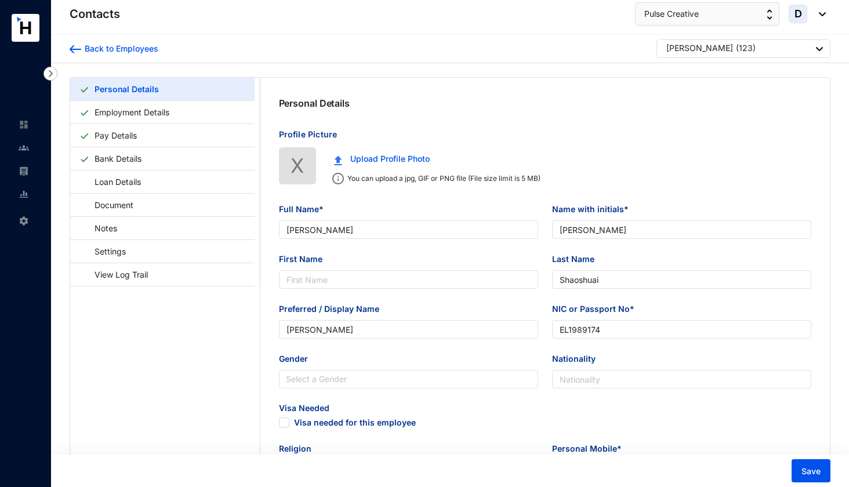
click at [757, 52] on div "[PERSON_NAME] ( 123 )" at bounding box center [744, 49] width 157 height 14
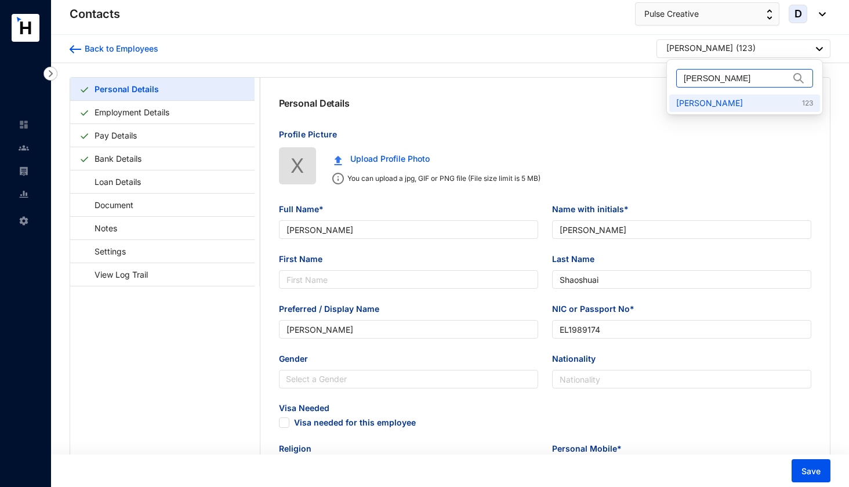
drag, startPoint x: 747, startPoint y: 77, endPoint x: 672, endPoint y: 80, distance: 74.9
click at [672, 80] on div "[PERSON_NAME]" at bounding box center [744, 78] width 151 height 32
paste input "[PERSON_NAME]"
type input "[PERSON_NAME]"
click at [705, 106] on link "[PERSON_NAME] 158" at bounding box center [744, 103] width 137 height 12
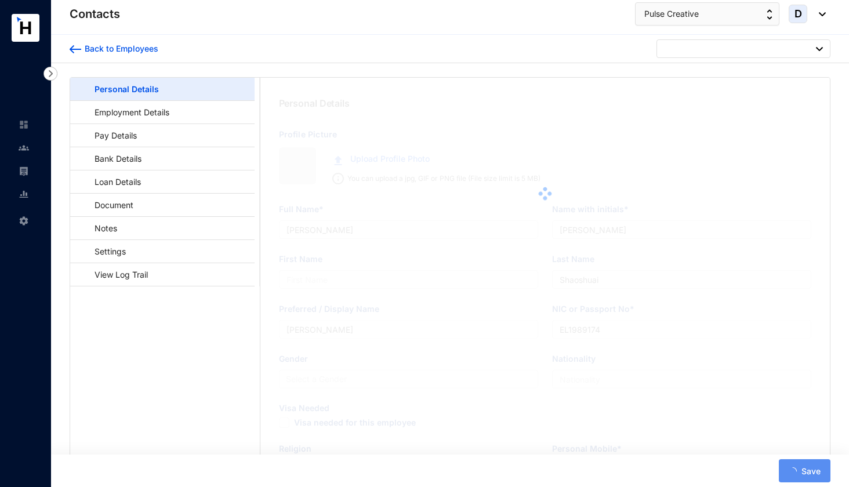
type input "[PERSON_NAME]"
type input "Wan"
type input "[PERSON_NAME]"
type input "EH5699882"
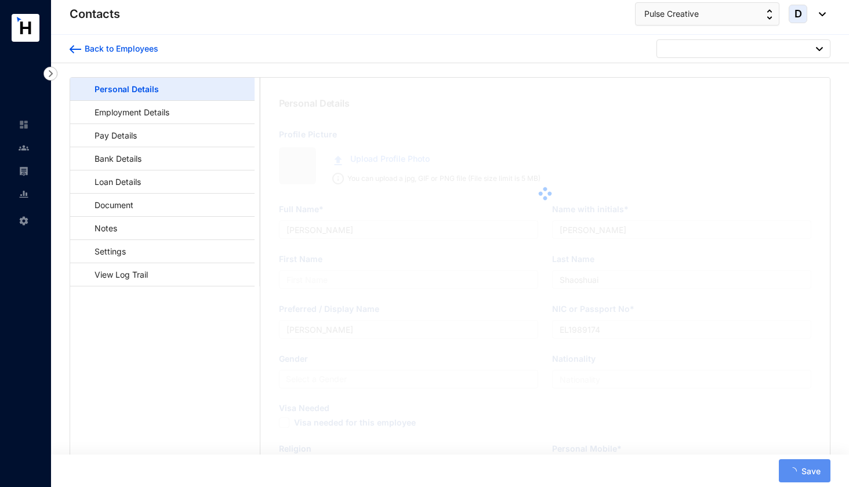
type input "Crescat Residencies, [STREET_ADDRESS]"
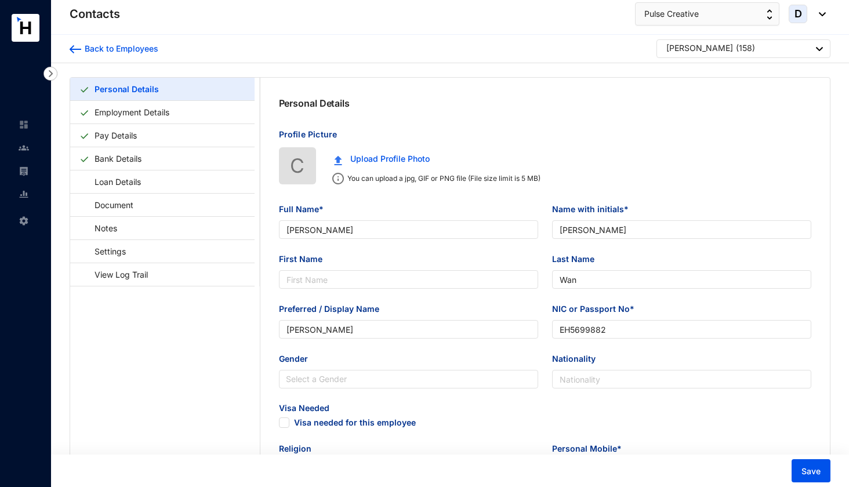
click at [732, 50] on div "[PERSON_NAME] ( 158 )" at bounding box center [744, 49] width 157 height 14
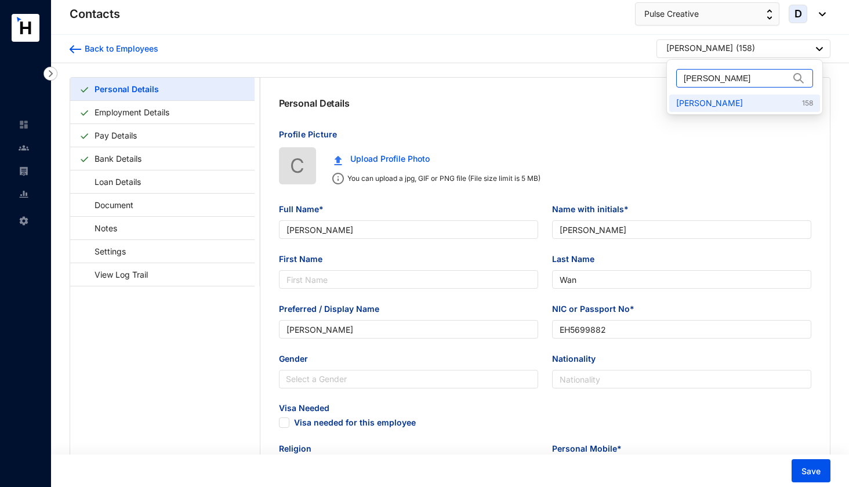
drag, startPoint x: 734, startPoint y: 78, endPoint x: 681, endPoint y: 81, distance: 52.9
click at [681, 81] on span "[PERSON_NAME]" at bounding box center [744, 78] width 137 height 19
paste input "[PERSON_NAME]"
type input "[PERSON_NAME]"
click at [719, 100] on link "Ran Chunxiang 193" at bounding box center [744, 103] width 137 height 12
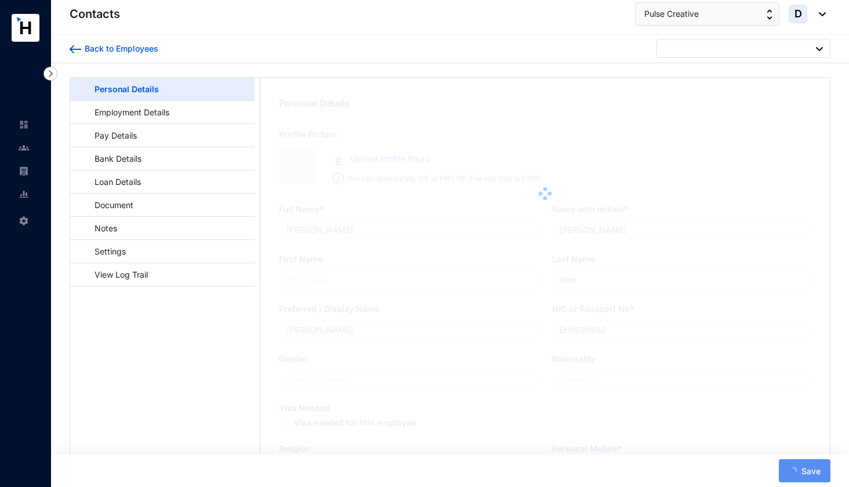
type input "[PERSON_NAME]"
type input "Ran"
type input "Chunxiang"
type input "[PERSON_NAME]"
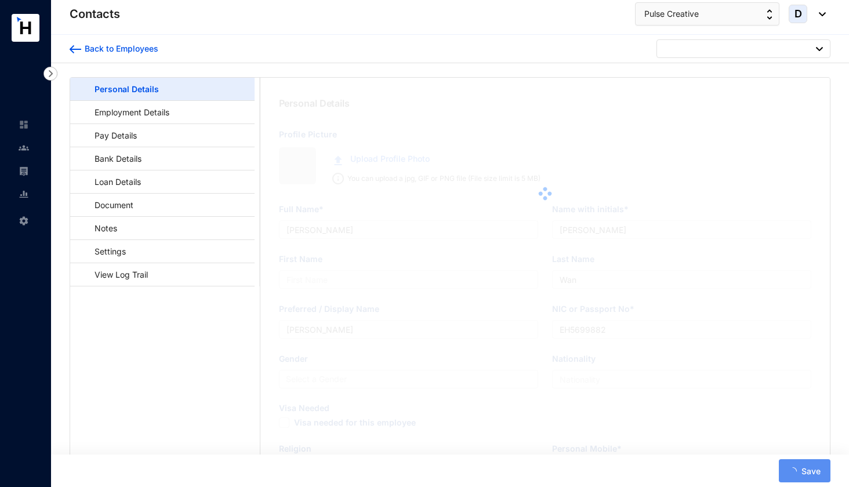
type input "EK6795978"
type input "0777905717"
checkbox input "true"
type input "[DATE]"
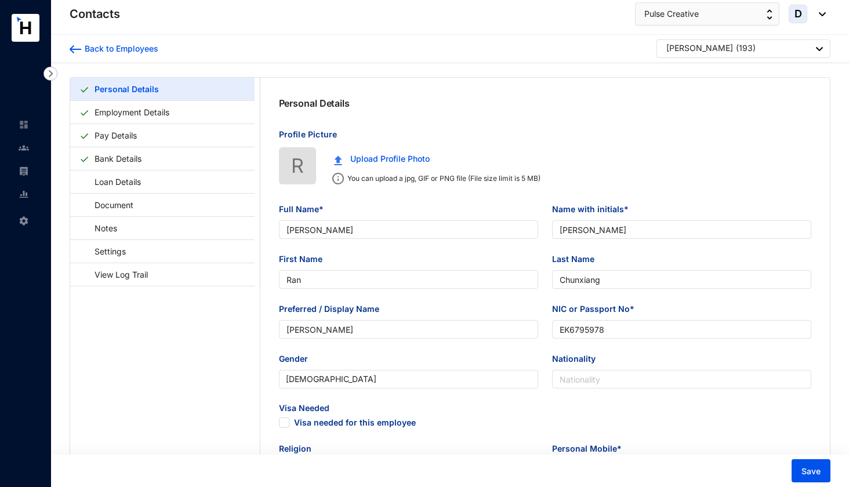
click at [715, 46] on div "[PERSON_NAME]" at bounding box center [699, 48] width 67 height 12
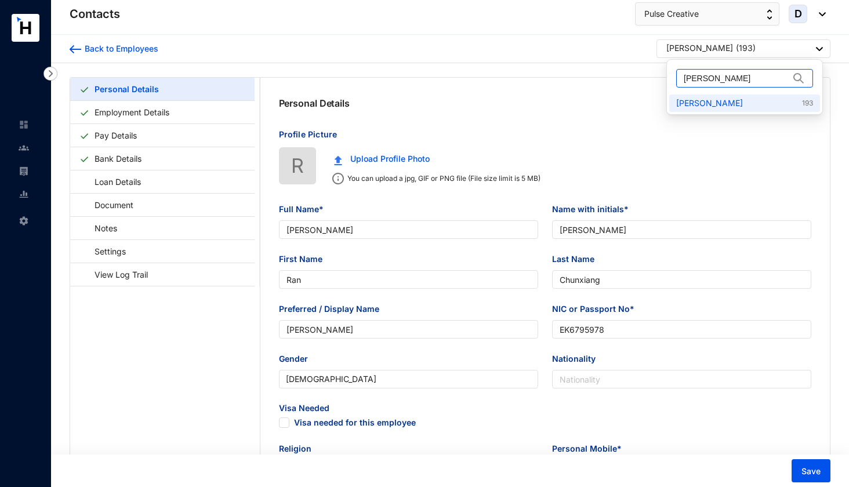
drag, startPoint x: 744, startPoint y: 78, endPoint x: 681, endPoint y: 77, distance: 63.2
click at [681, 77] on span "[PERSON_NAME]" at bounding box center [744, 78] width 137 height 19
paste input "[PERSON_NAME]"
type input "[PERSON_NAME]"
click at [701, 102] on link "[PERSON_NAME] 227" at bounding box center [744, 103] width 137 height 12
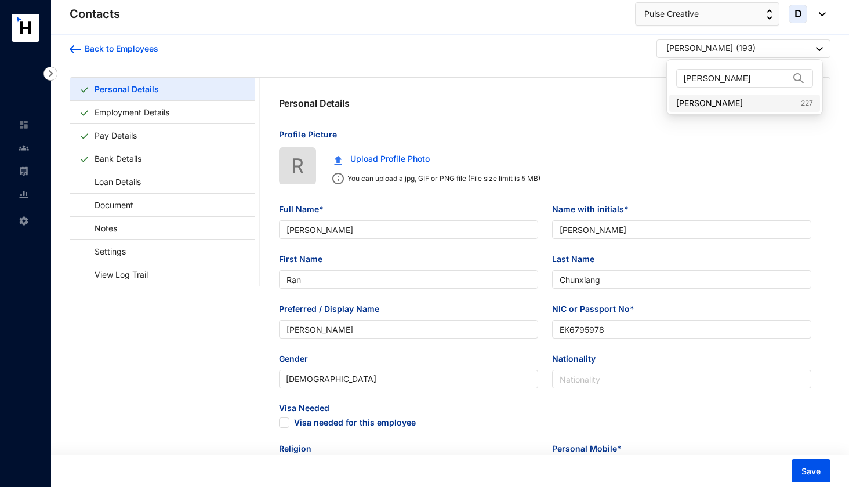
checkbox input "false"
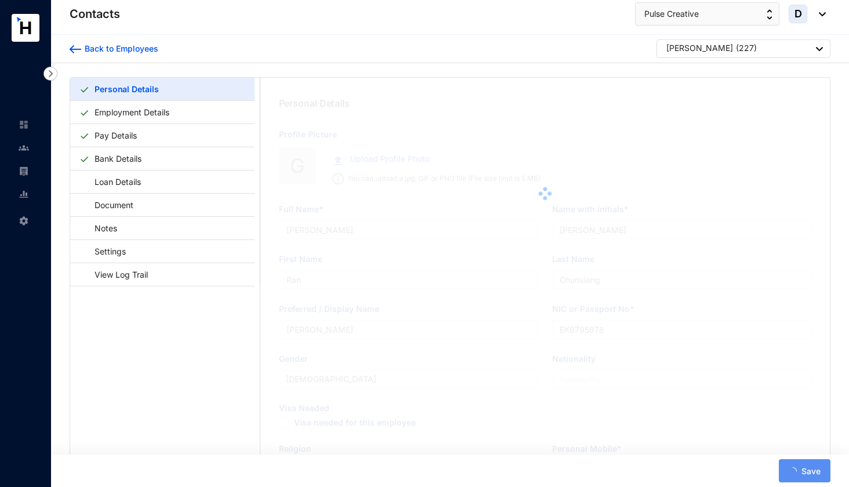
type input "[PERSON_NAME]"
type input "Tengfei"
type input "[PERSON_NAME]"
type input "EJ1396704"
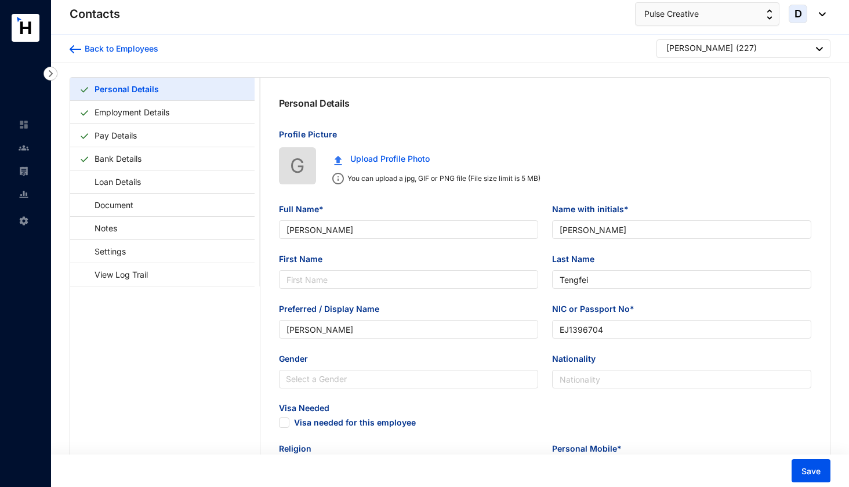
click at [713, 49] on div "[PERSON_NAME] ( 227 )" at bounding box center [744, 49] width 157 height 14
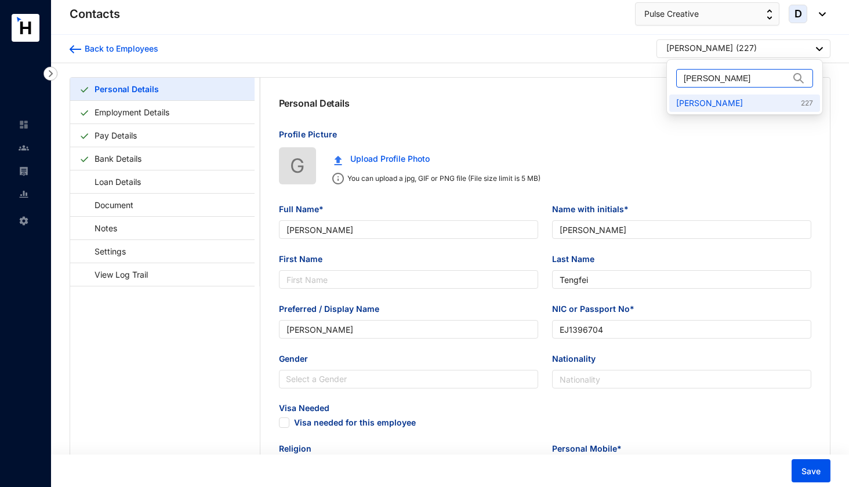
drag, startPoint x: 735, startPoint y: 80, endPoint x: 684, endPoint y: 80, distance: 51.0
click at [684, 80] on input "[PERSON_NAME]" at bounding box center [737, 78] width 106 height 17
paste input "[PERSON_NAME]"
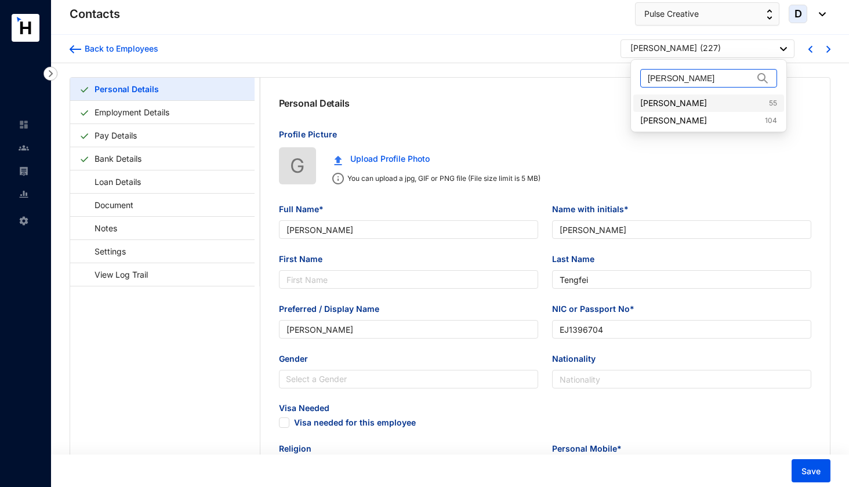
type input "[PERSON_NAME]"
click at [682, 102] on link "[PERSON_NAME] 55" at bounding box center [708, 103] width 137 height 12
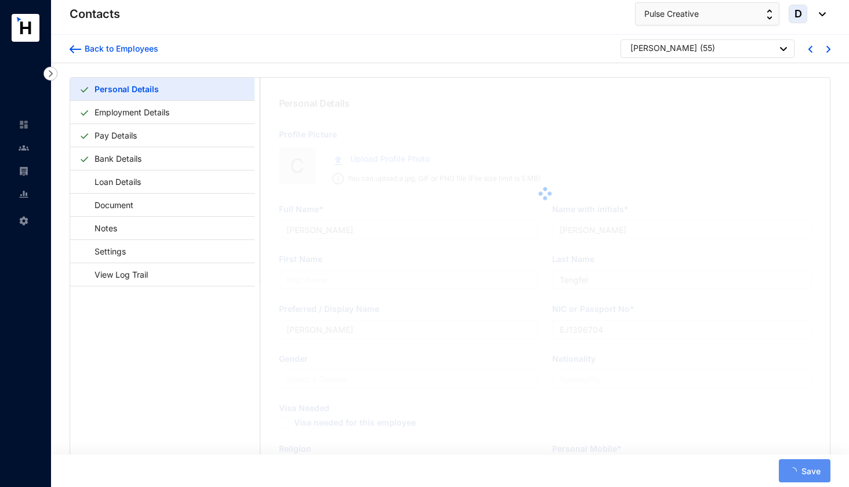
type input "[PERSON_NAME]"
type input "Yuhao"
type input "[PERSON_NAME]"
type input "ED0281214"
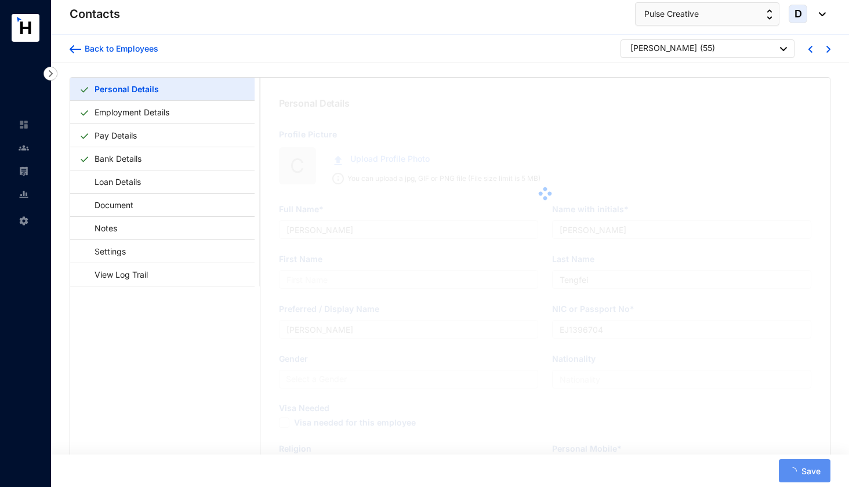
type input "Rsidencies, [STREET_ADDRESS]"
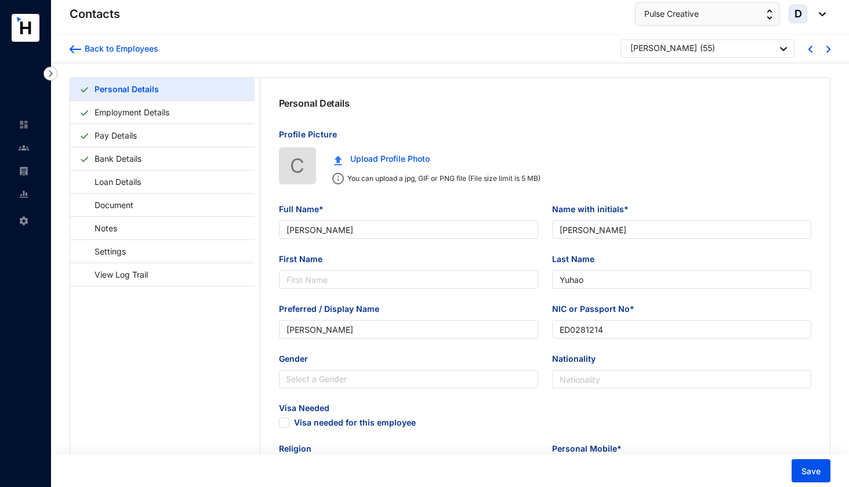
click at [665, 52] on div "[PERSON_NAME]" at bounding box center [663, 48] width 67 height 12
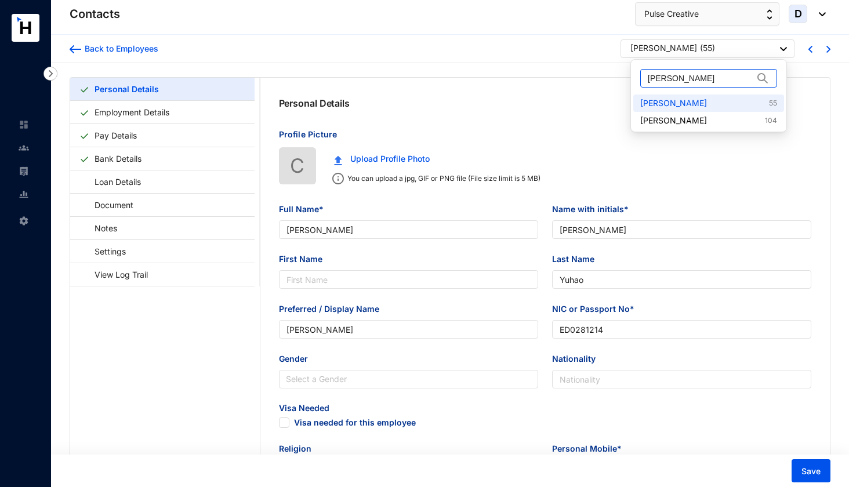
drag, startPoint x: 694, startPoint y: 79, endPoint x: 645, endPoint y: 78, distance: 49.3
click at [645, 78] on span "[PERSON_NAME]" at bounding box center [708, 78] width 137 height 19
paste input "[PERSON_NAME]"
type input "[PERSON_NAME]"
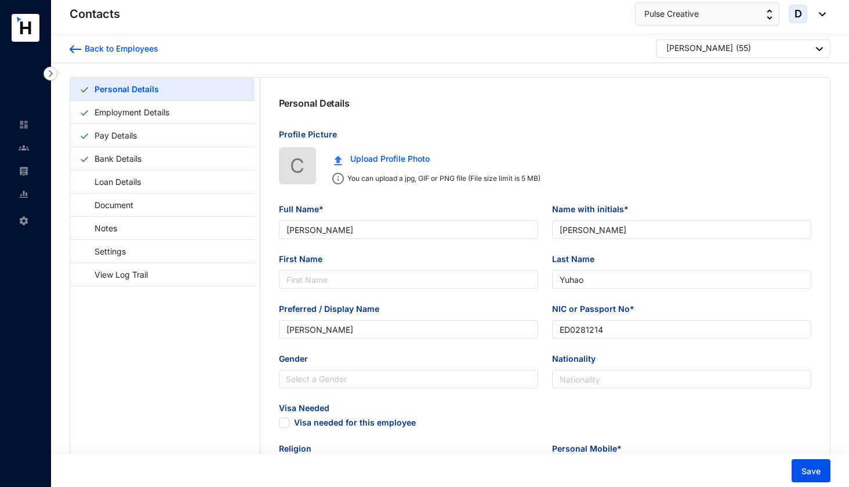
click at [689, 101] on div "Personal Details" at bounding box center [545, 103] width 570 height 51
click at [736, 49] on p "( 55 )" at bounding box center [743, 49] width 15 height 14
click at [725, 109] on link "[PERSON_NAME] 135" at bounding box center [744, 103] width 137 height 12
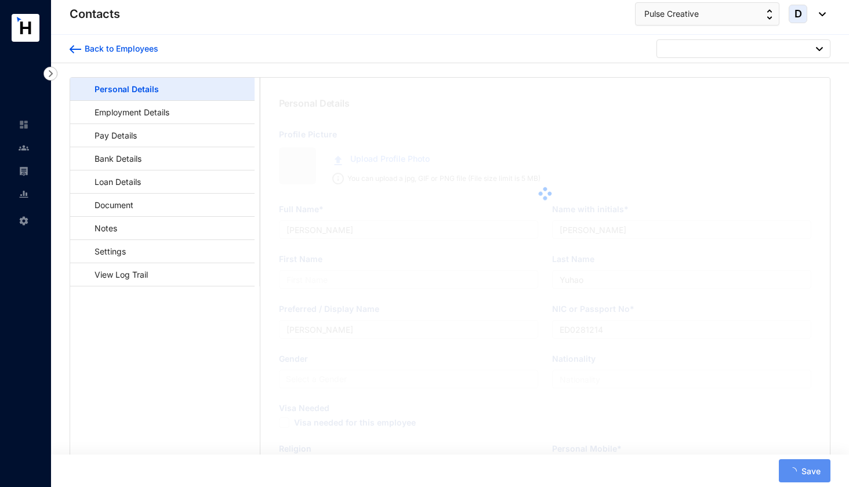
type input "[PERSON_NAME]"
type input "Zihao"
type input "[PERSON_NAME]"
type input "EG6475338"
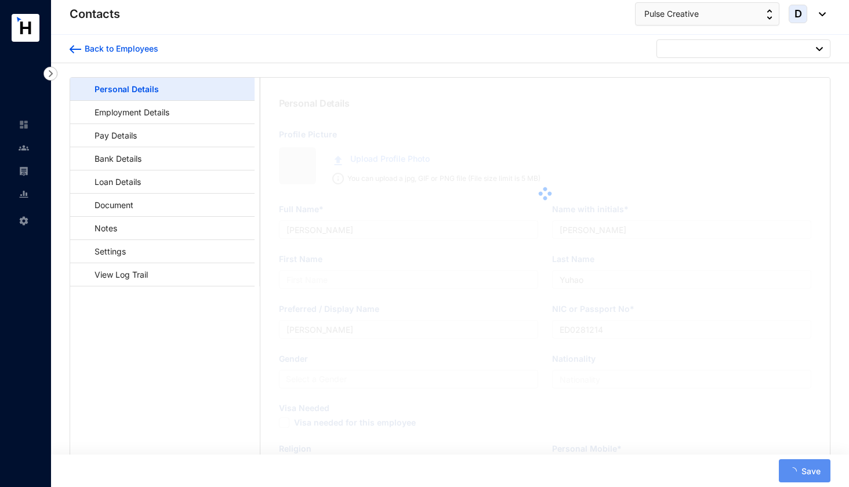
type input "Crescat Residencies, [STREET_ADDRESS]"
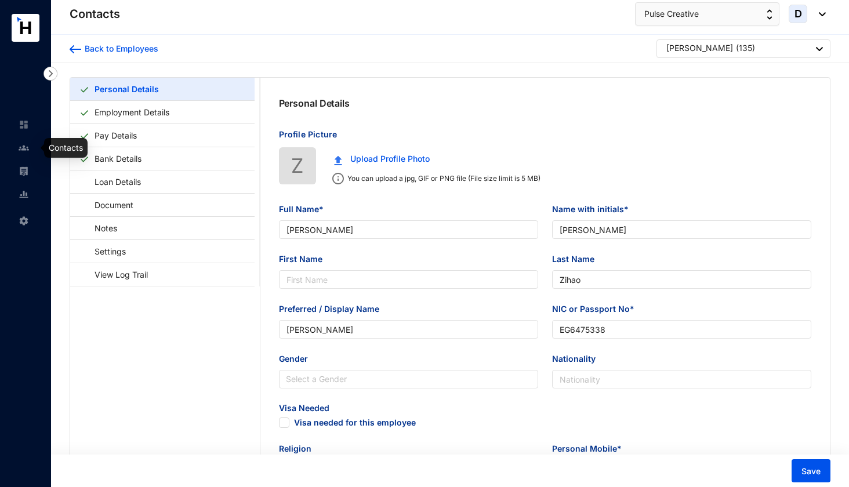
click at [28, 146] on img at bounding box center [24, 148] width 10 height 10
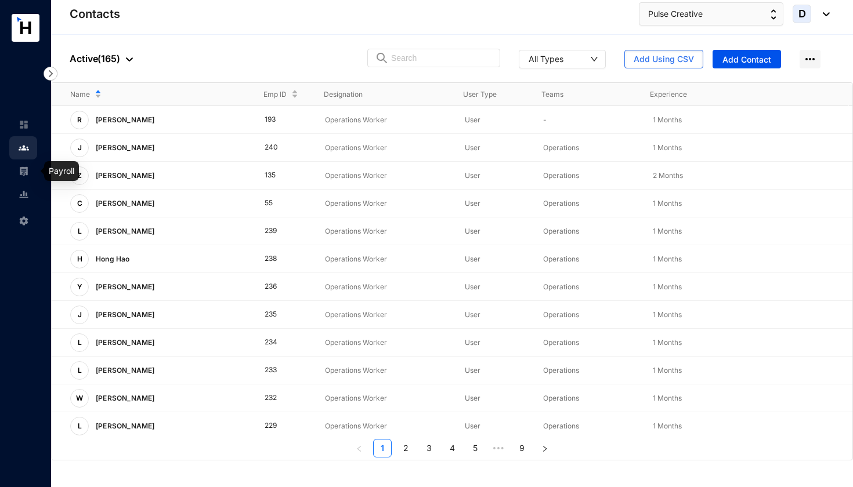
click at [27, 168] on img at bounding box center [24, 171] width 10 height 10
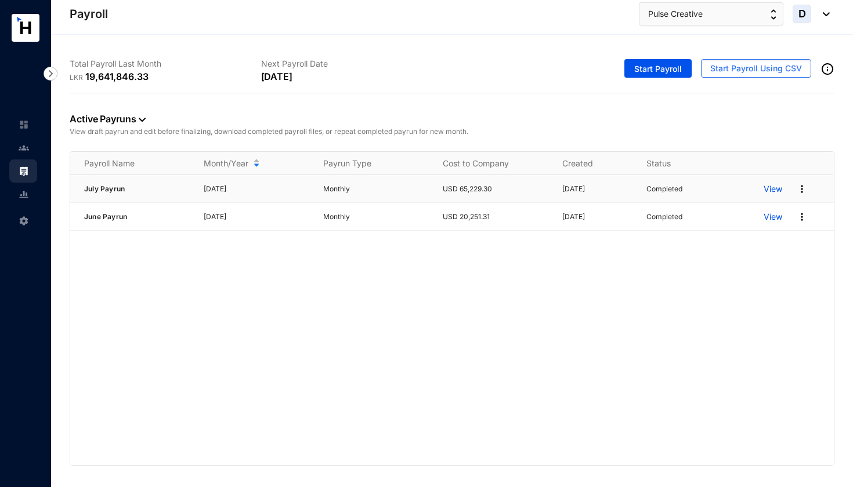
click at [800, 189] on img at bounding box center [802, 189] width 12 height 12
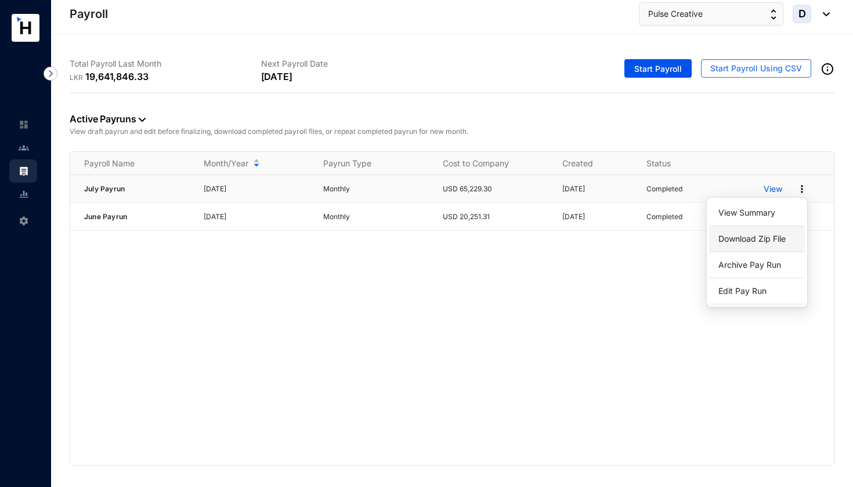
click at [761, 244] on link "Download Zip File" at bounding box center [757, 239] width 82 height 20
